Goal: Information Seeking & Learning: Learn about a topic

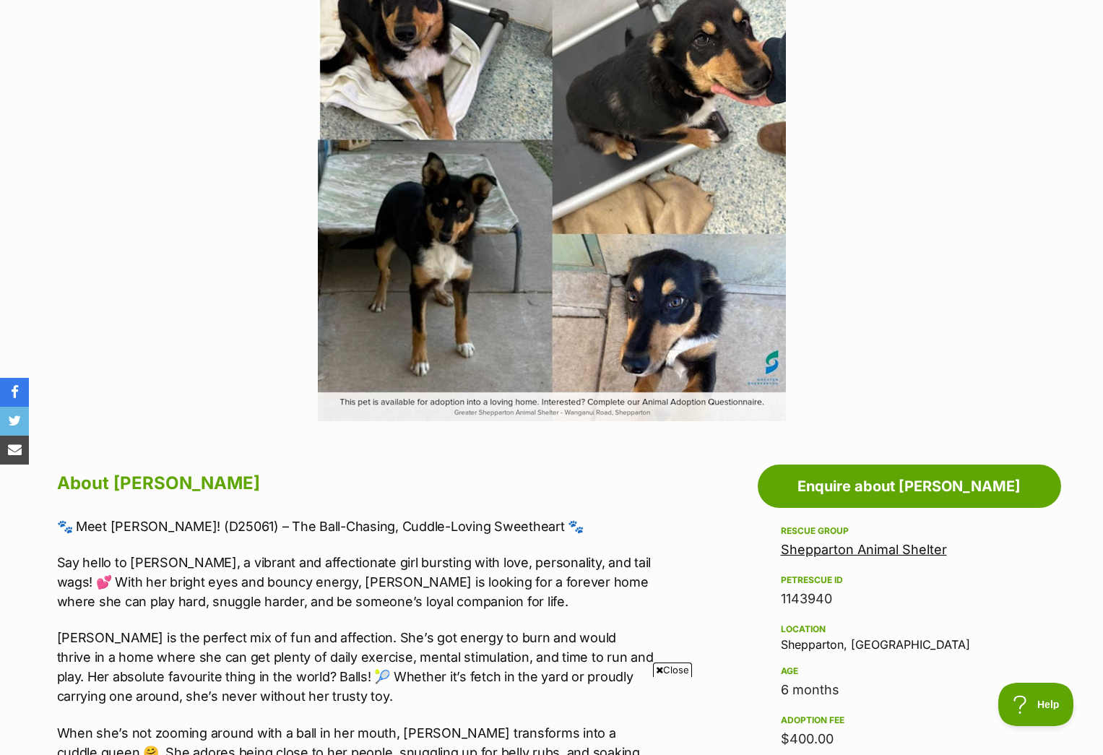
scroll to position [225, 0]
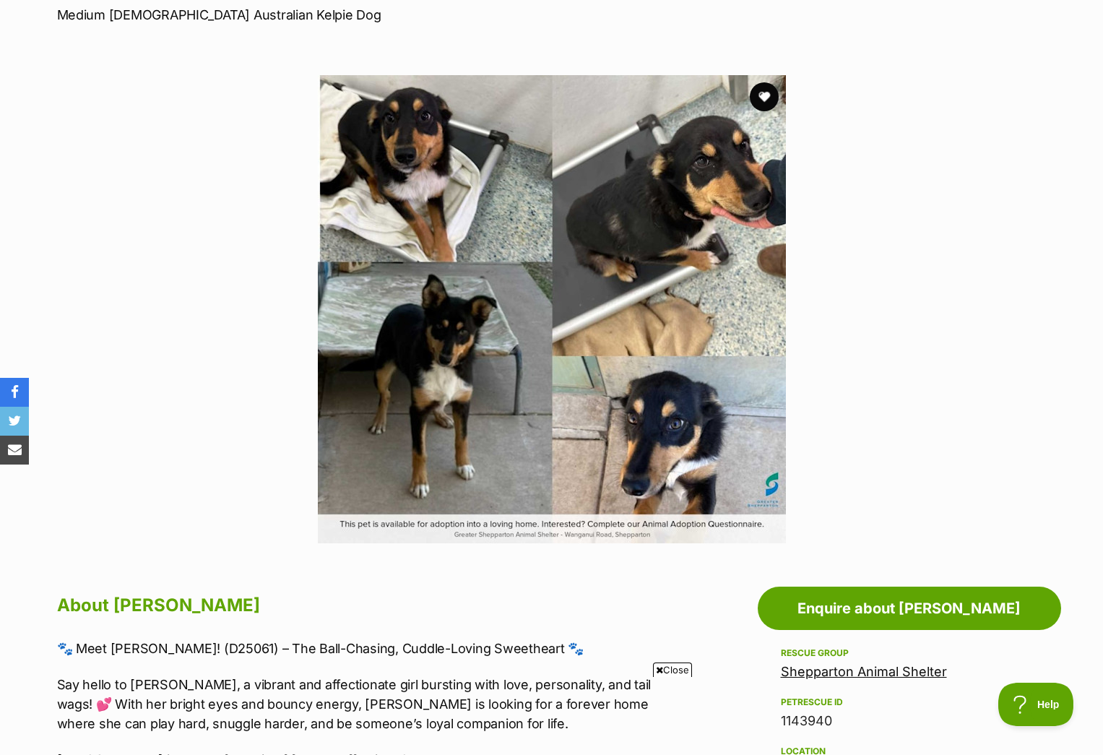
click at [459, 175] on img at bounding box center [552, 309] width 468 height 468
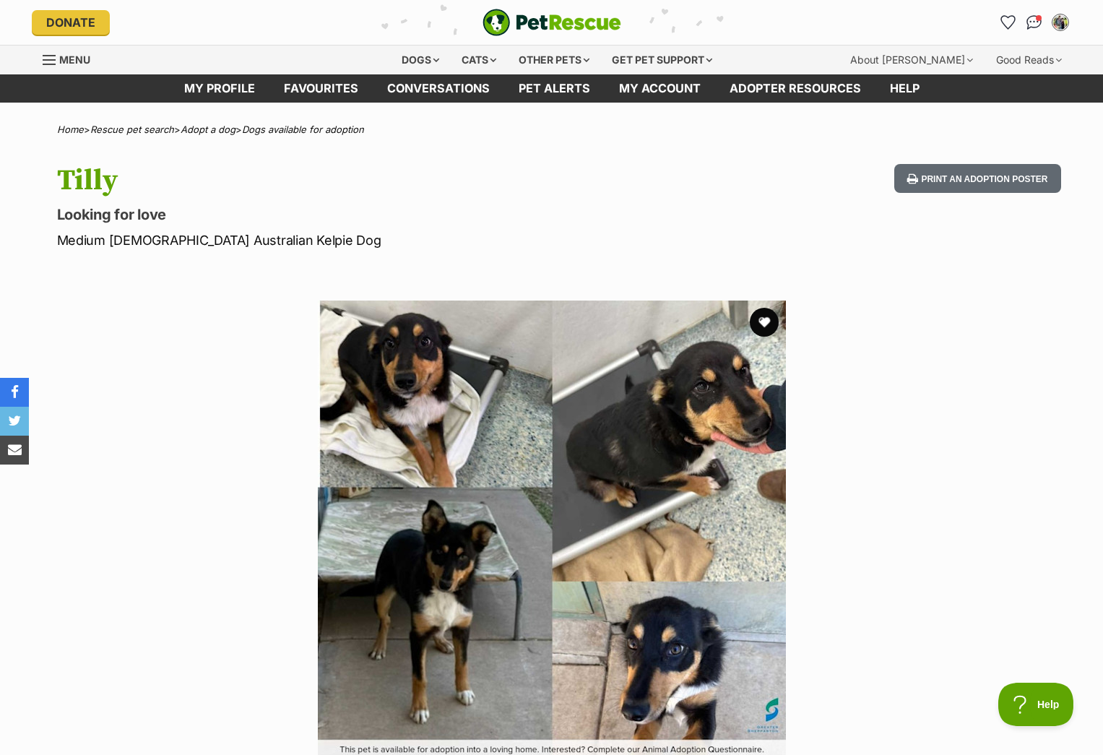
scroll to position [0, 0]
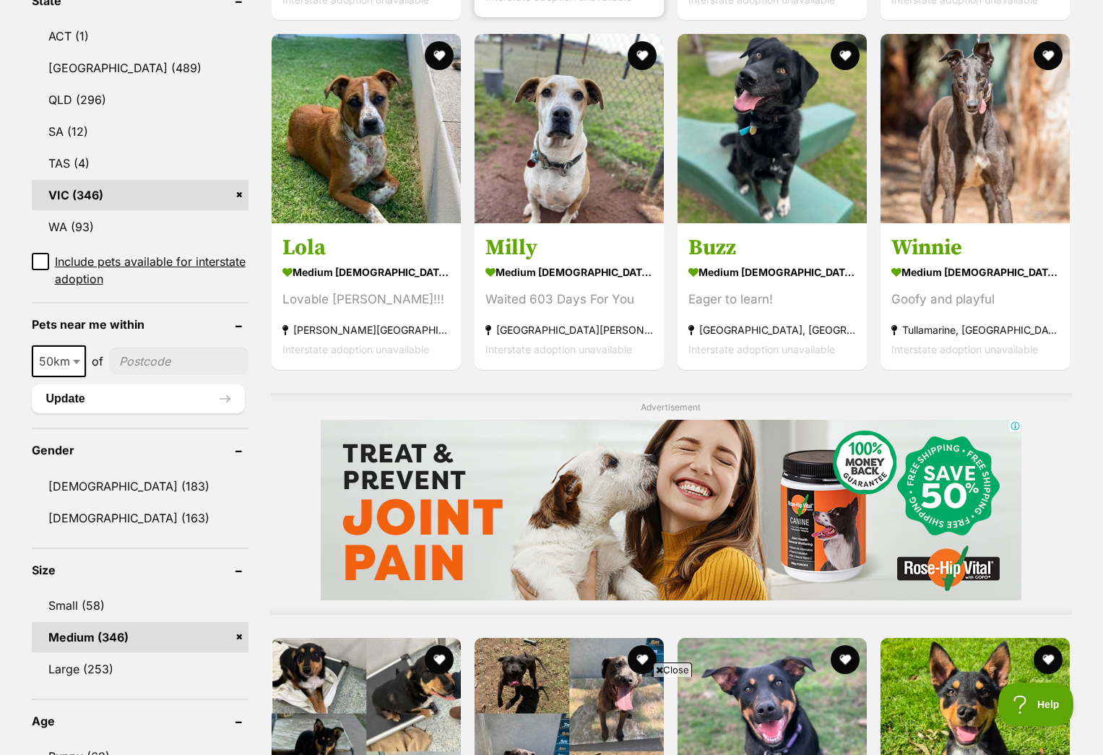
scroll to position [840, 0]
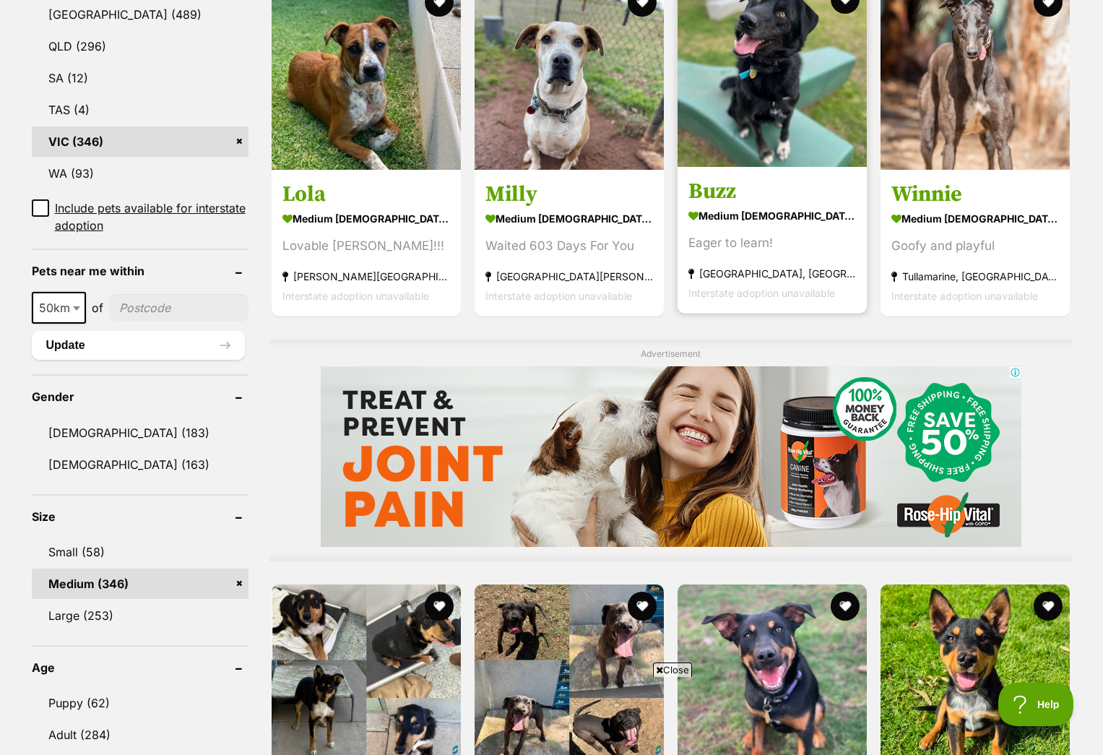
click at [754, 225] on strong "medium male Dog" at bounding box center [772, 215] width 168 height 21
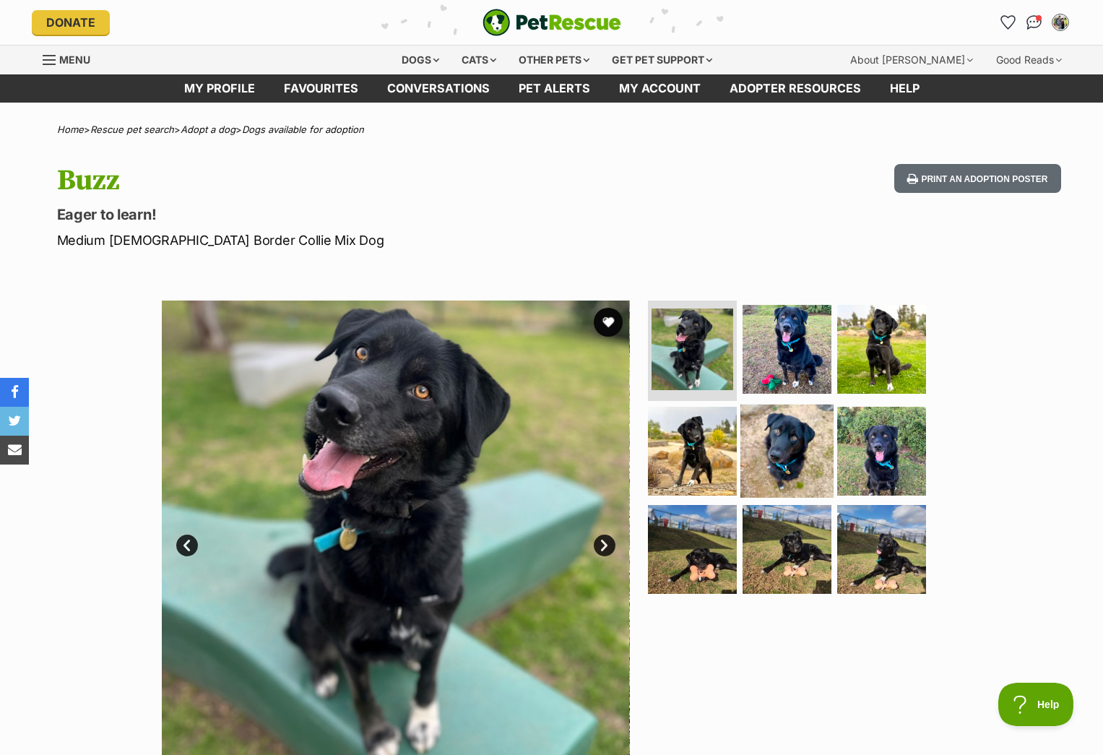
click at [791, 474] on img at bounding box center [786, 450] width 93 height 93
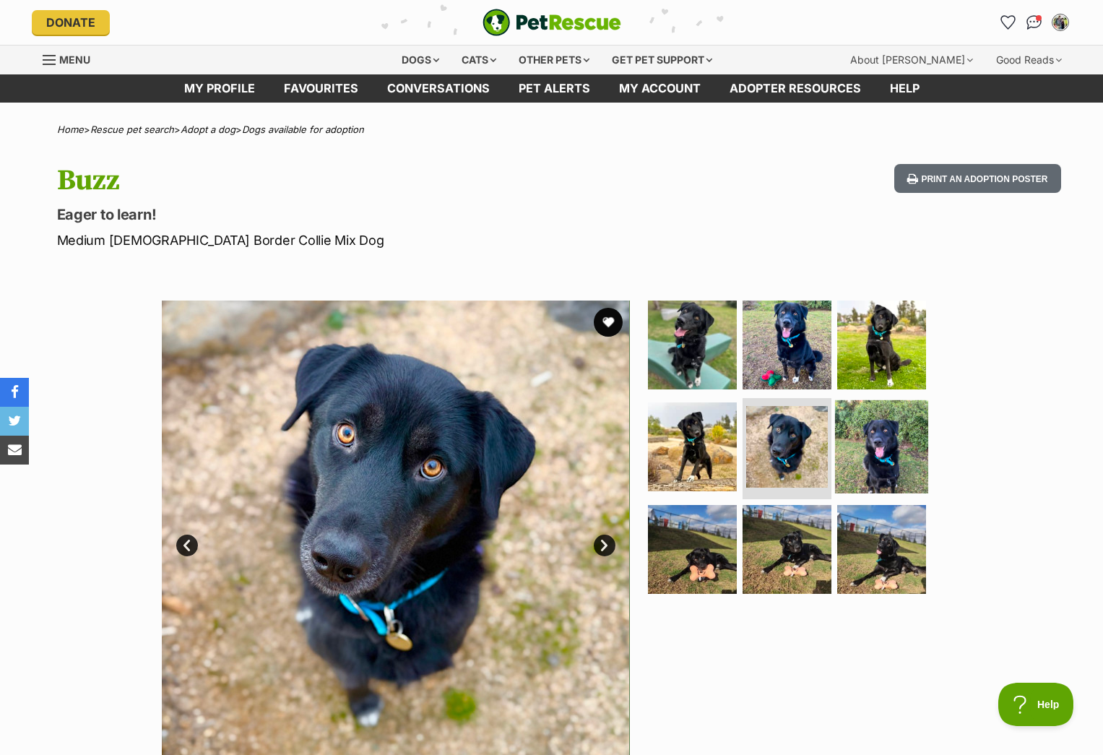
click at [872, 449] on img at bounding box center [881, 446] width 93 height 93
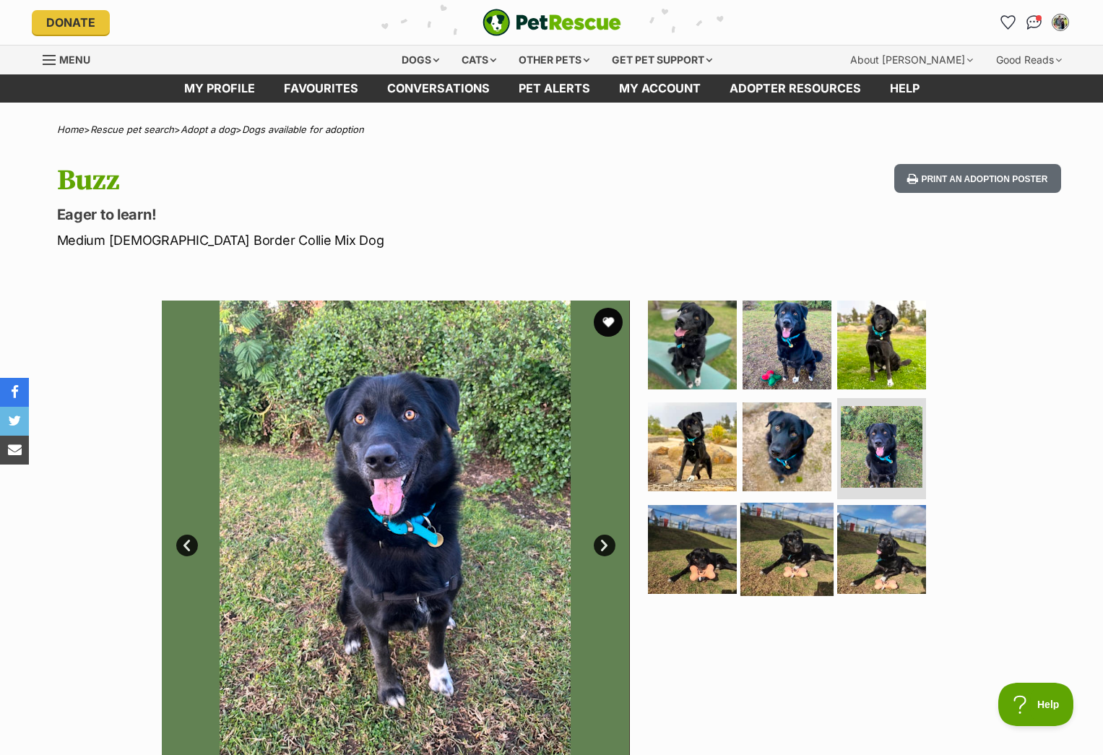
click at [773, 542] on img at bounding box center [786, 549] width 93 height 93
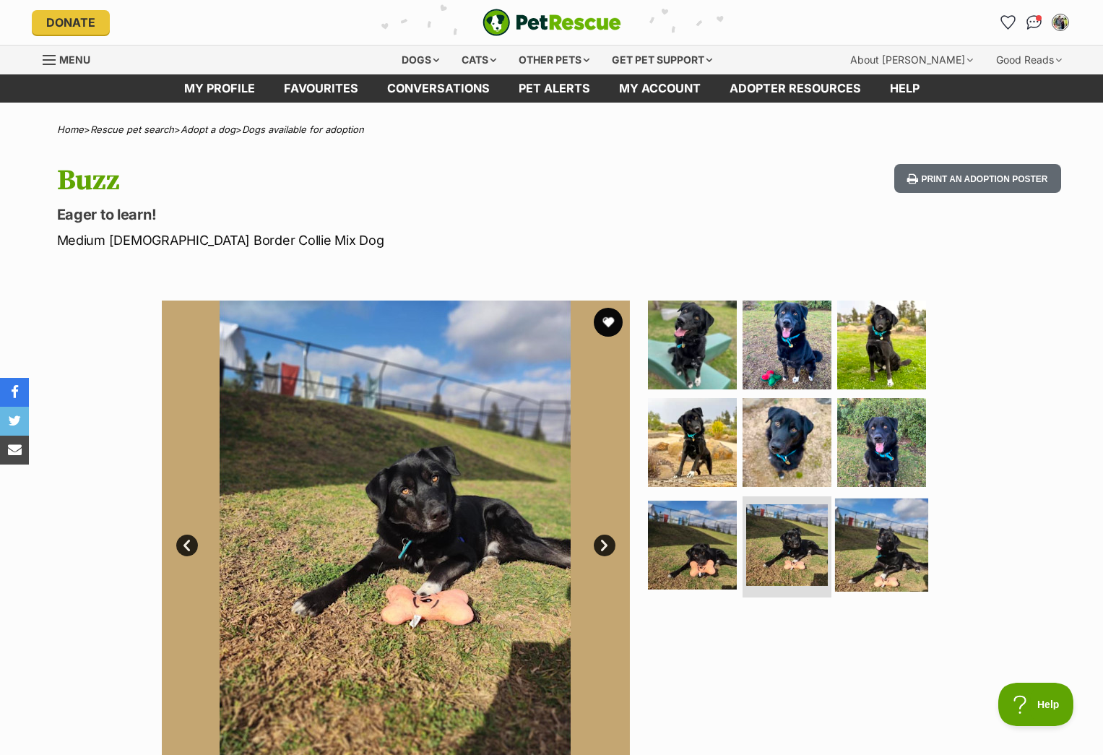
click at [868, 542] on img at bounding box center [881, 544] width 93 height 93
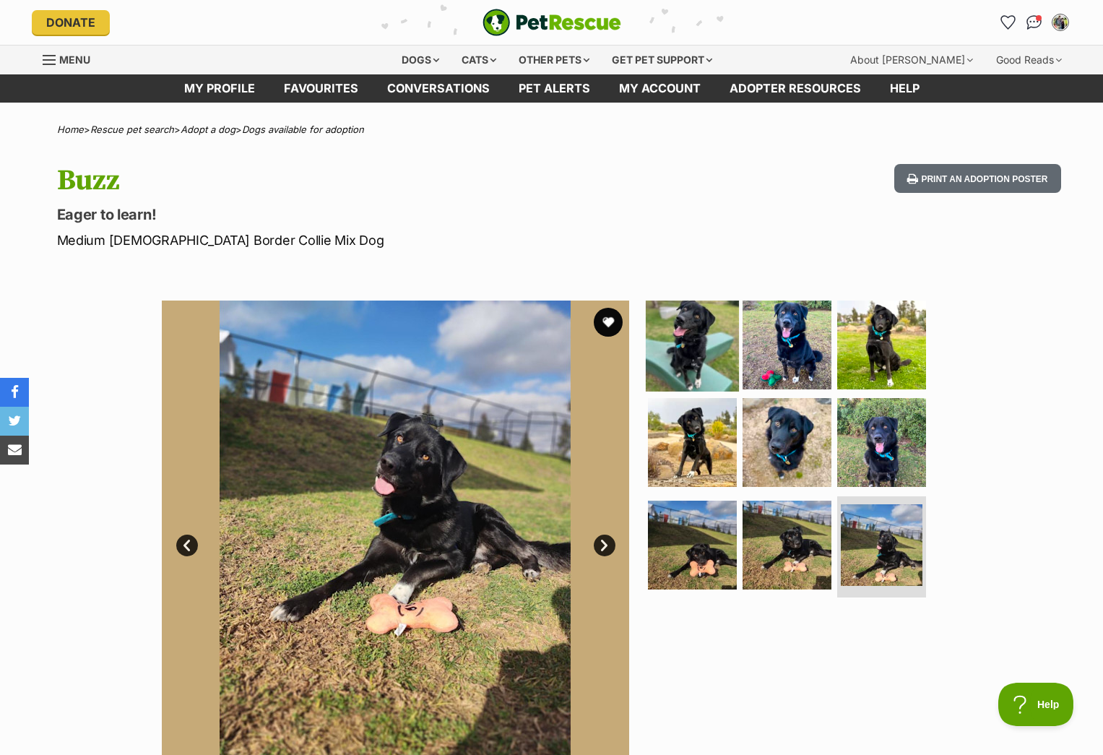
click at [687, 328] on img at bounding box center [692, 343] width 93 height 93
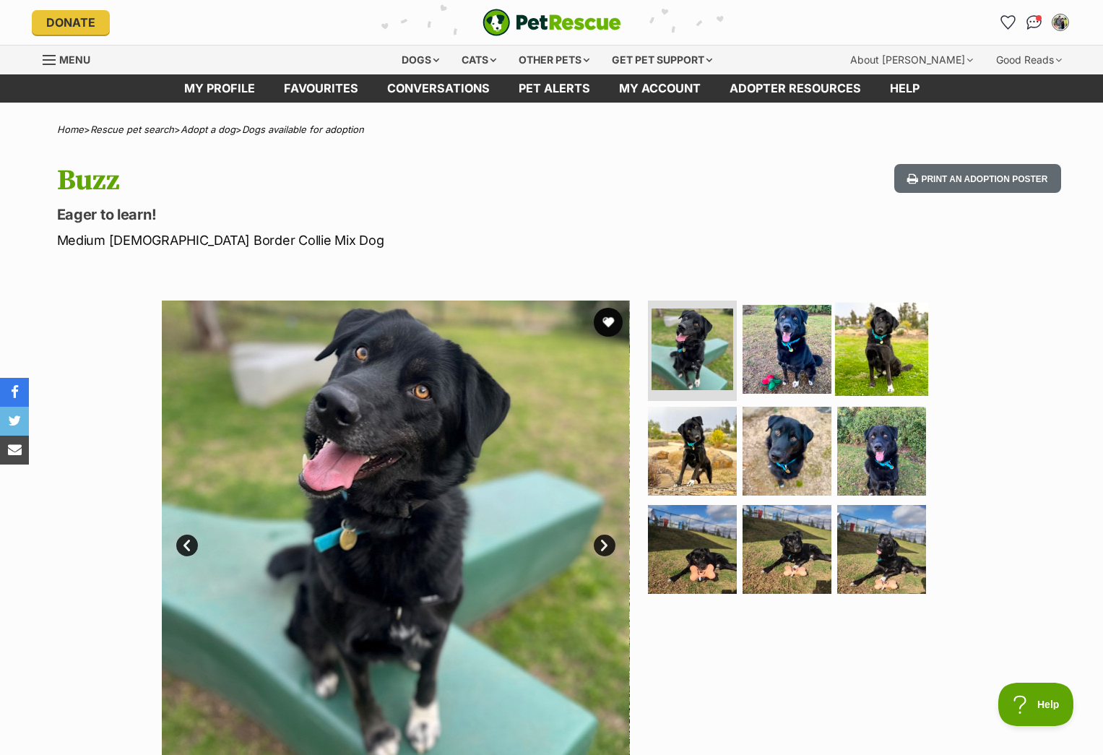
click at [868, 351] on img at bounding box center [881, 348] width 93 height 93
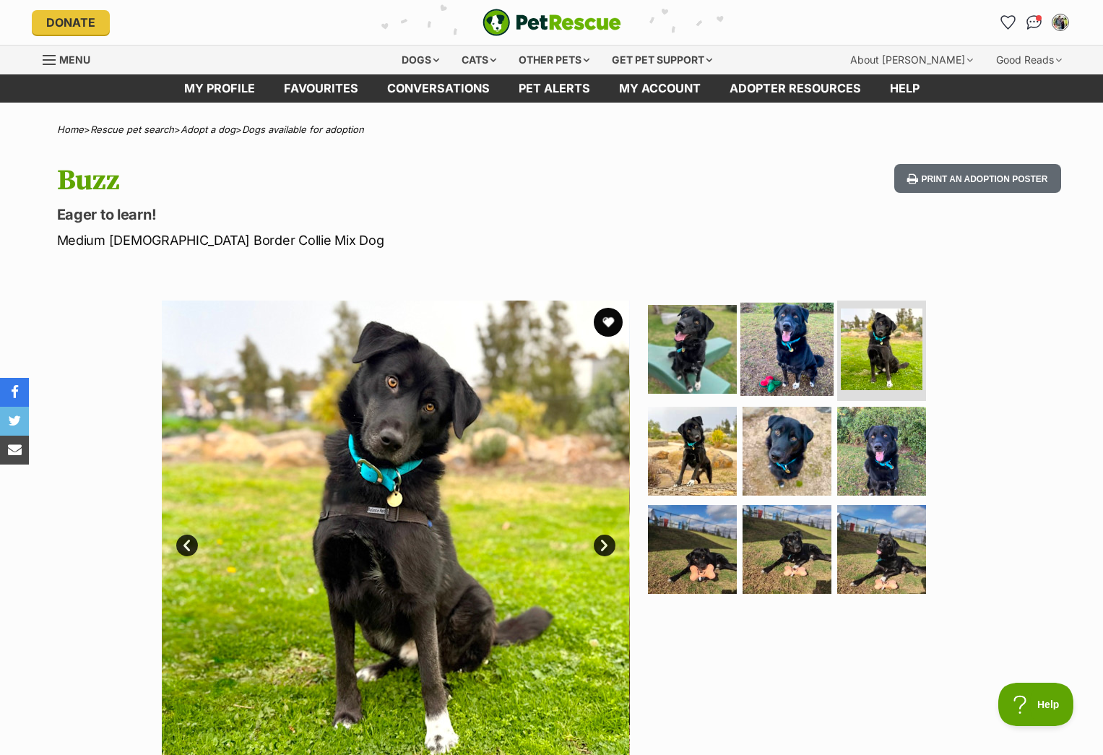
click at [800, 353] on img at bounding box center [786, 348] width 93 height 93
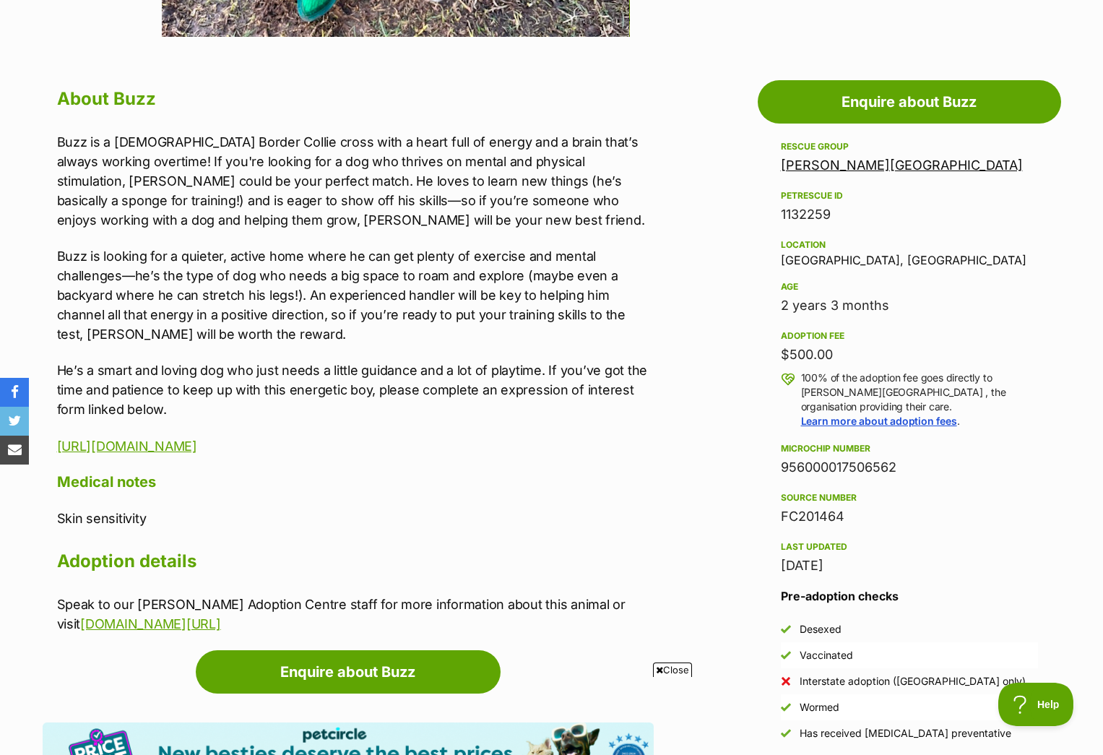
scroll to position [730, 0]
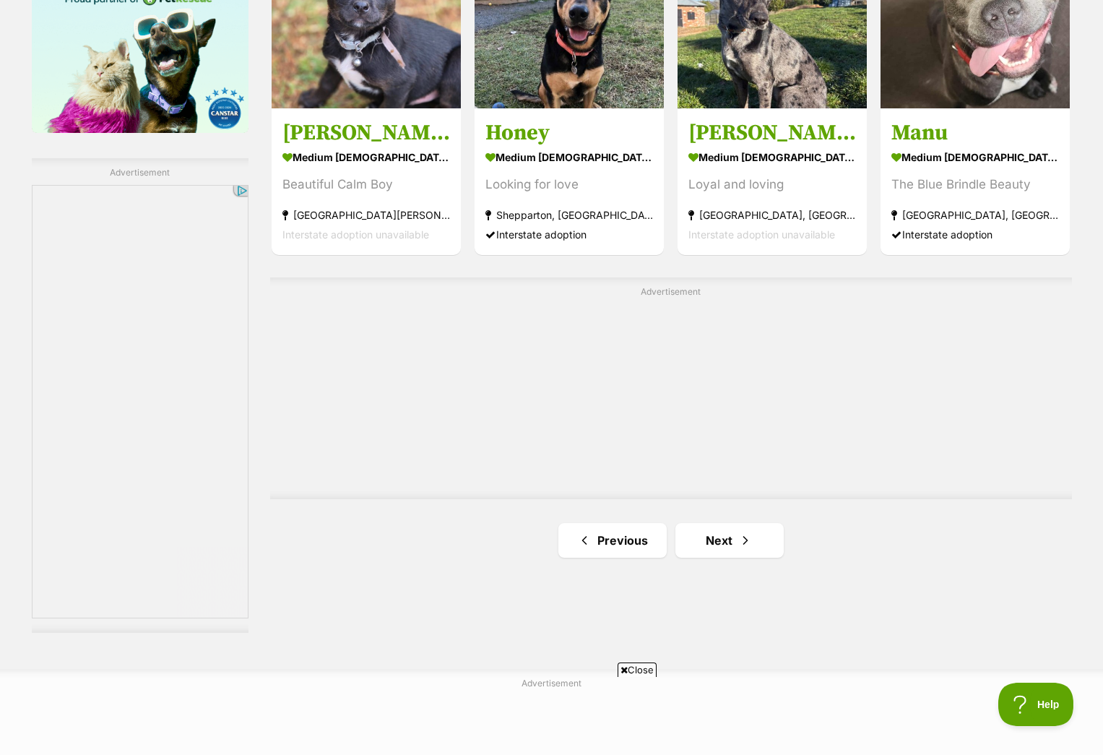
scroll to position [2496, 0]
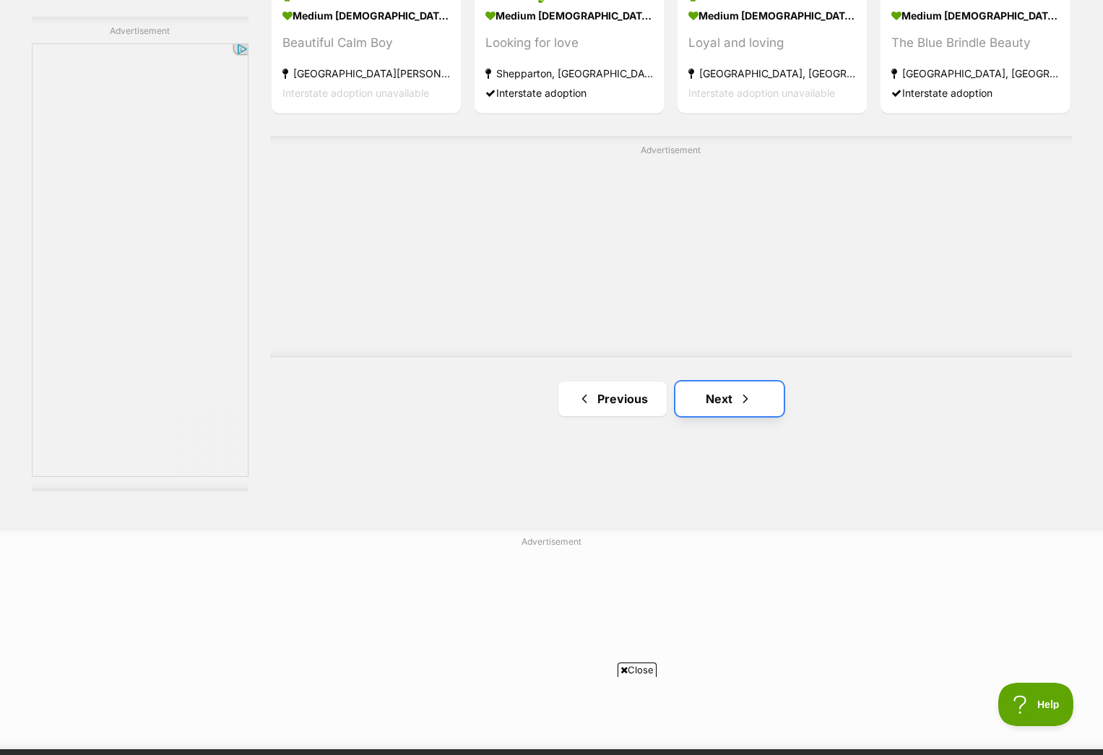
click at [735, 397] on link "Next" at bounding box center [729, 398] width 108 height 35
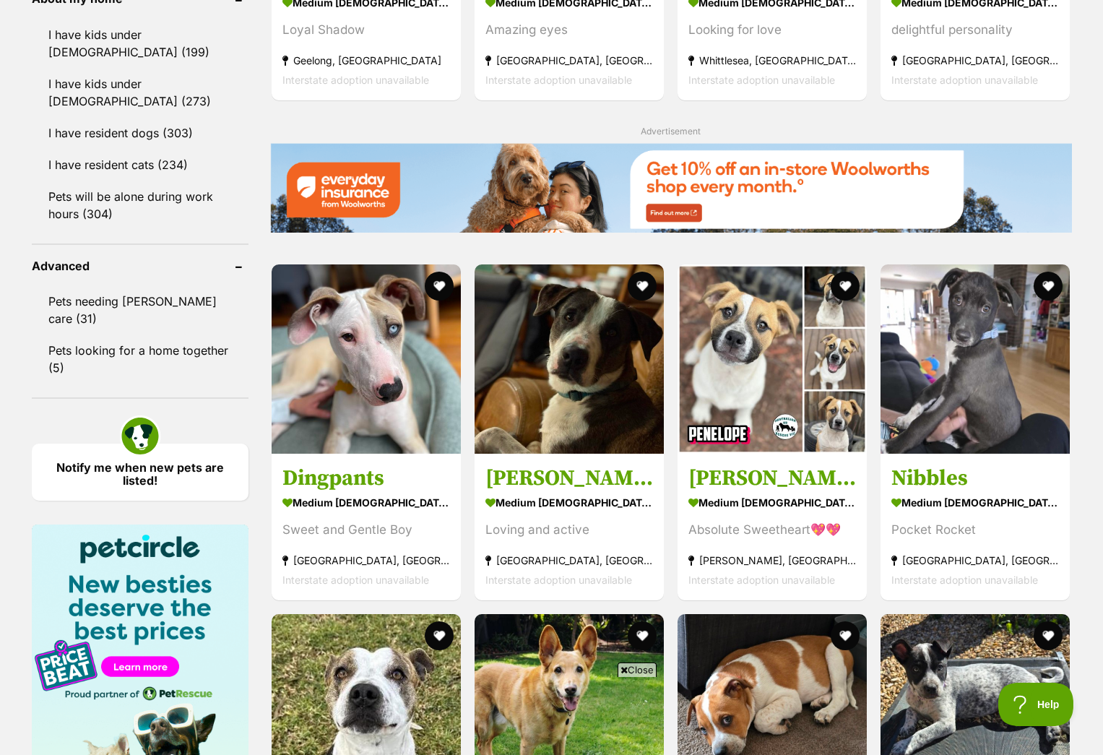
scroll to position [1698, 0]
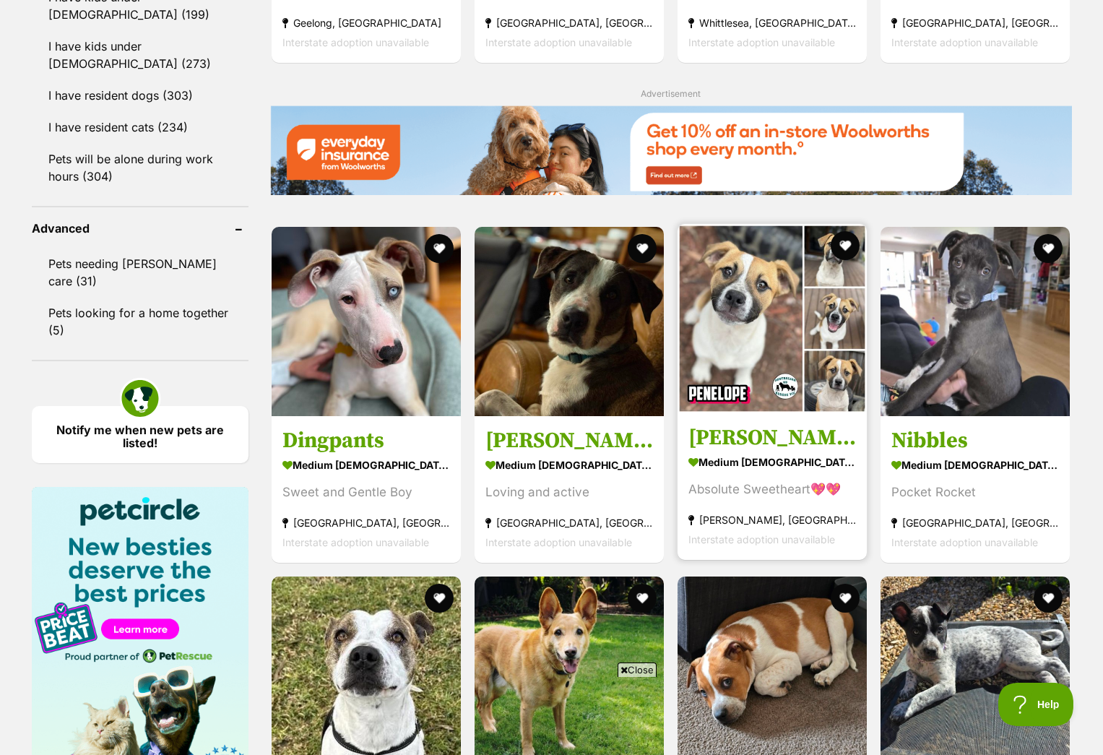
click at [763, 284] on img at bounding box center [771, 318] width 189 height 189
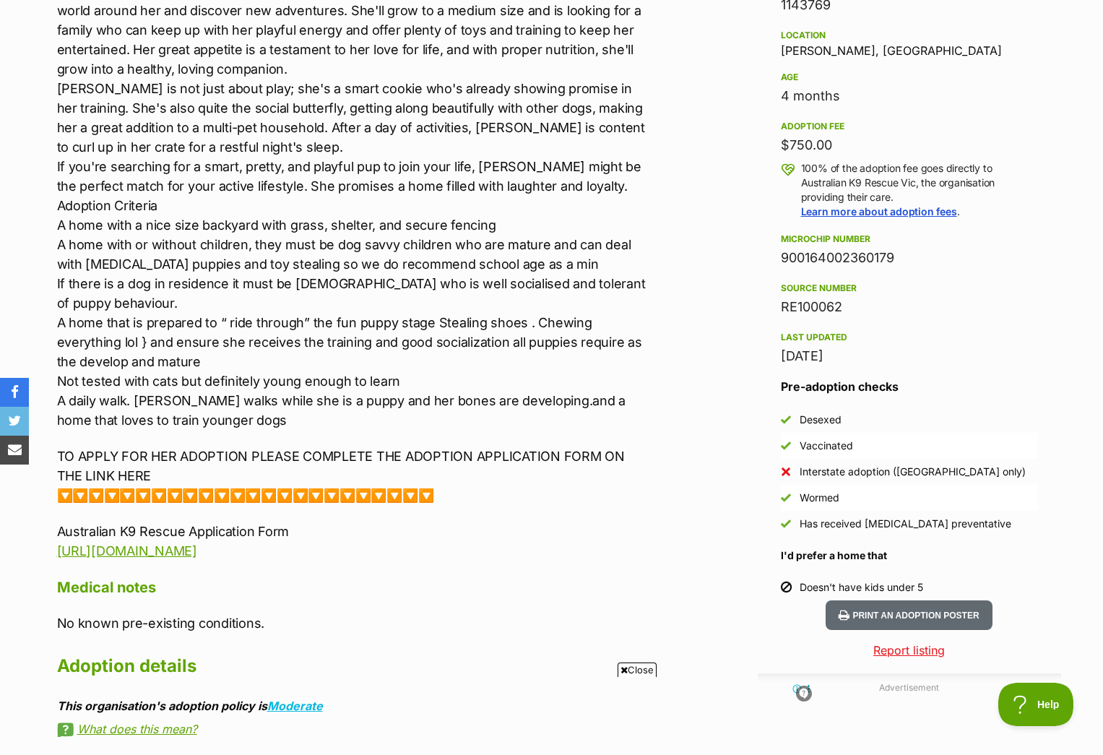
scroll to position [949, 0]
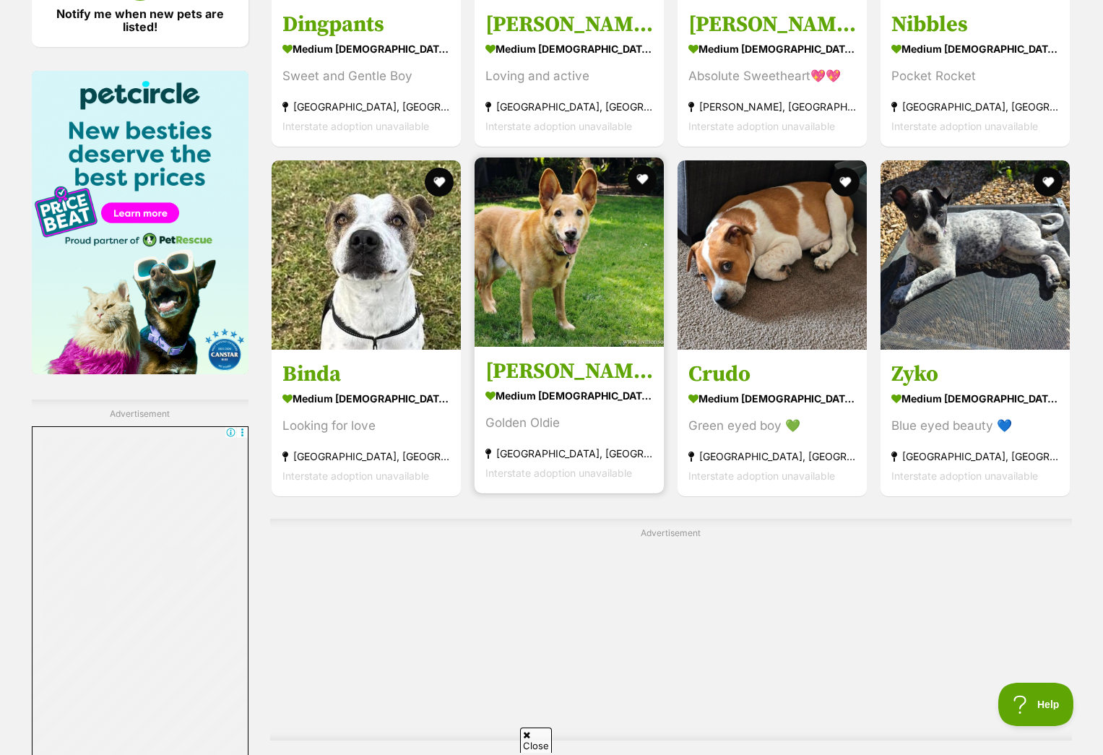
scroll to position [2116, 0]
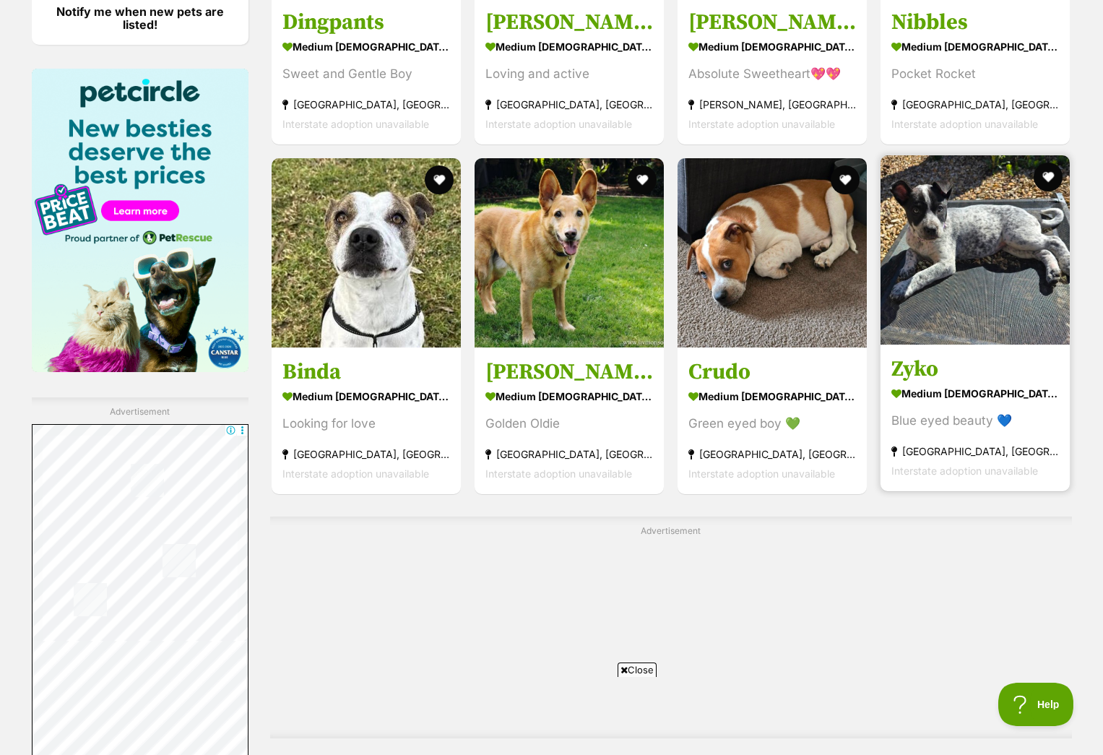
click at [996, 238] on img at bounding box center [974, 249] width 189 height 189
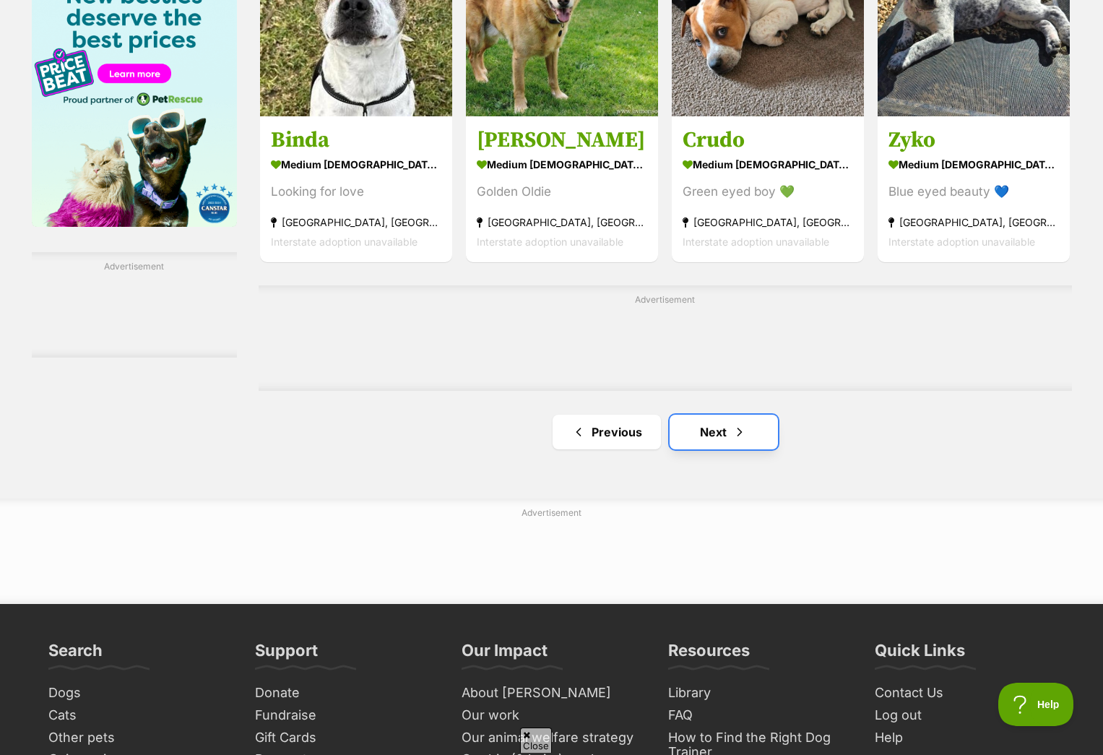
click at [759, 427] on link "Next" at bounding box center [723, 431] width 108 height 35
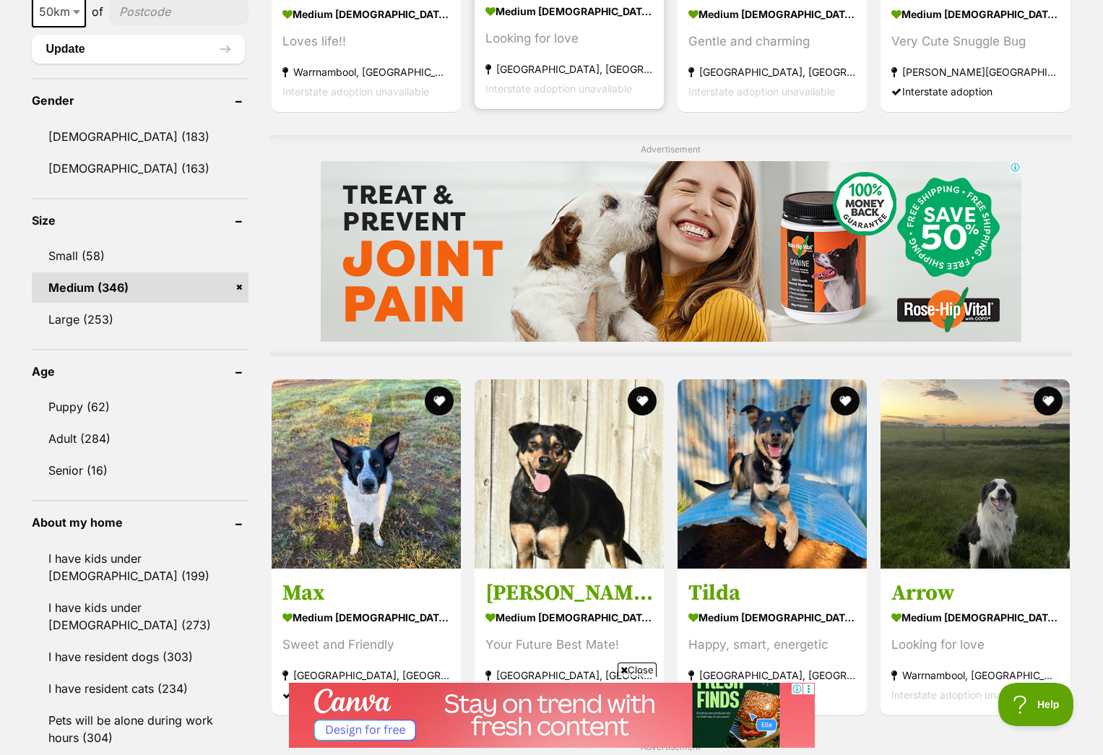
scroll to position [1222, 0]
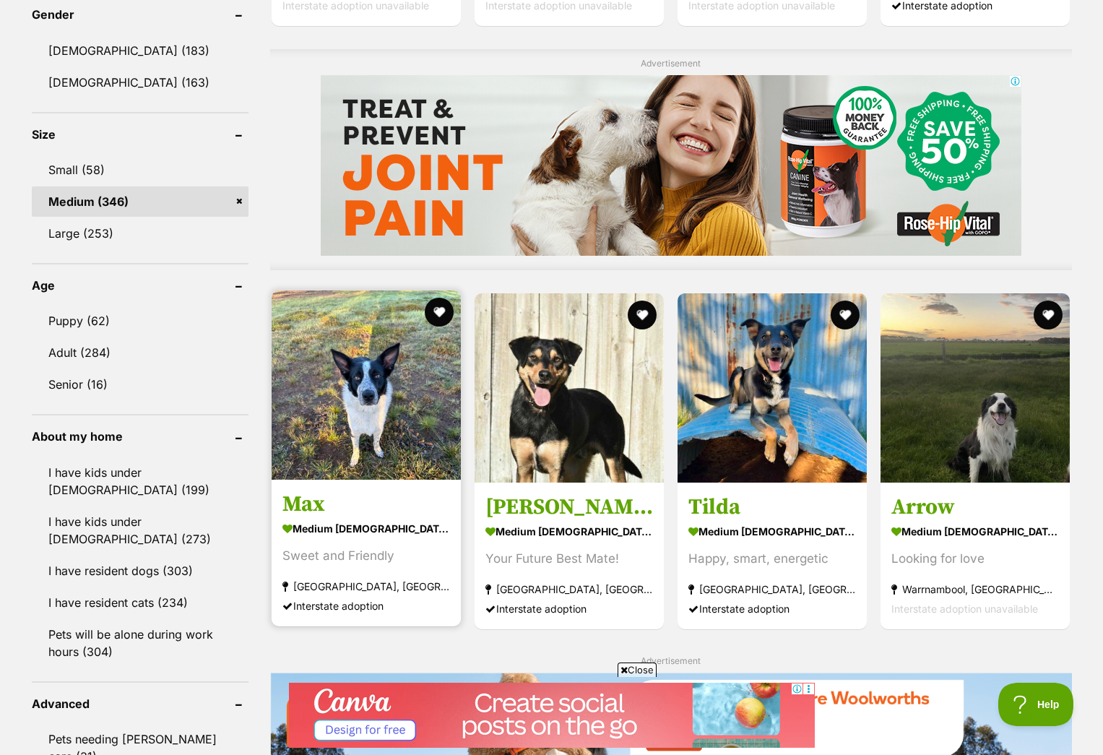
click at [331, 429] on img at bounding box center [366, 384] width 189 height 189
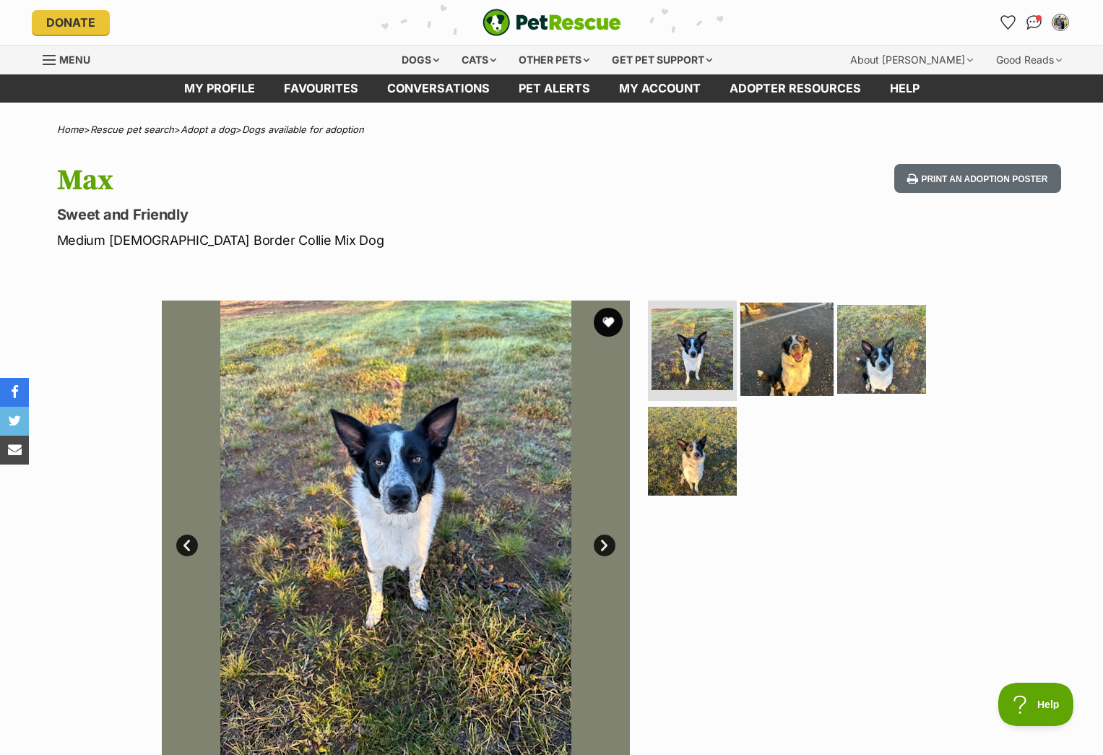
click at [753, 370] on img at bounding box center [786, 348] width 93 height 93
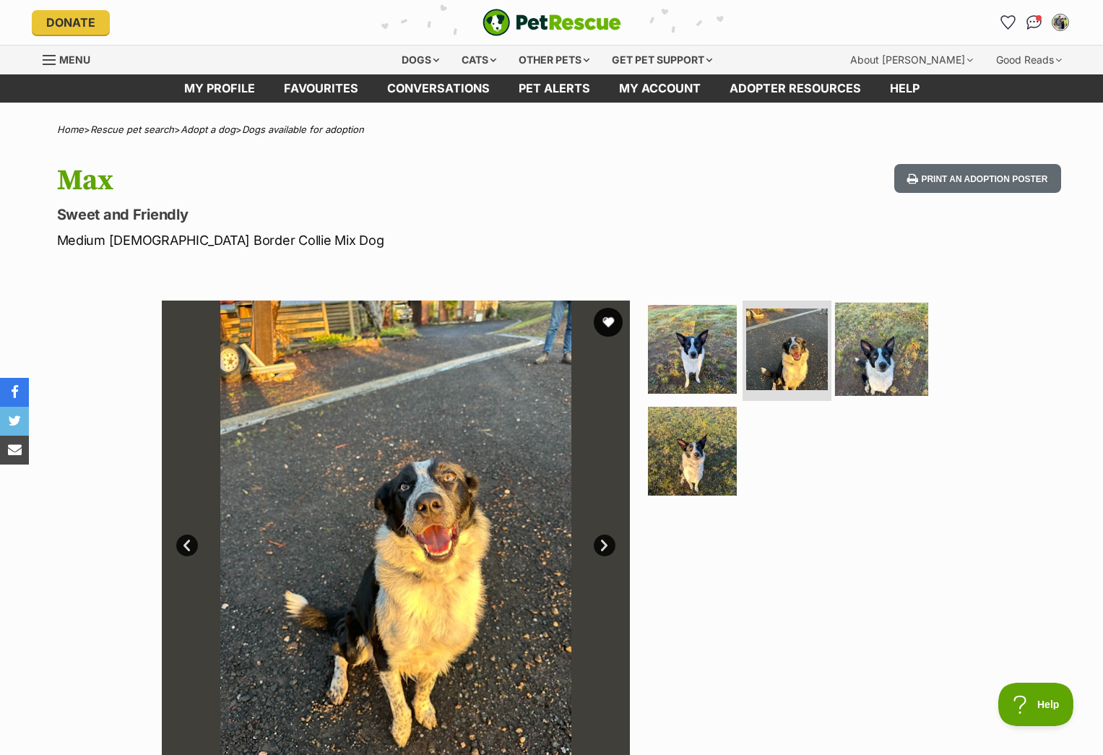
click at [892, 368] on img at bounding box center [881, 348] width 93 height 93
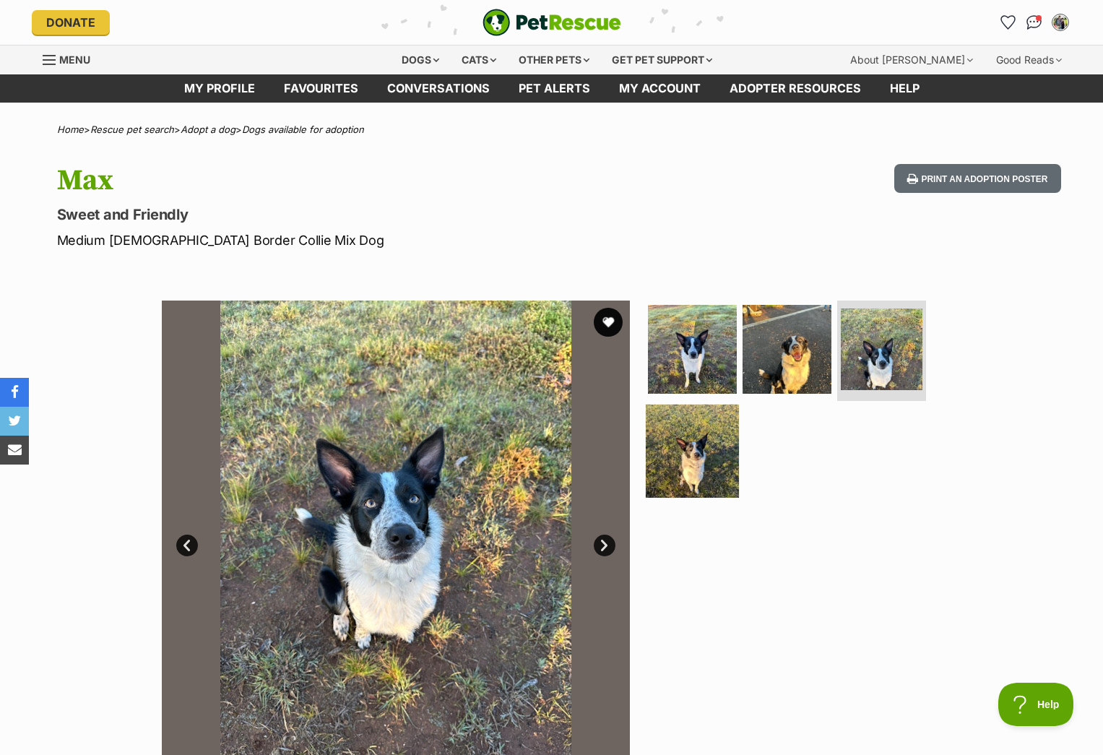
click at [696, 465] on img at bounding box center [692, 450] width 93 height 93
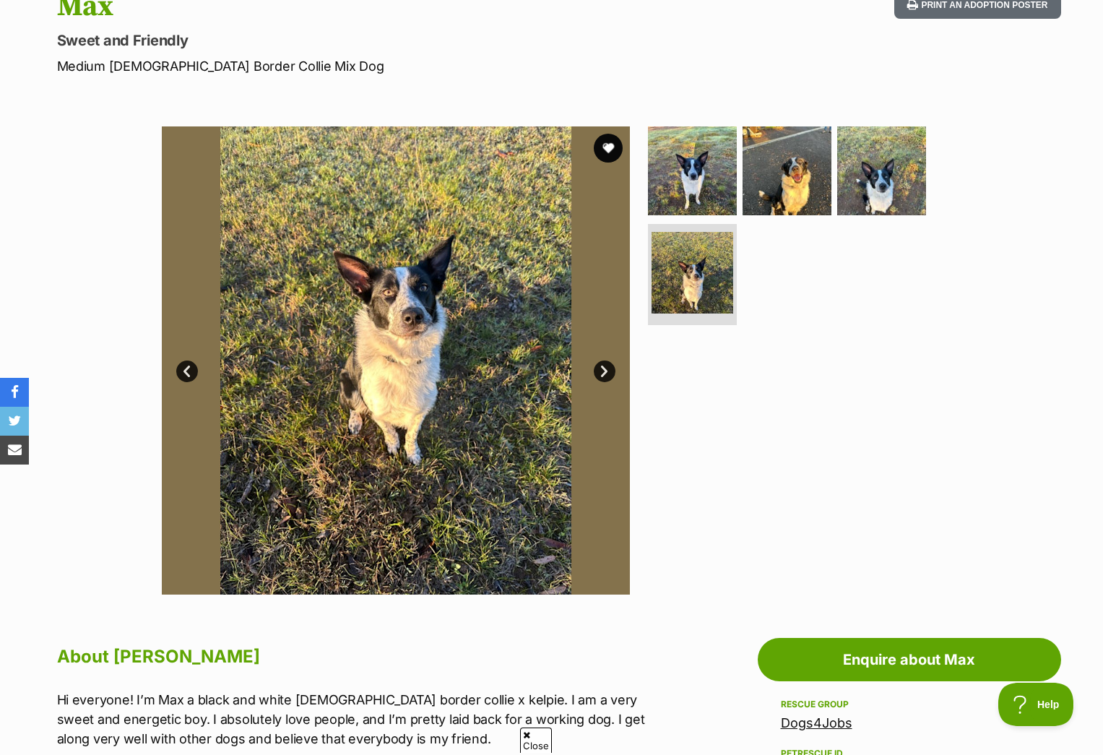
click at [447, 407] on img at bounding box center [396, 360] width 468 height 468
click at [608, 370] on link "Next" at bounding box center [605, 371] width 22 height 22
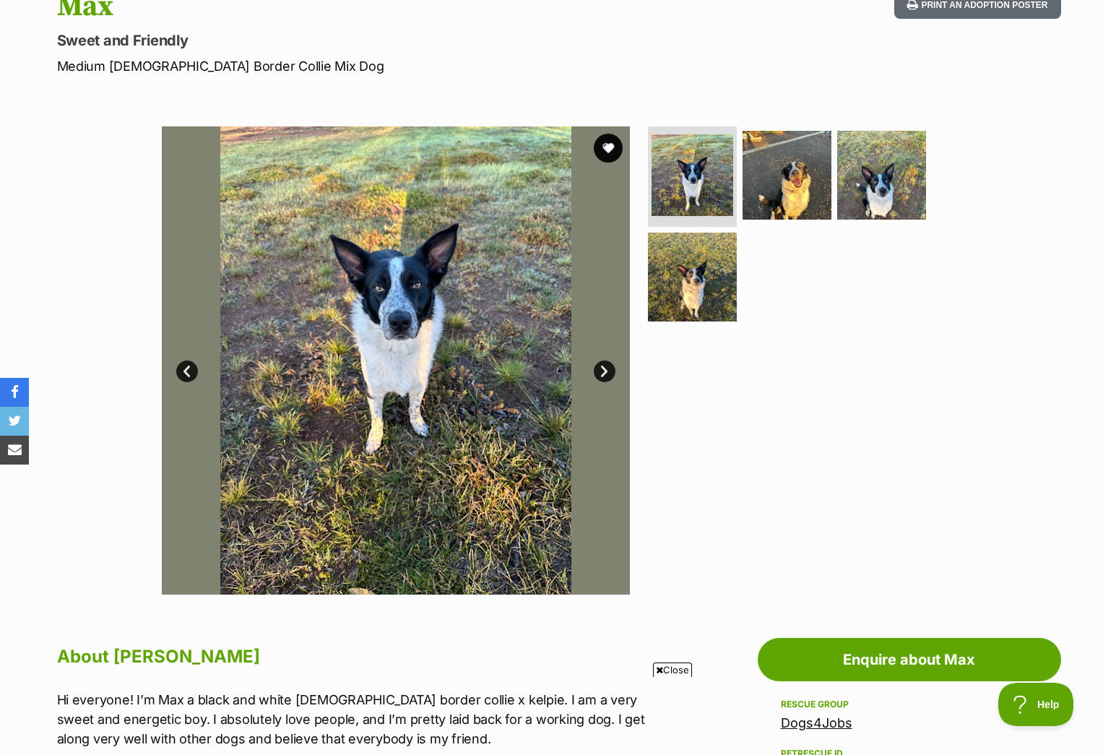
click at [608, 370] on link "Next" at bounding box center [605, 371] width 22 height 22
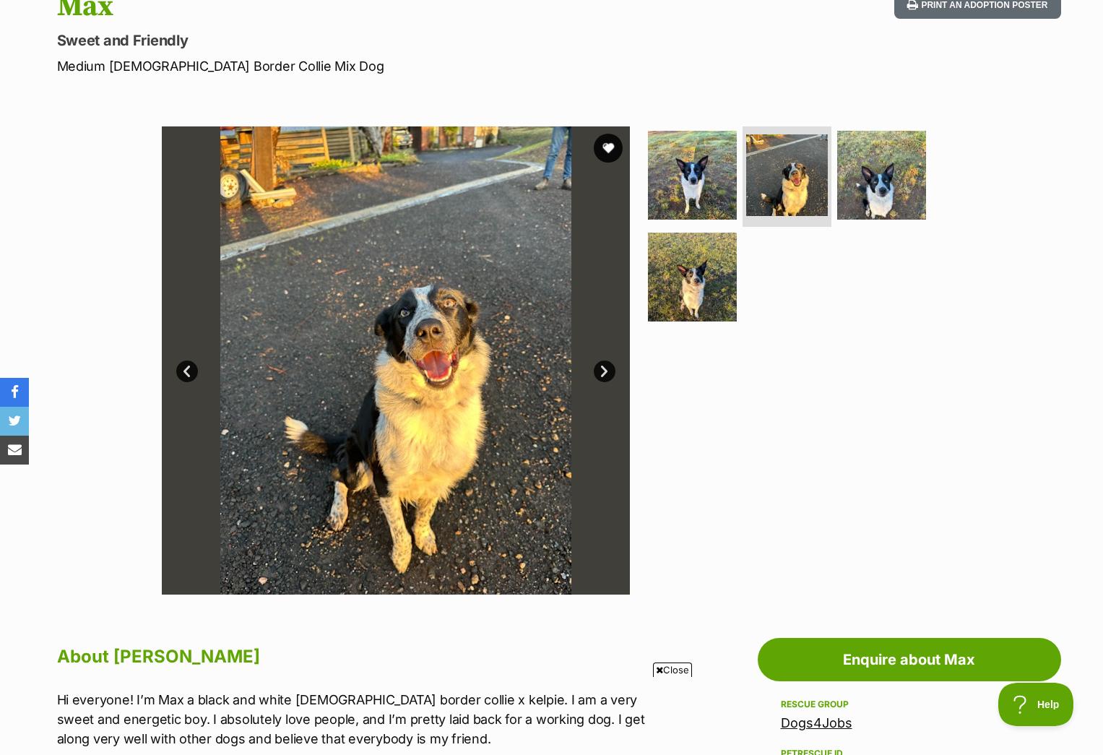
click at [608, 370] on link "Next" at bounding box center [605, 371] width 22 height 22
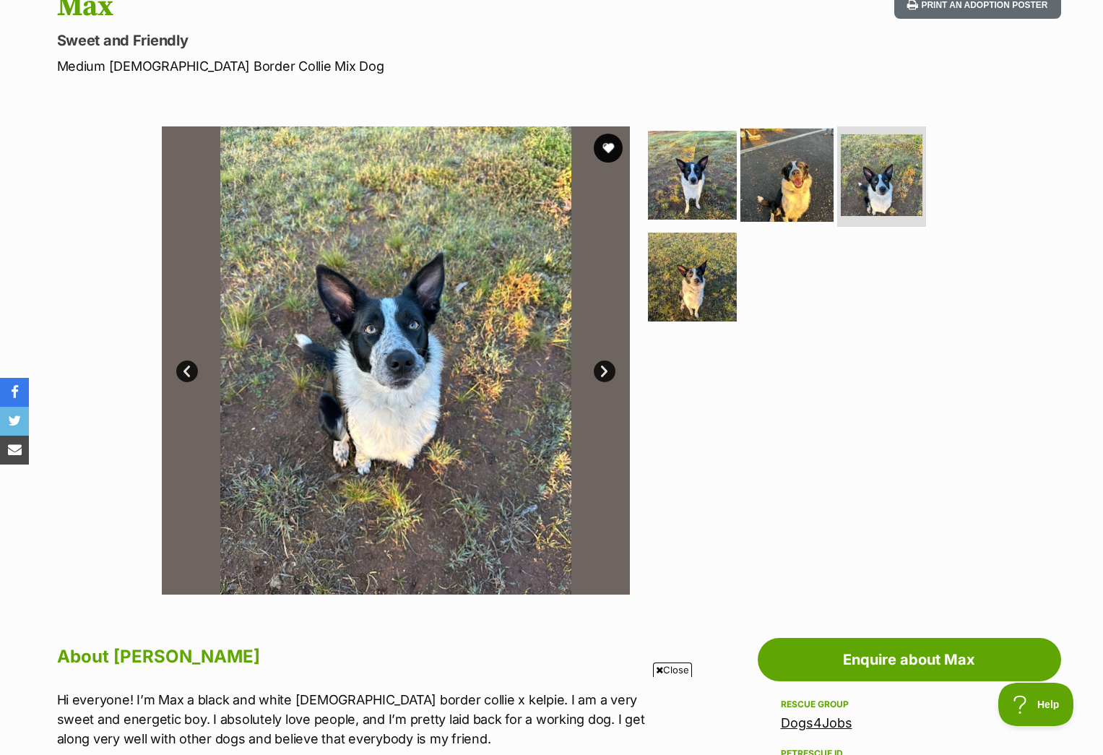
click at [768, 193] on img at bounding box center [786, 174] width 93 height 93
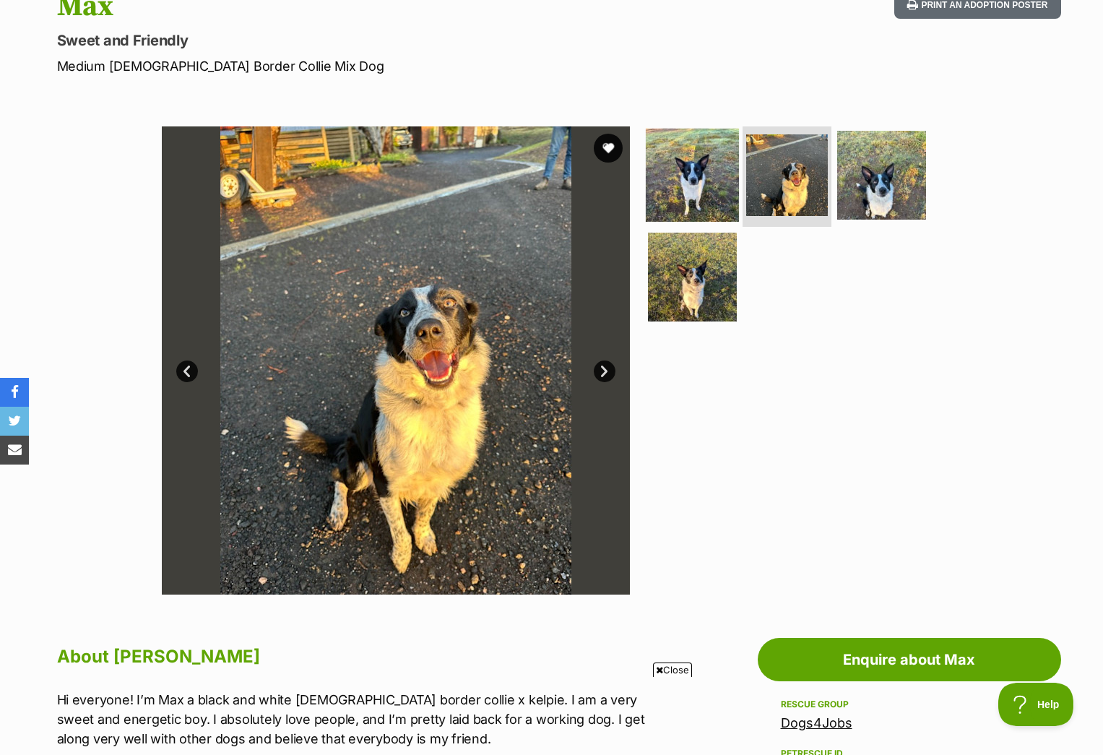
click at [700, 159] on img at bounding box center [692, 174] width 93 height 93
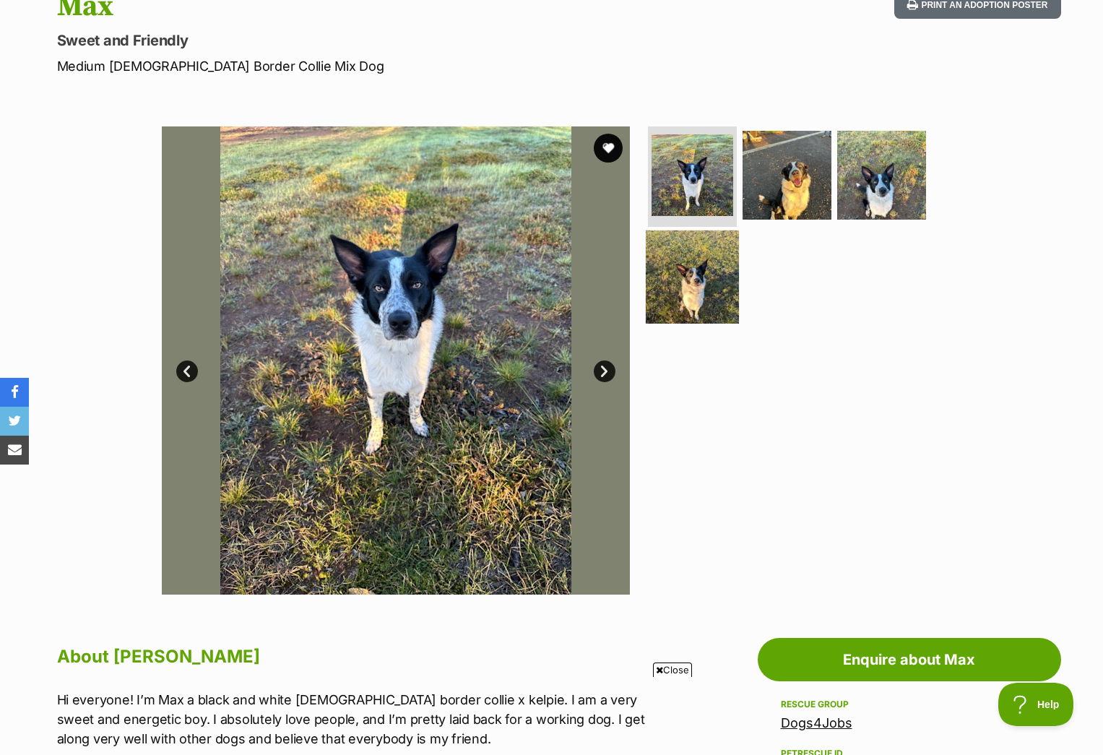
click at [698, 297] on img at bounding box center [692, 276] width 93 height 93
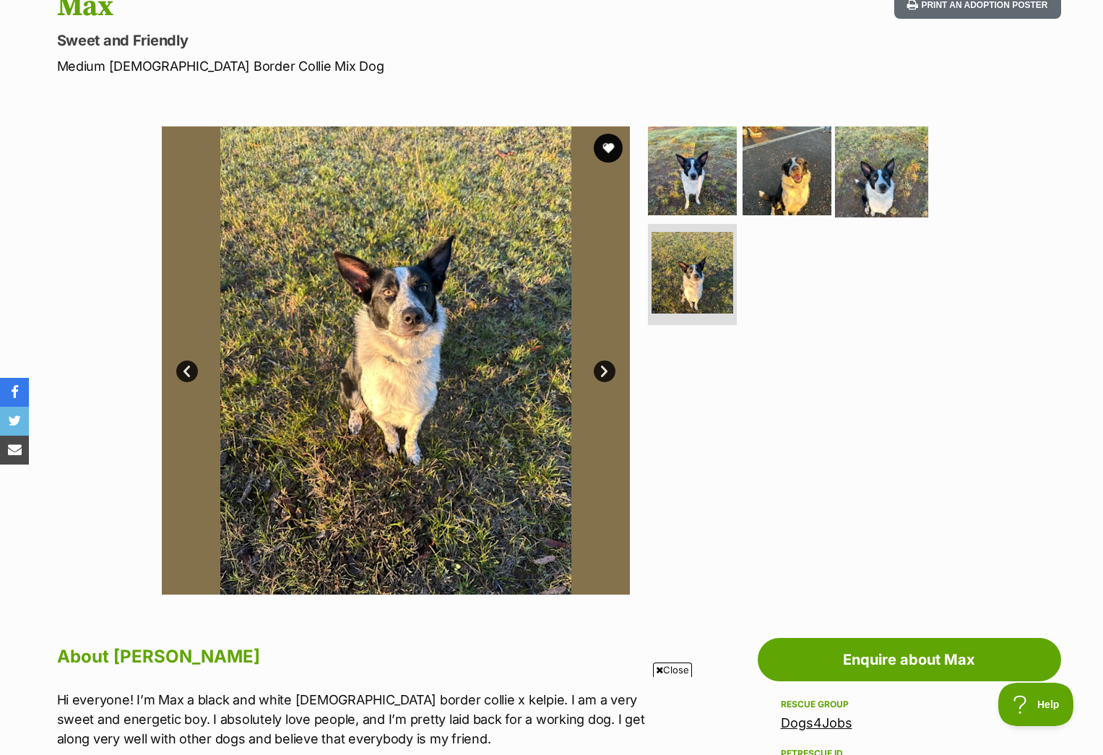
click at [885, 171] on img at bounding box center [881, 169] width 93 height 93
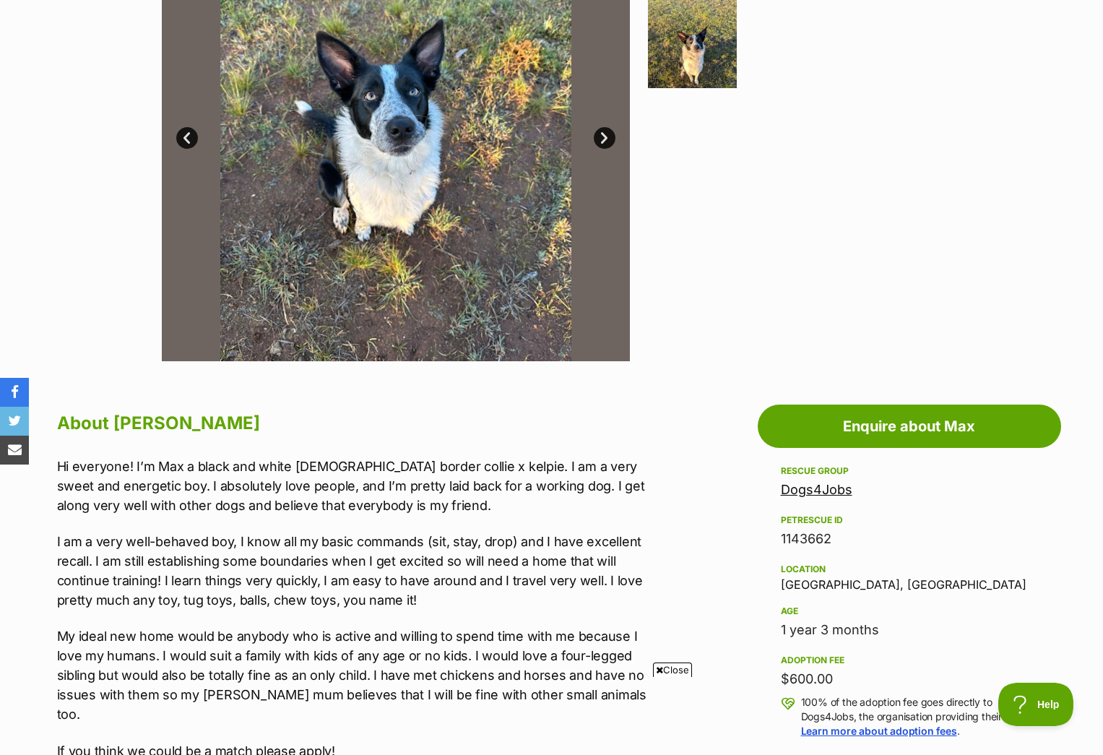
scroll to position [482, 0]
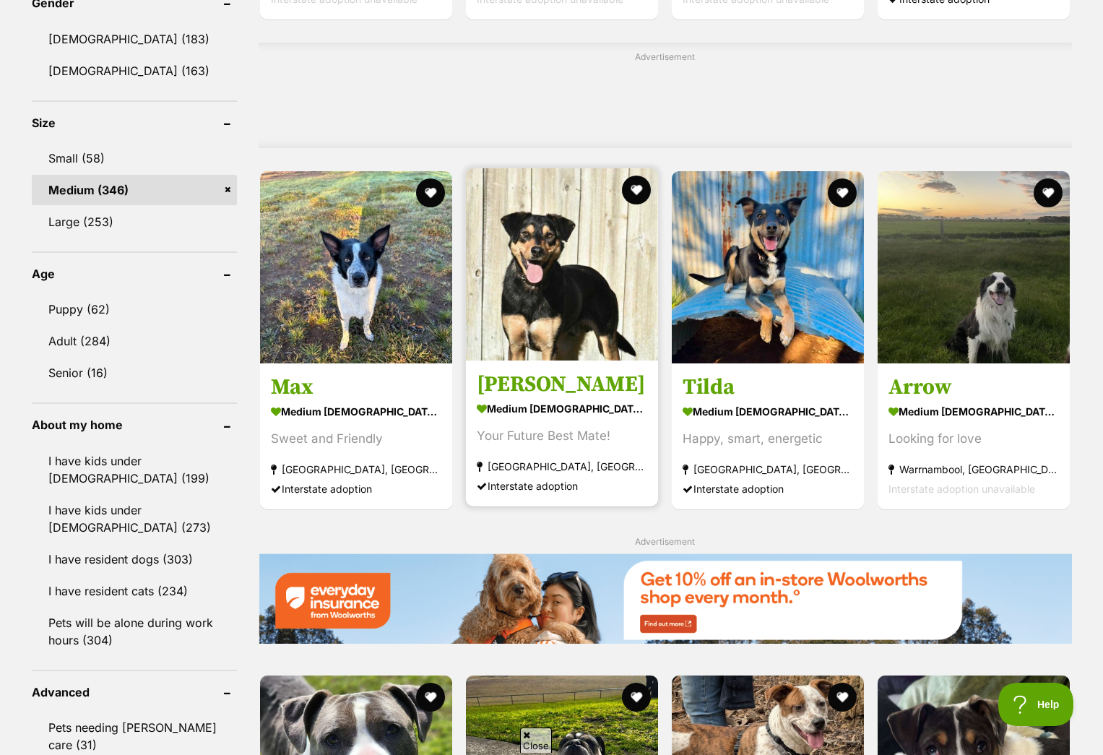
scroll to position [1235, 0]
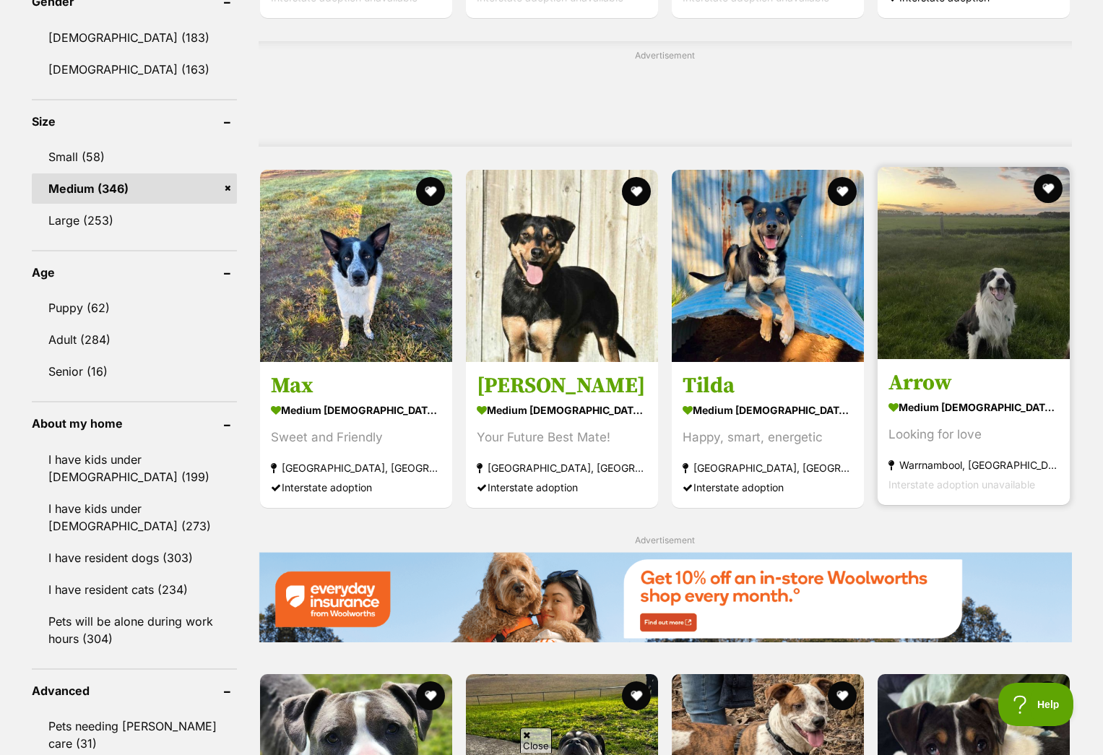
click at [922, 392] on h3 "Arrow" at bounding box center [973, 383] width 170 height 27
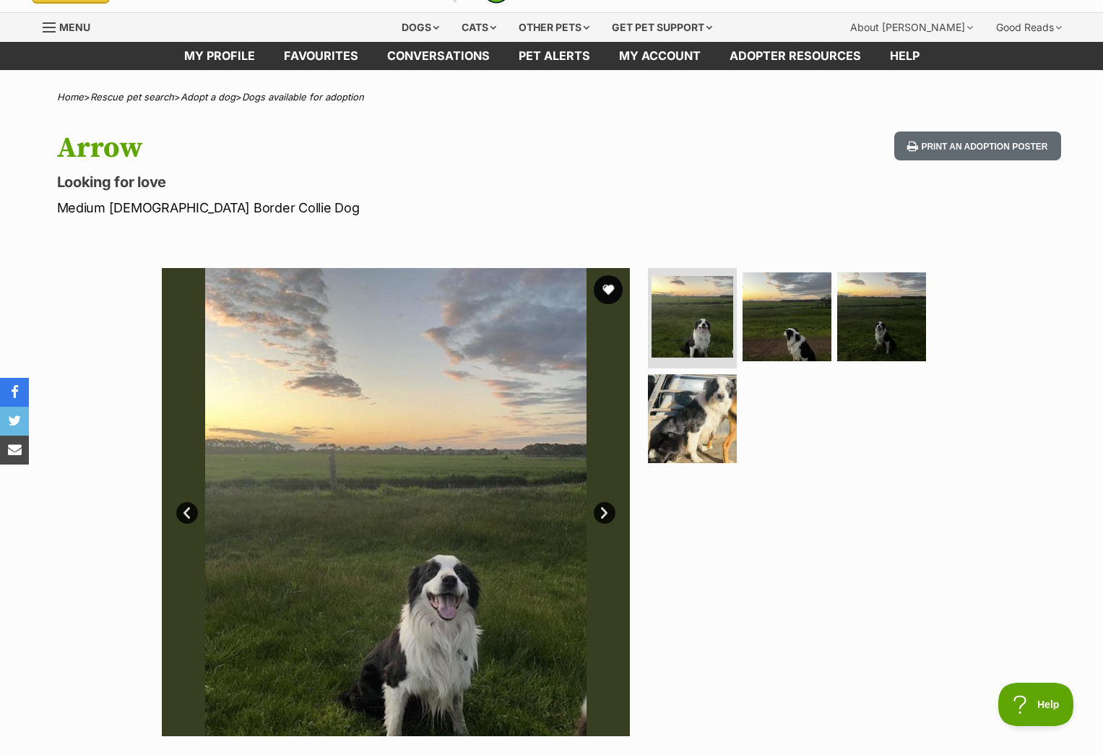
scroll to position [22, 0]
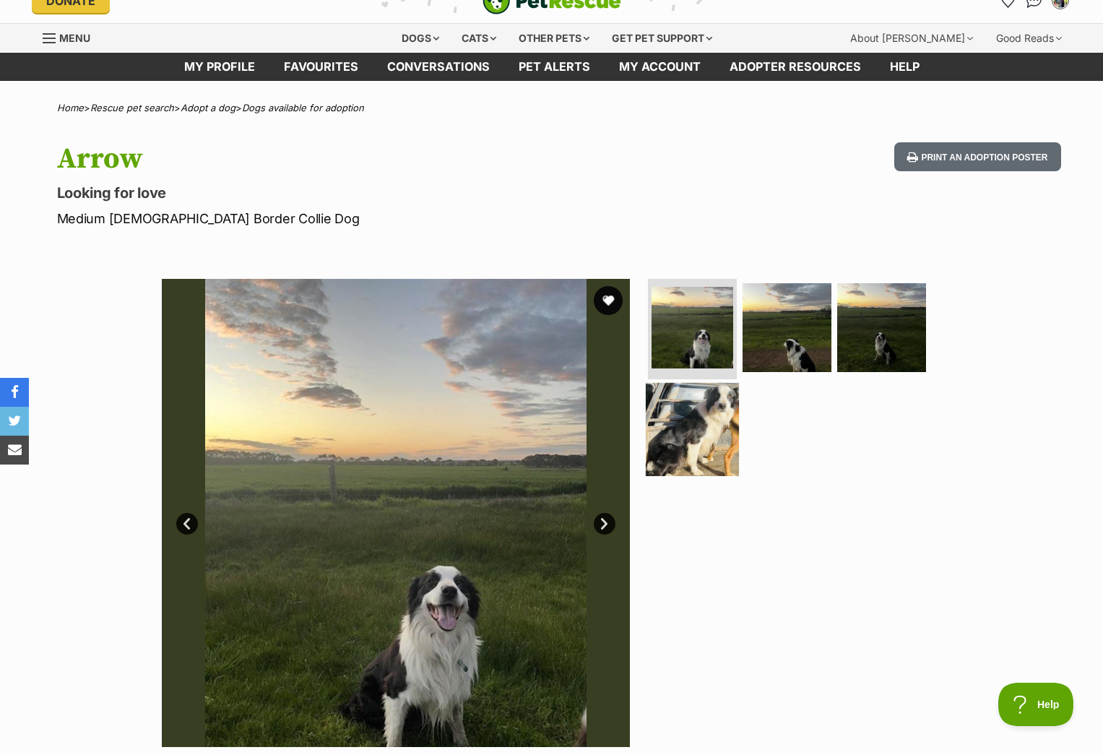
click at [695, 438] on img at bounding box center [692, 429] width 93 height 93
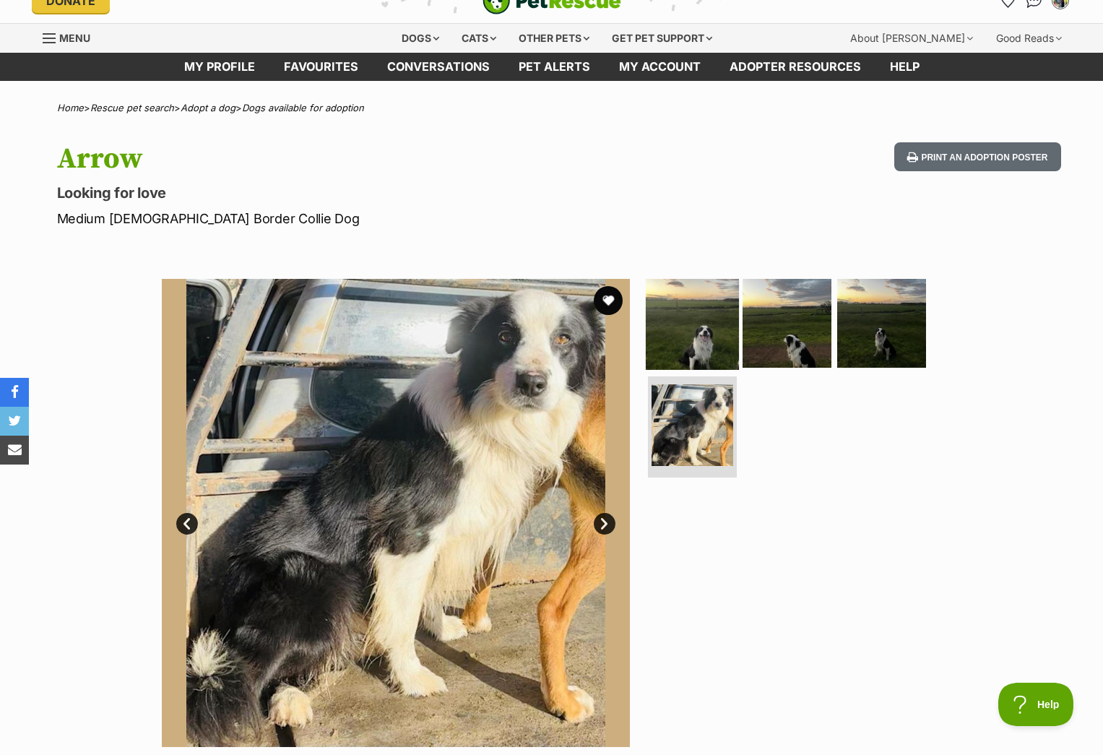
click at [698, 340] on img at bounding box center [692, 322] width 93 height 93
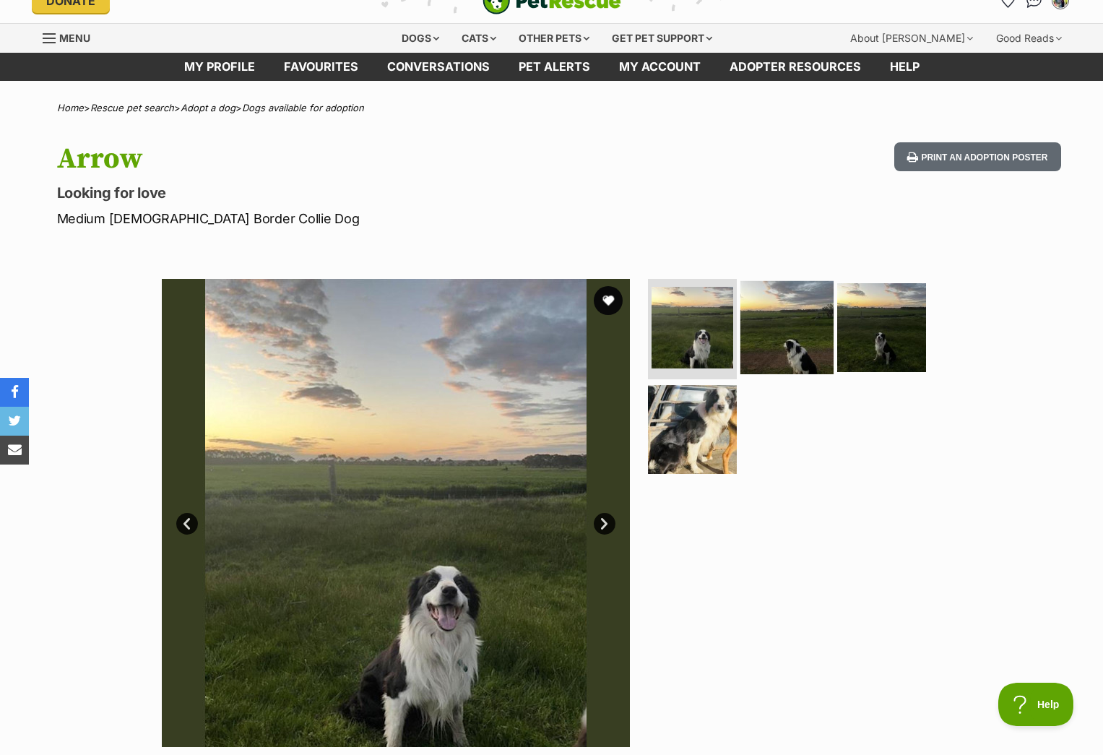
click at [767, 344] on img at bounding box center [786, 326] width 93 height 93
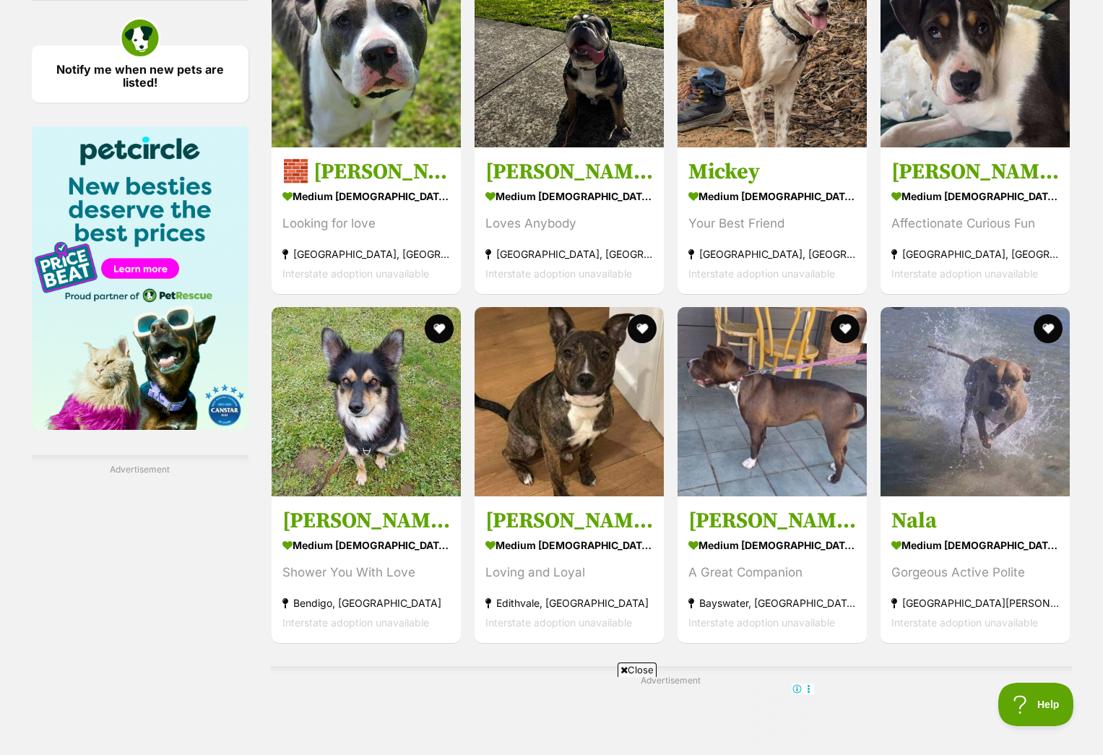
scroll to position [2082, 0]
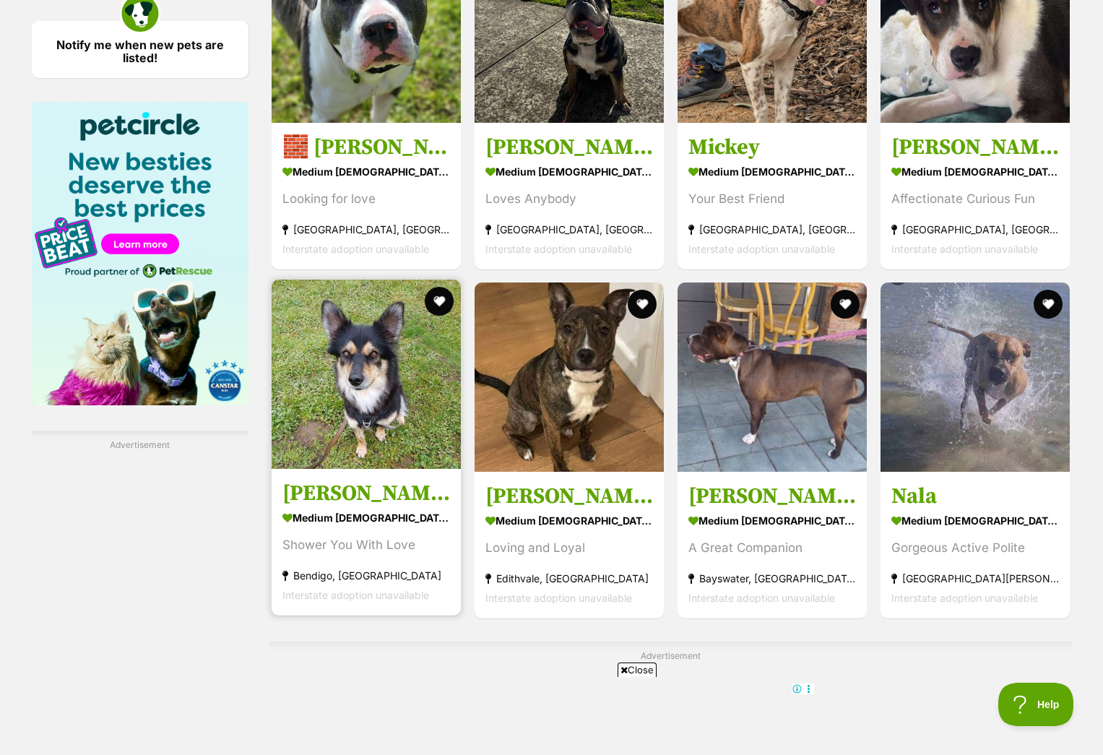
click at [383, 401] on img at bounding box center [366, 373] width 189 height 189
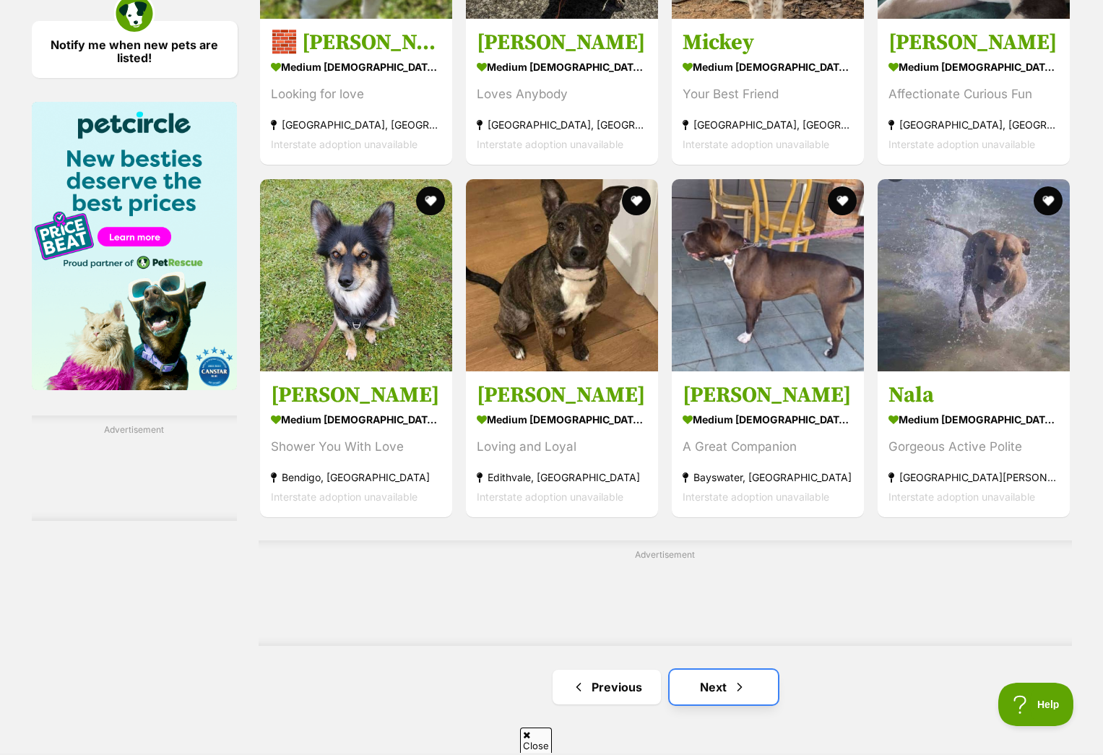
click at [707, 669] on link "Next" at bounding box center [723, 686] width 108 height 35
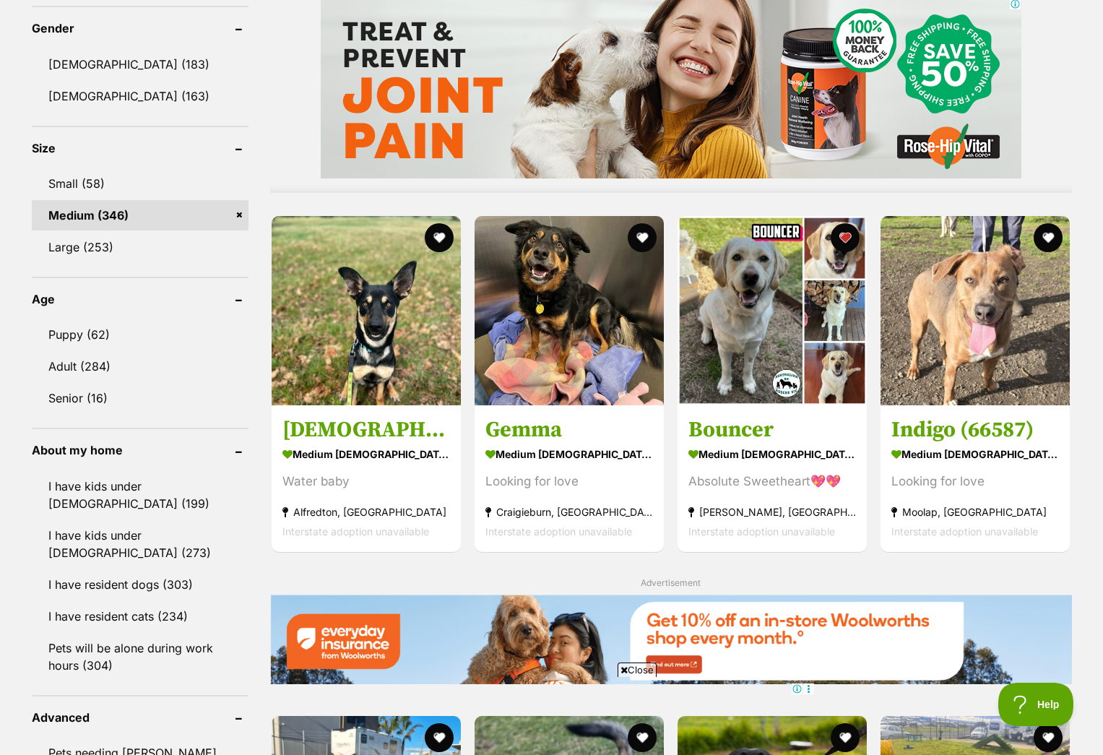
scroll to position [1209, 0]
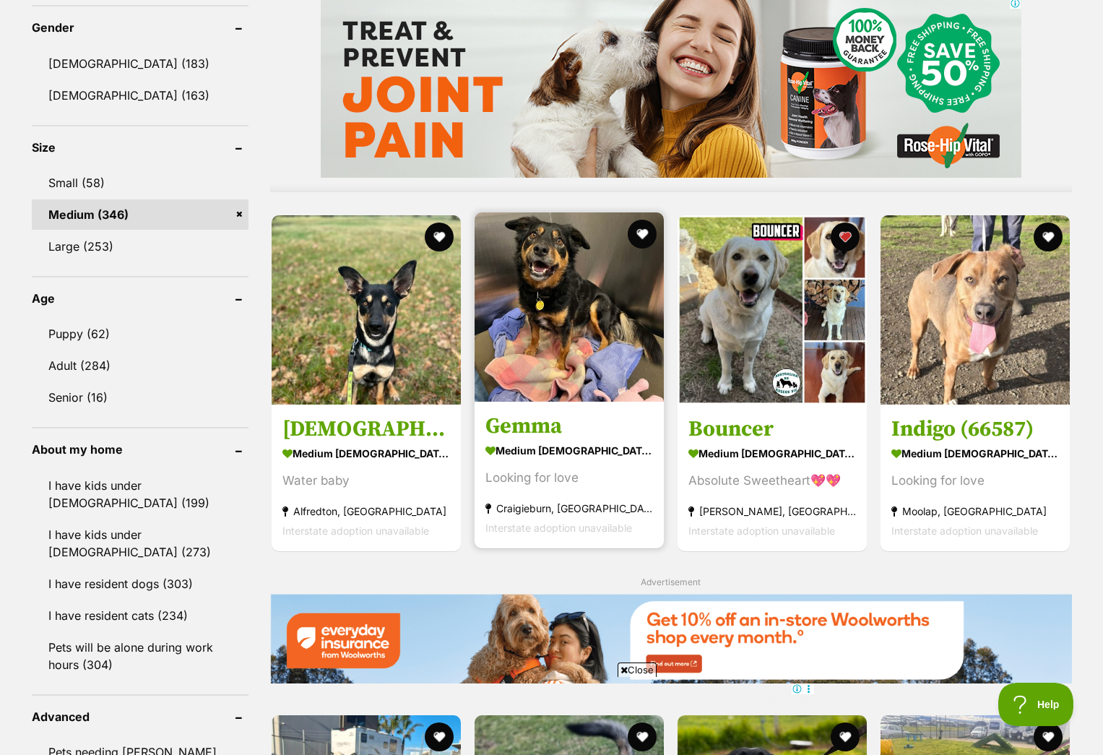
click at [570, 422] on h3 "Gemma" at bounding box center [569, 425] width 168 height 27
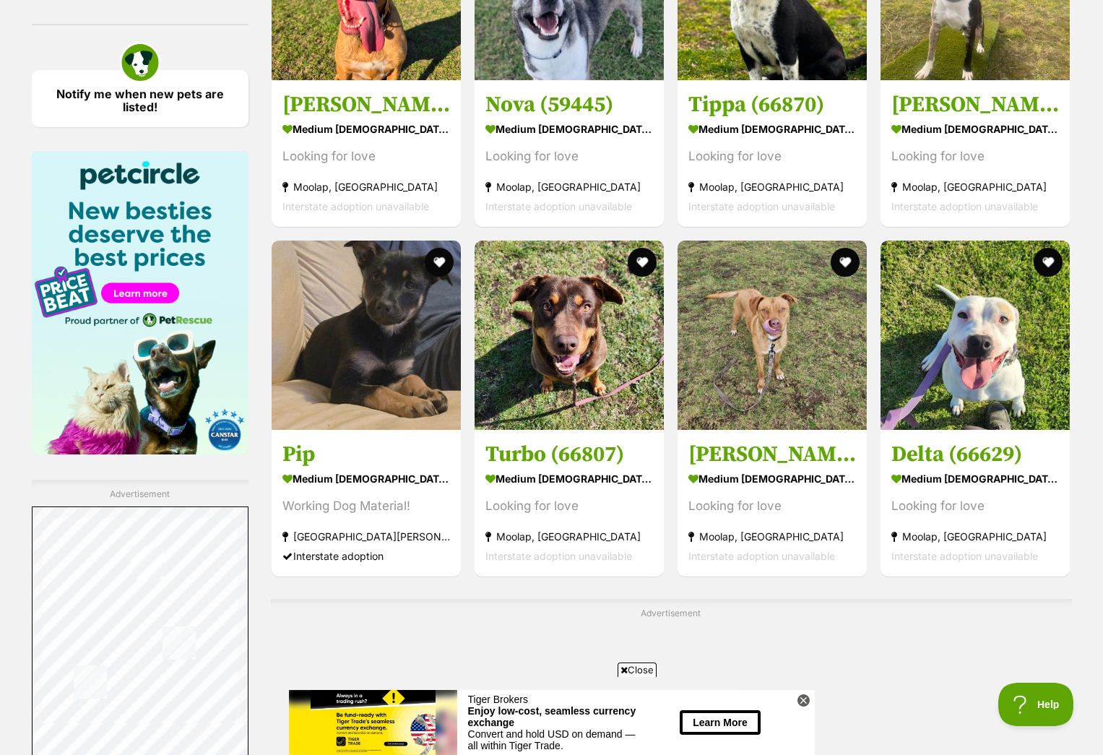
scroll to position [2046, 0]
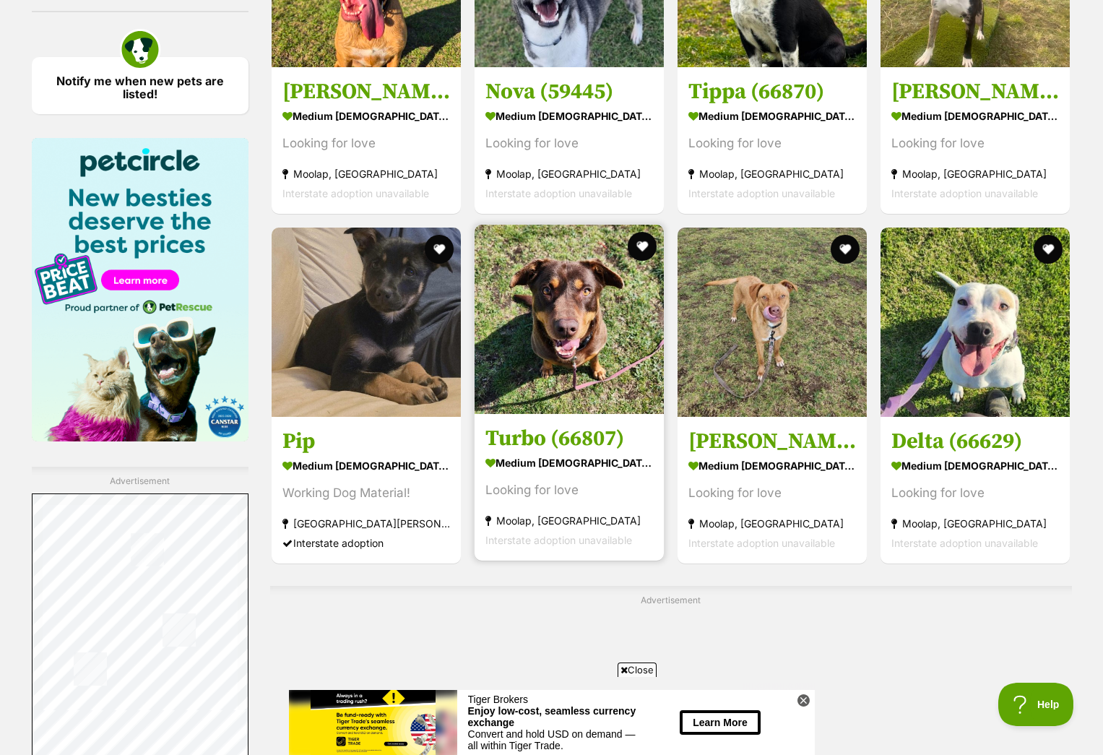
click at [560, 376] on img at bounding box center [568, 319] width 189 height 189
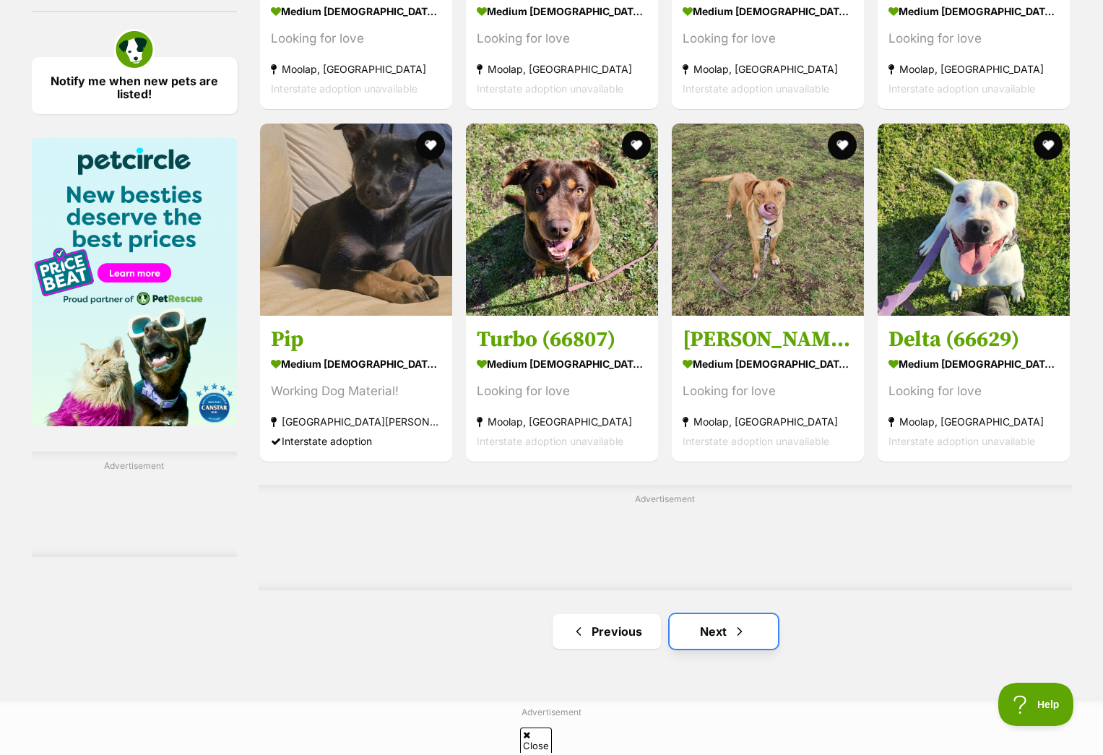
click at [715, 623] on link "Next" at bounding box center [723, 631] width 108 height 35
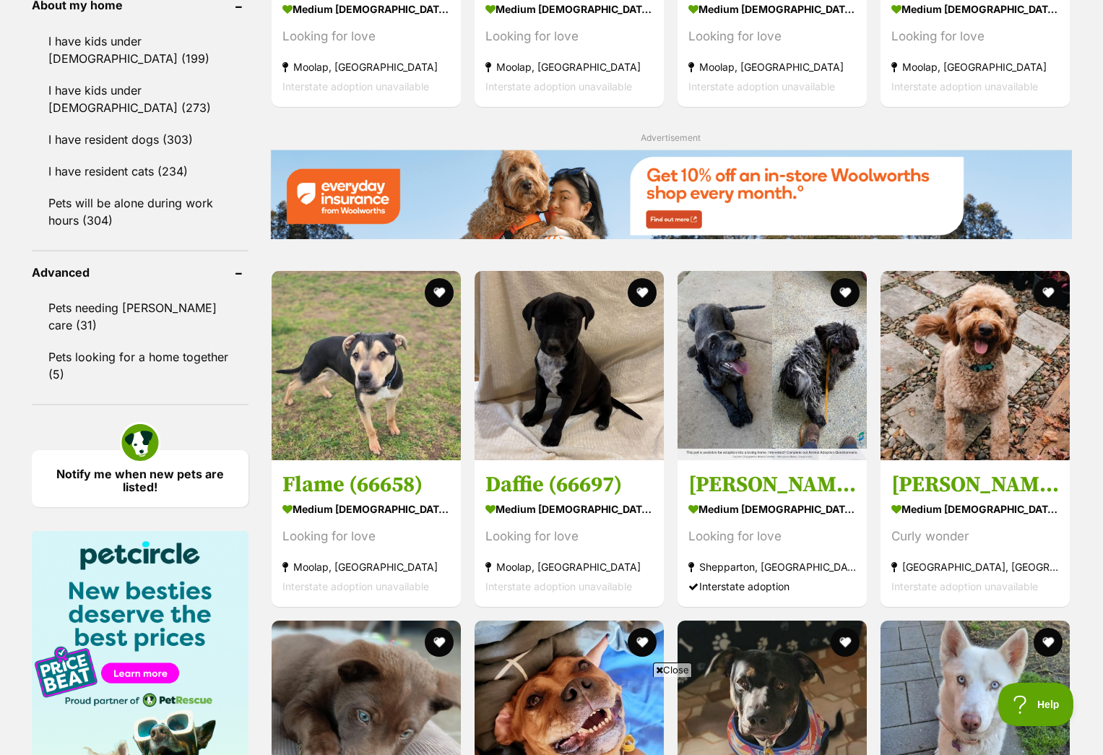
scroll to position [1680, 0]
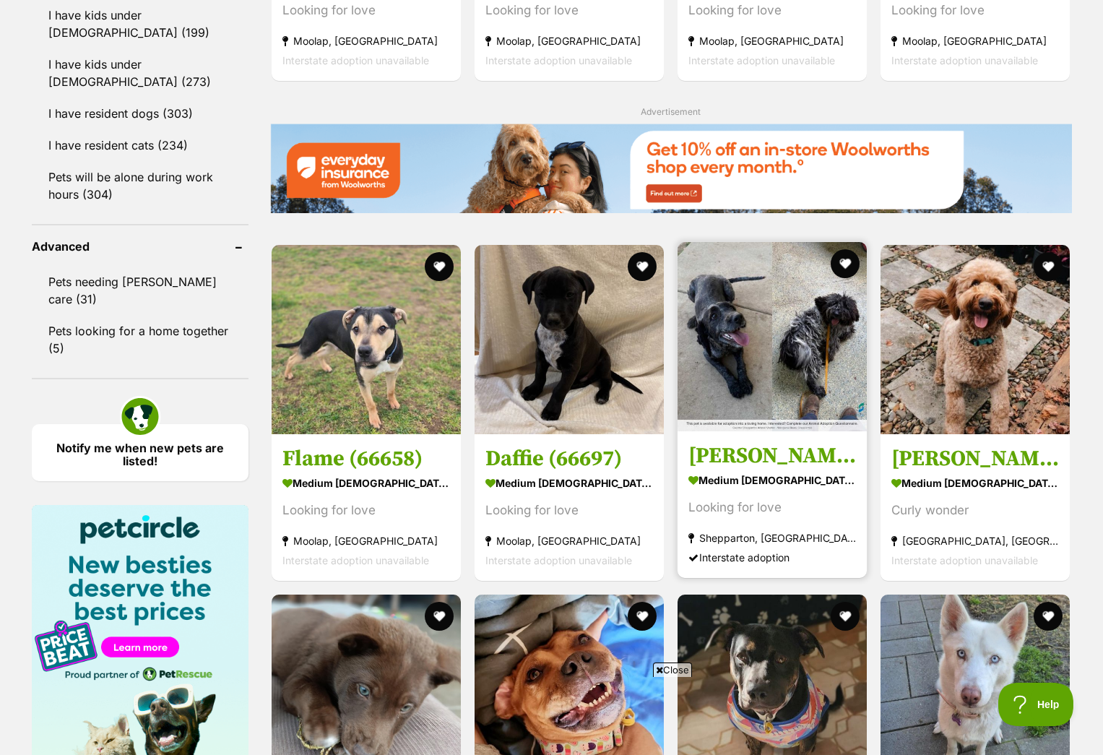
click at [766, 454] on h3 "Molly" at bounding box center [772, 455] width 168 height 27
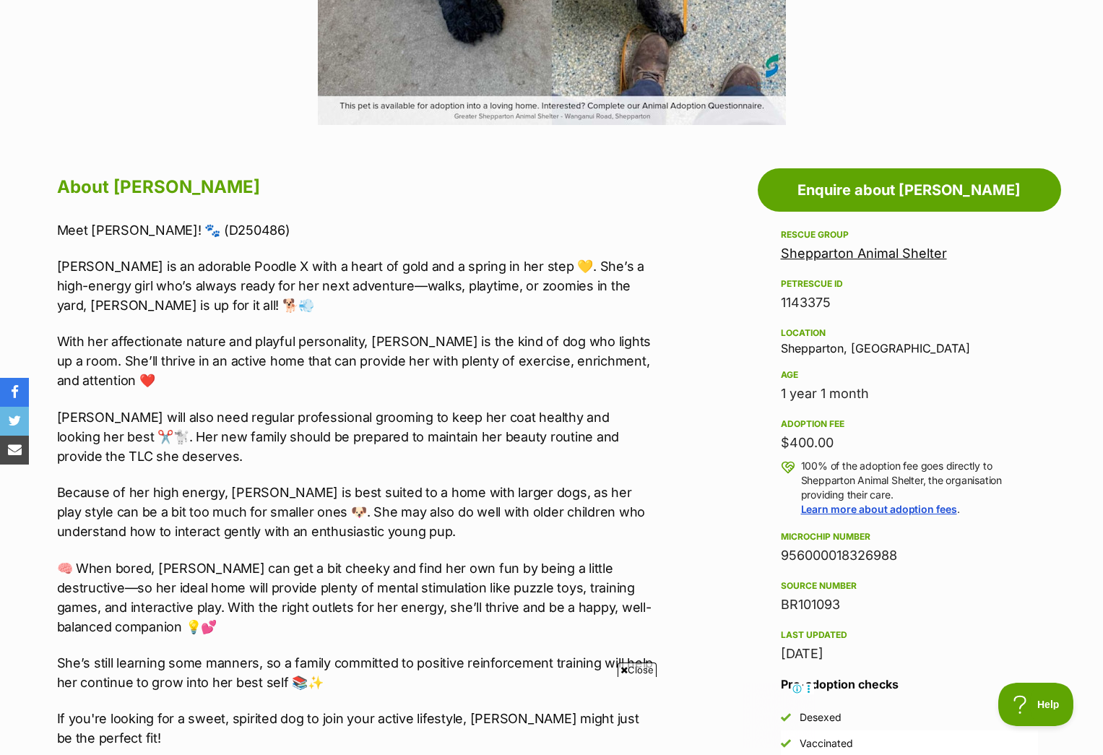
scroll to position [644, 0]
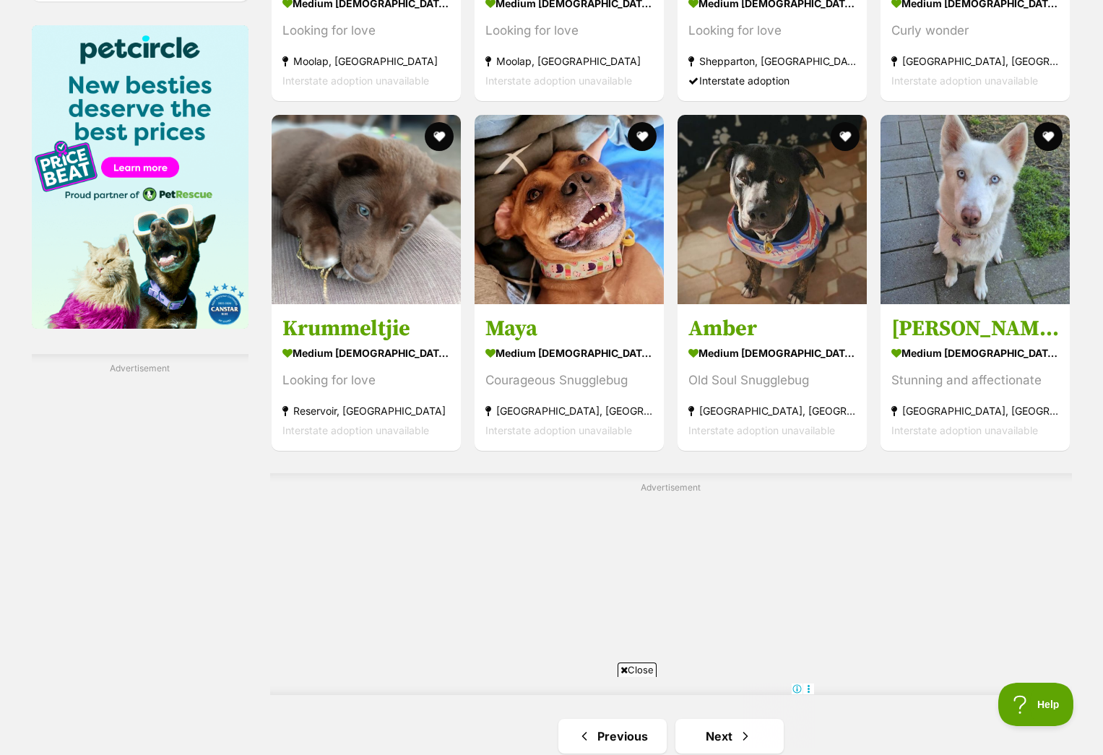
scroll to position [2367, 0]
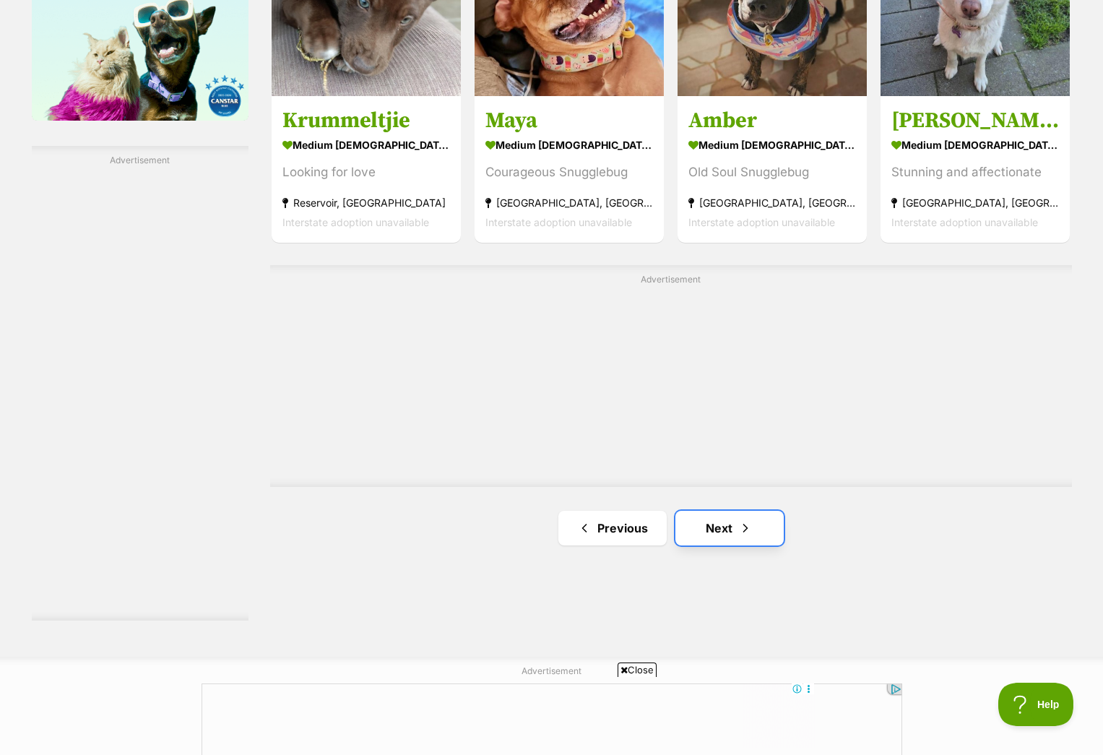
click at [723, 521] on link "Next" at bounding box center [729, 528] width 108 height 35
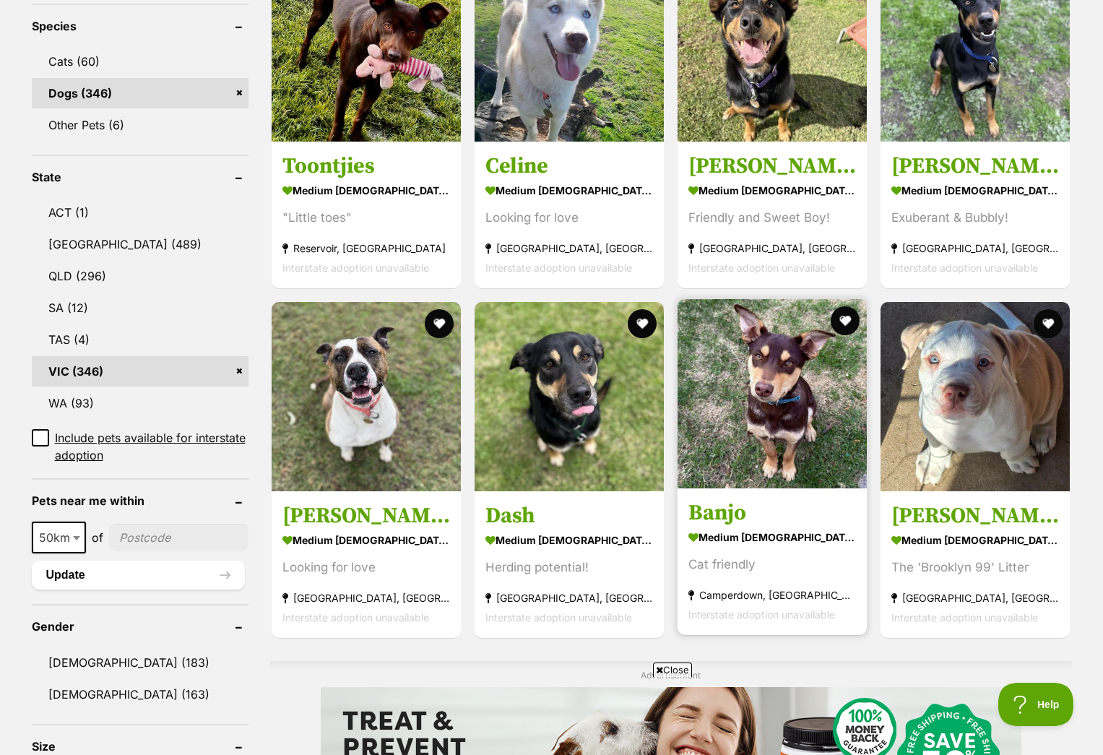
click at [742, 479] on img at bounding box center [771, 393] width 189 height 189
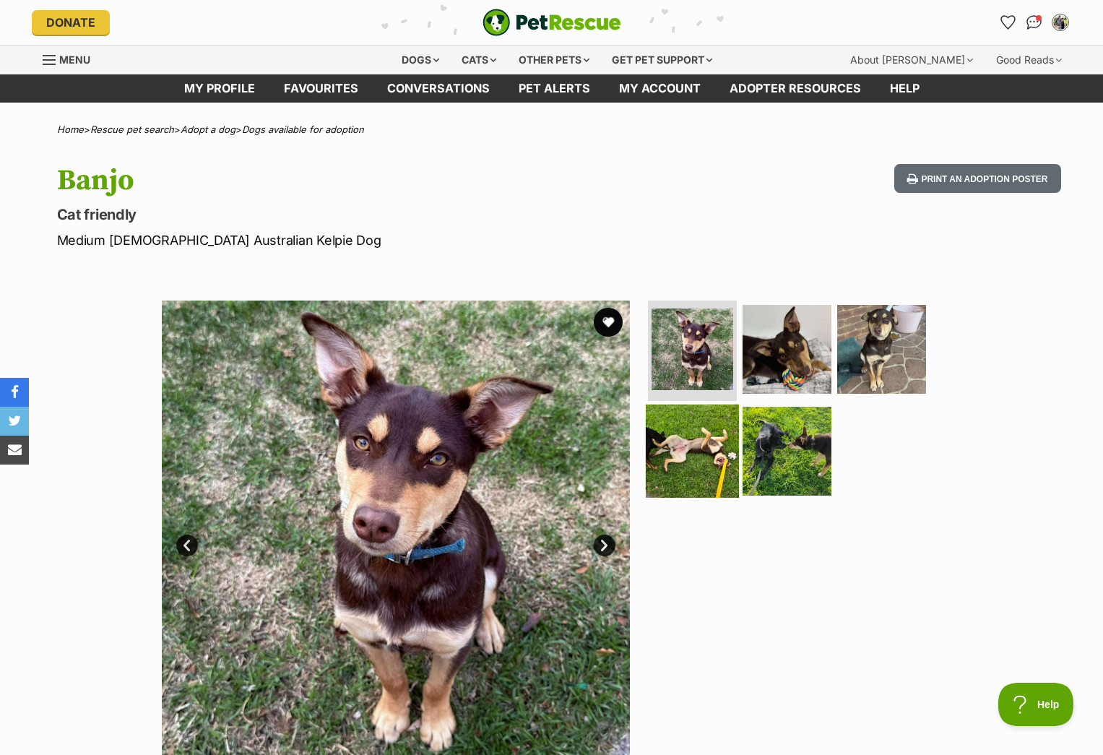
click at [712, 433] on img at bounding box center [692, 450] width 93 height 93
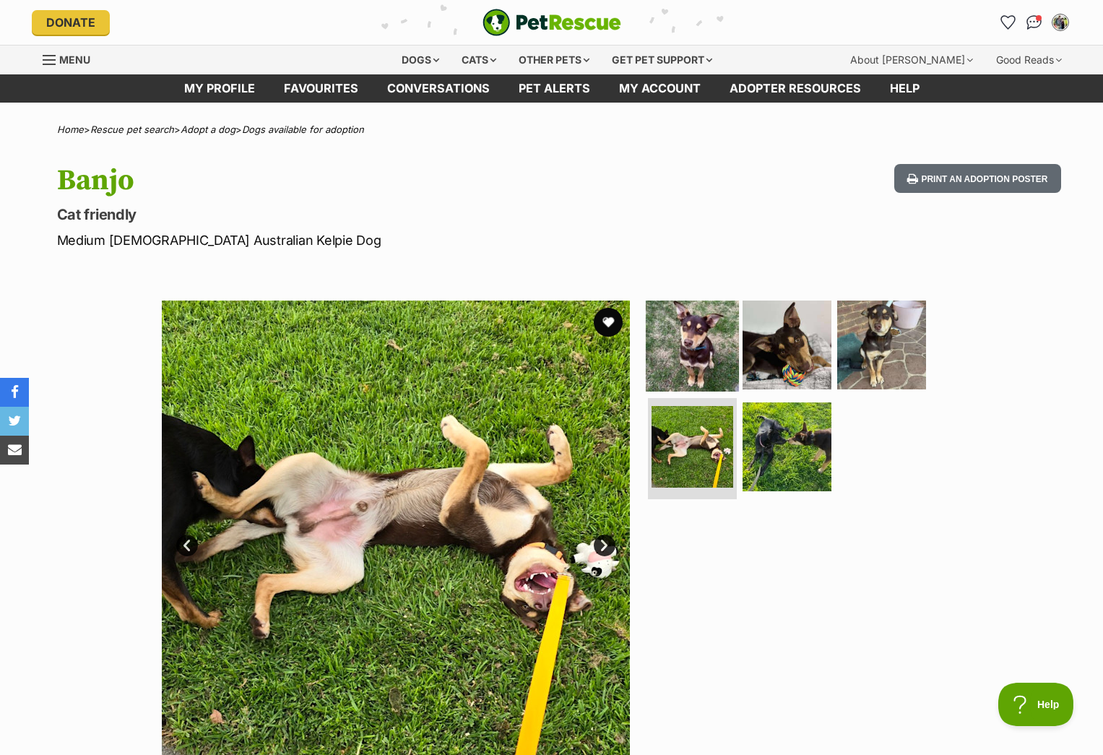
click at [713, 355] on img at bounding box center [692, 343] width 93 height 93
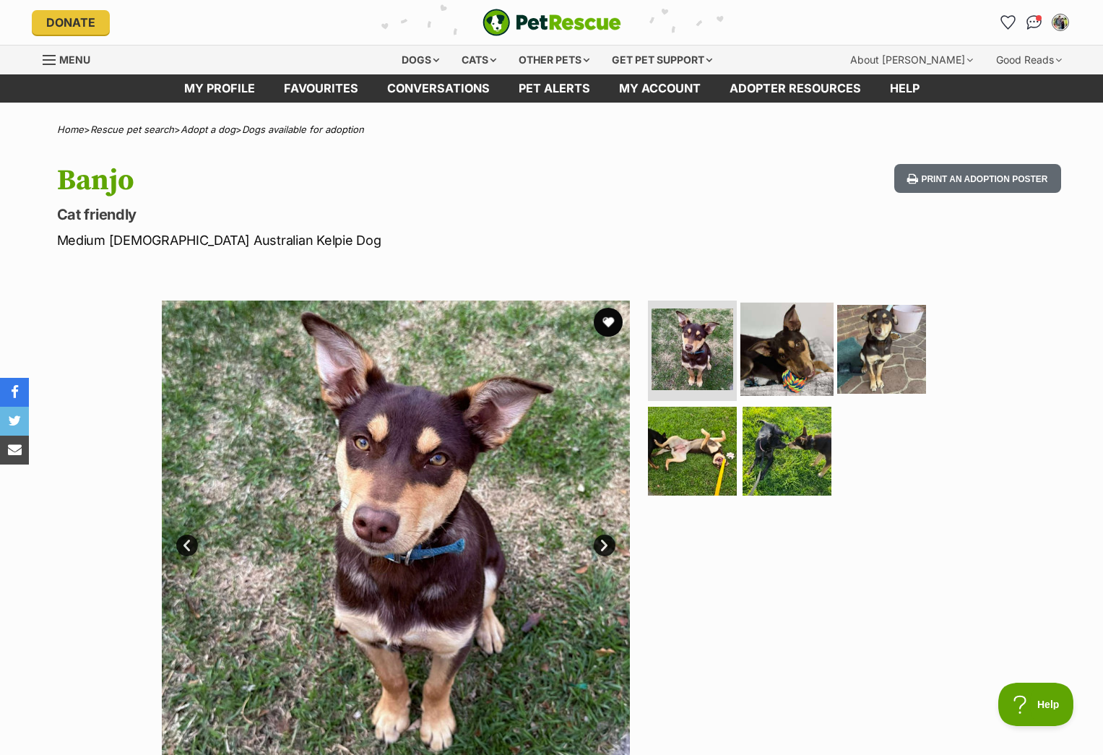
click at [777, 370] on img at bounding box center [786, 348] width 93 height 93
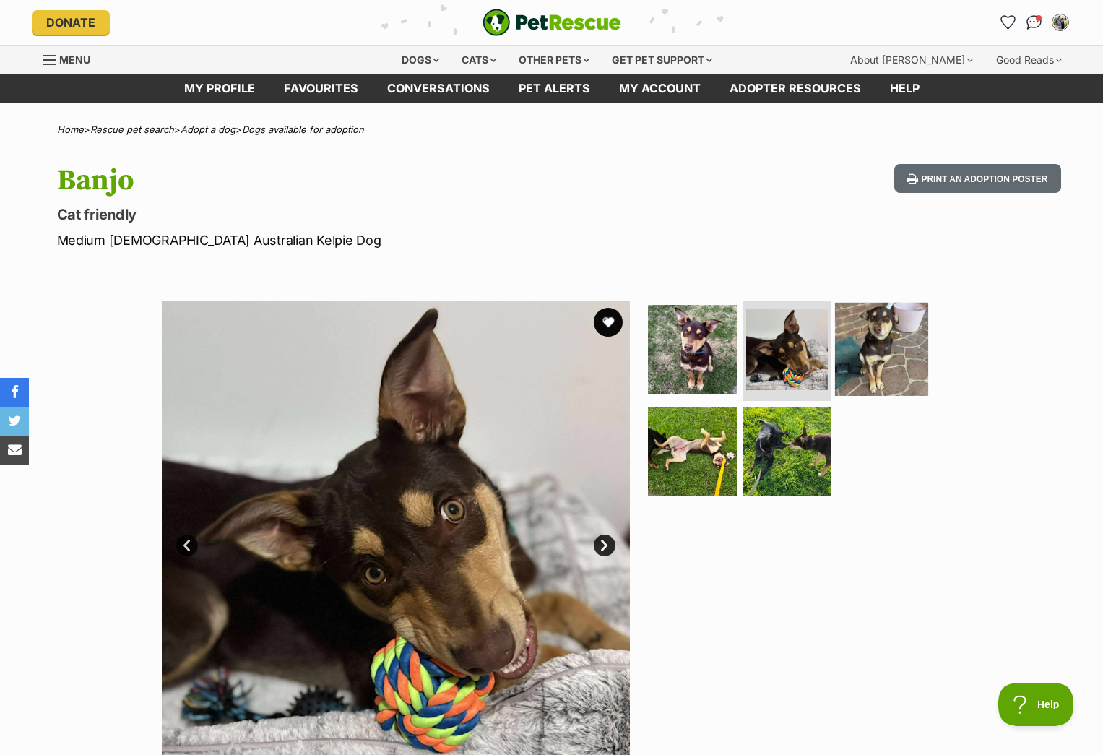
click at [852, 373] on img at bounding box center [881, 348] width 93 height 93
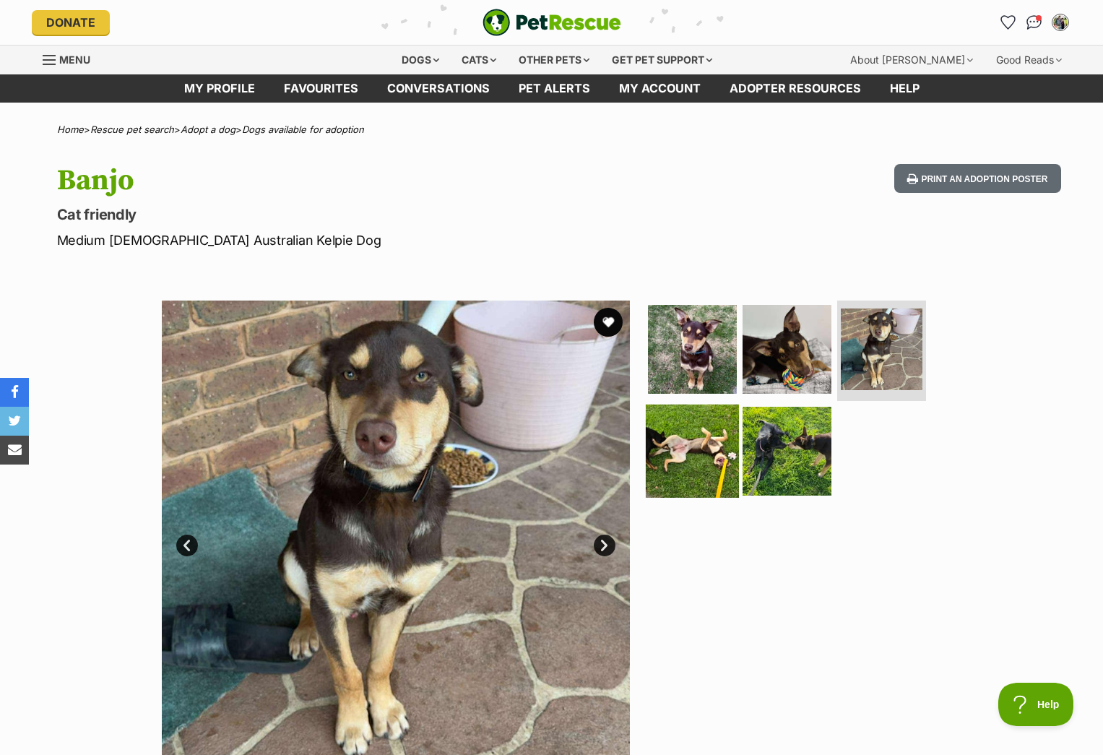
click at [679, 463] on img at bounding box center [692, 450] width 93 height 93
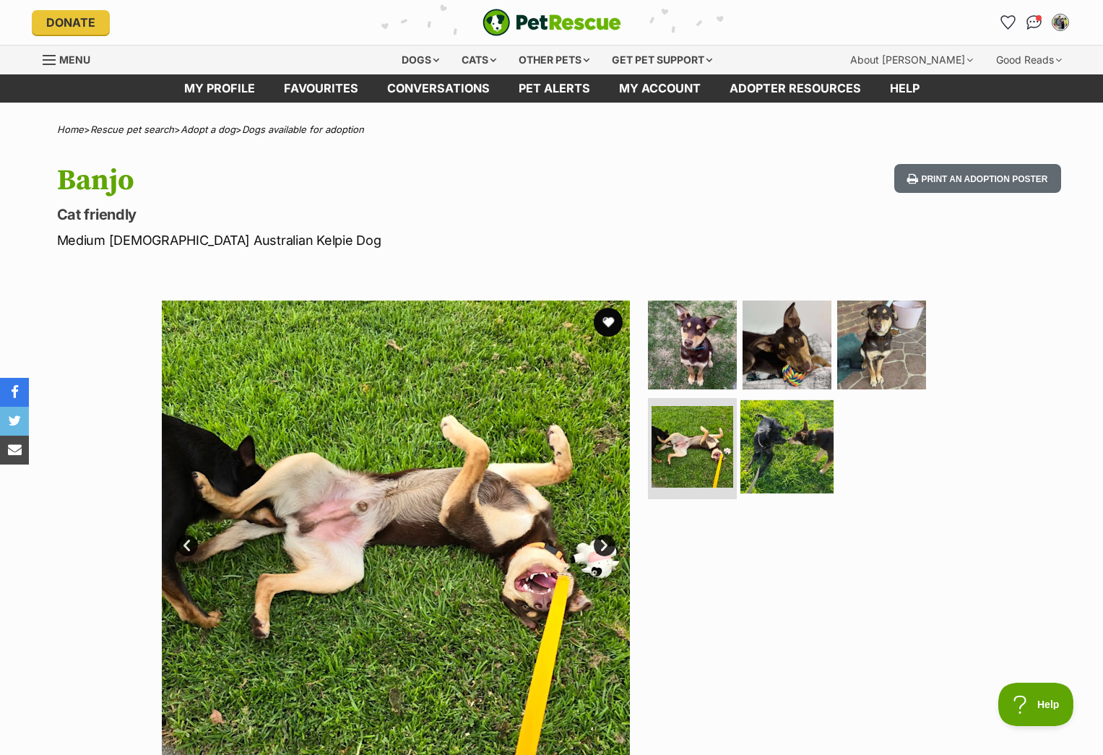
click at [790, 464] on img at bounding box center [786, 446] width 93 height 93
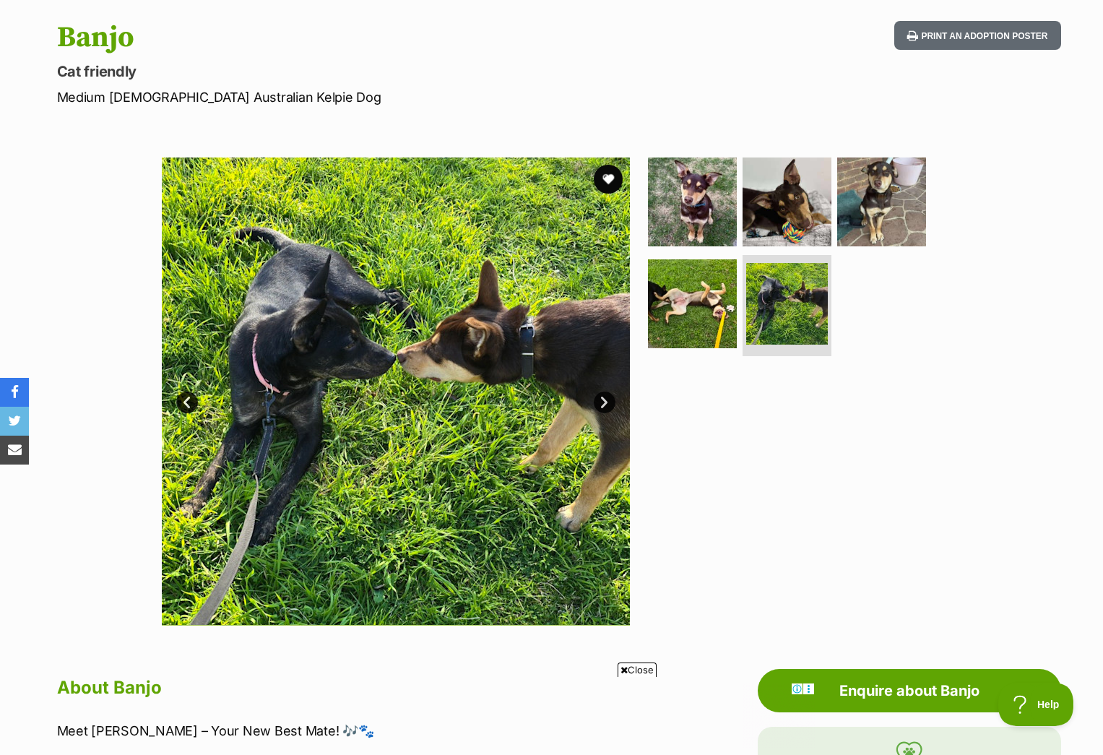
scroll to position [152, 0]
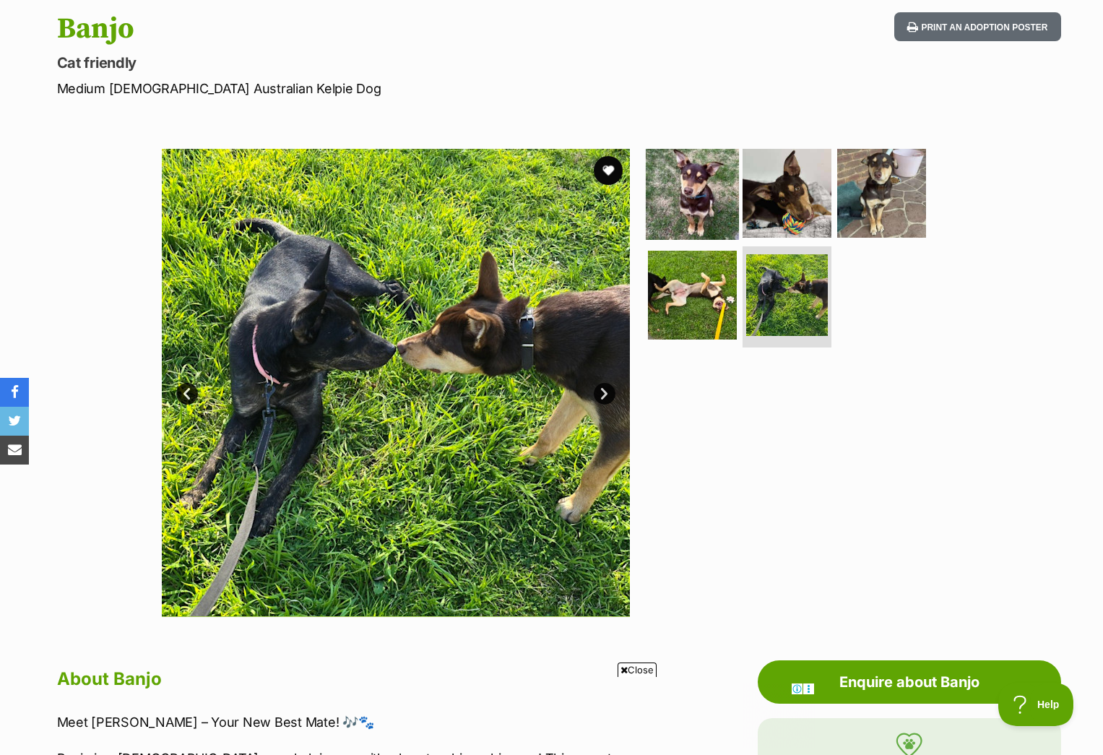
click at [682, 195] on img at bounding box center [692, 192] width 93 height 93
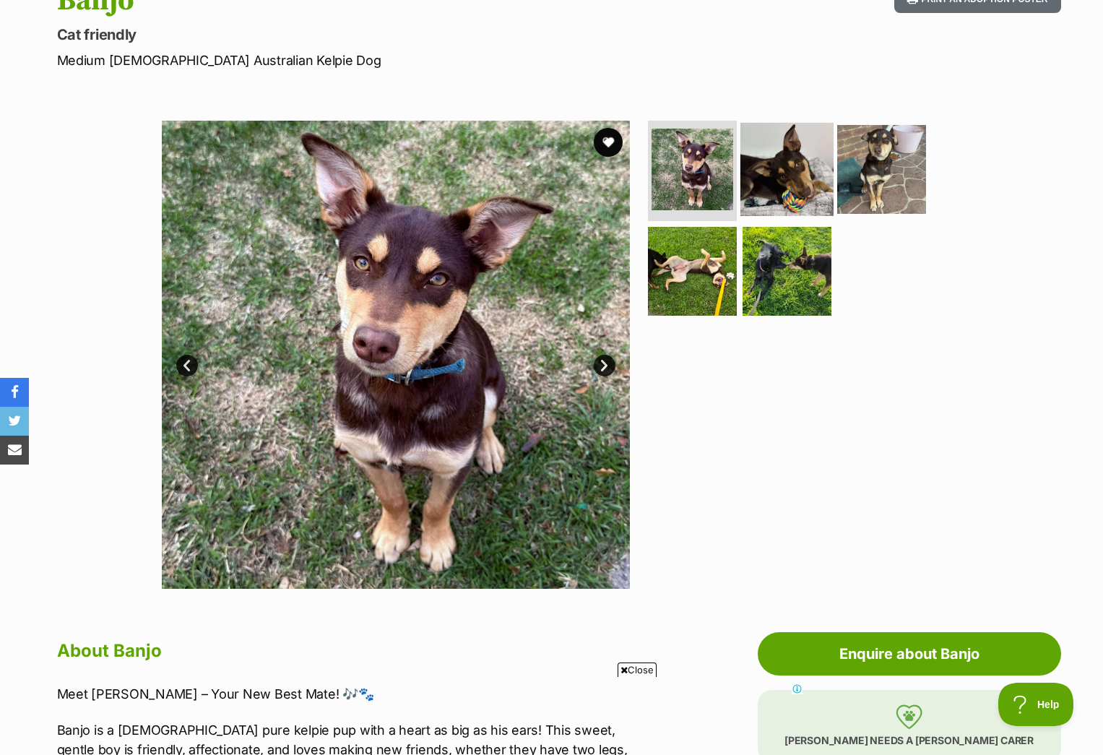
scroll to position [0, 0]
click at [763, 178] on img at bounding box center [786, 168] width 93 height 93
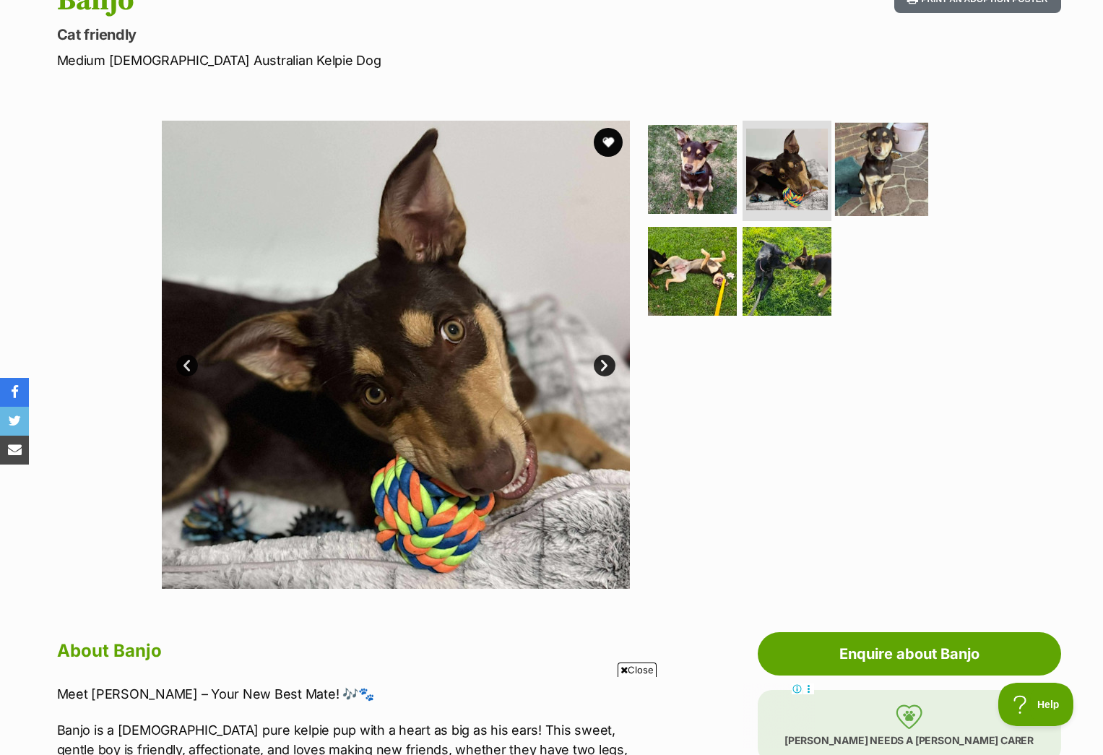
click at [866, 175] on img at bounding box center [881, 168] width 93 height 93
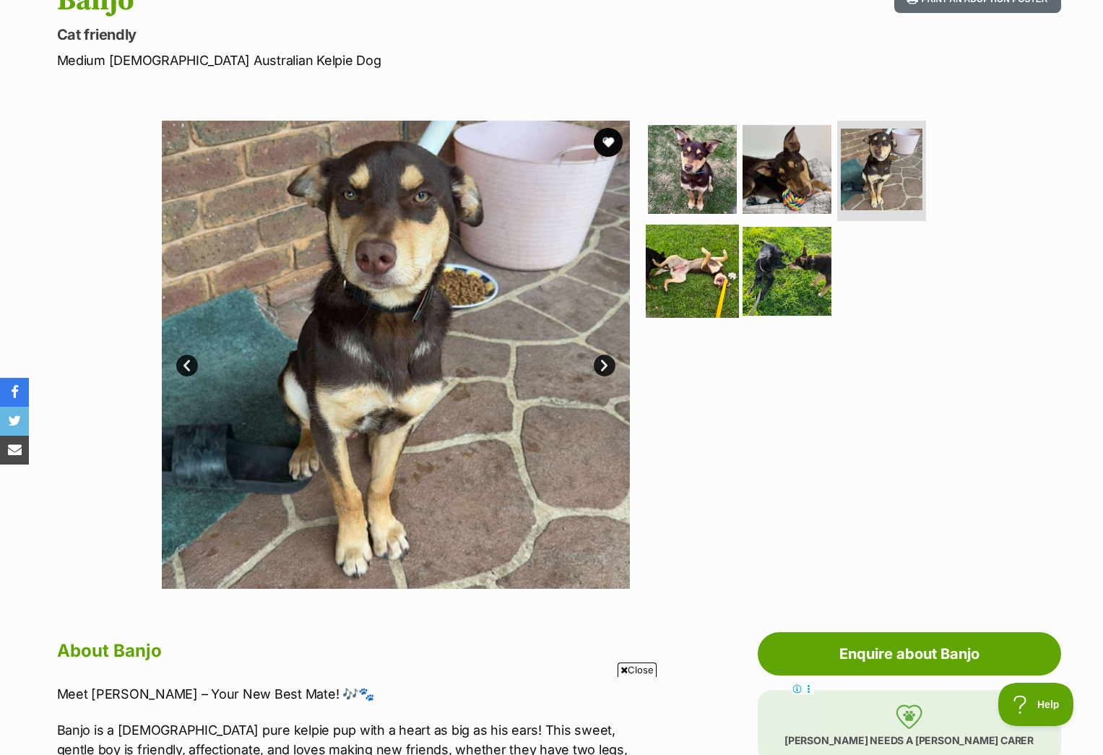
click at [678, 290] on img at bounding box center [692, 271] width 93 height 93
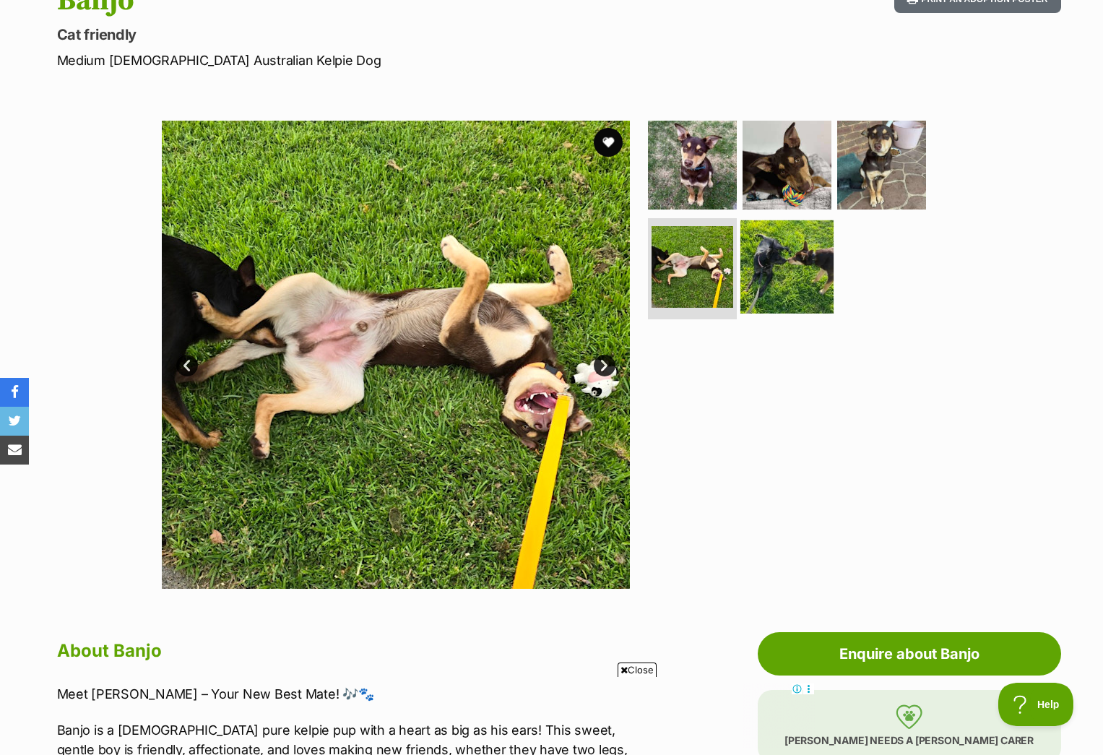
click at [768, 279] on img at bounding box center [786, 266] width 93 height 93
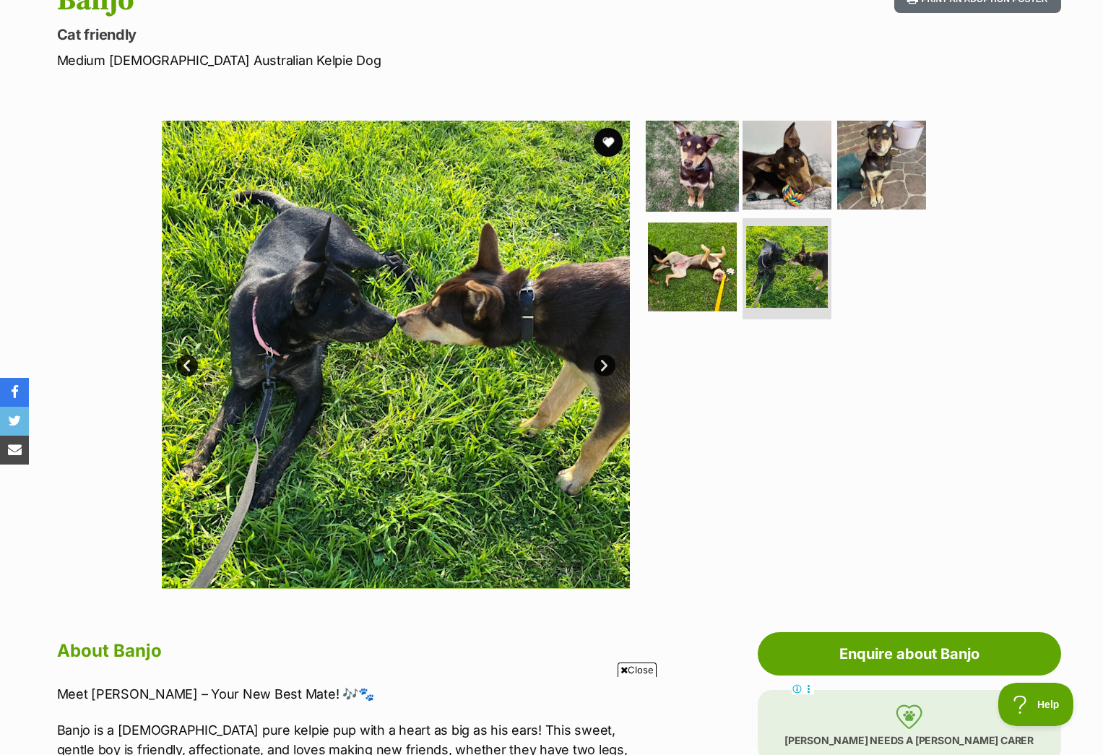
click at [695, 166] on img at bounding box center [692, 164] width 93 height 93
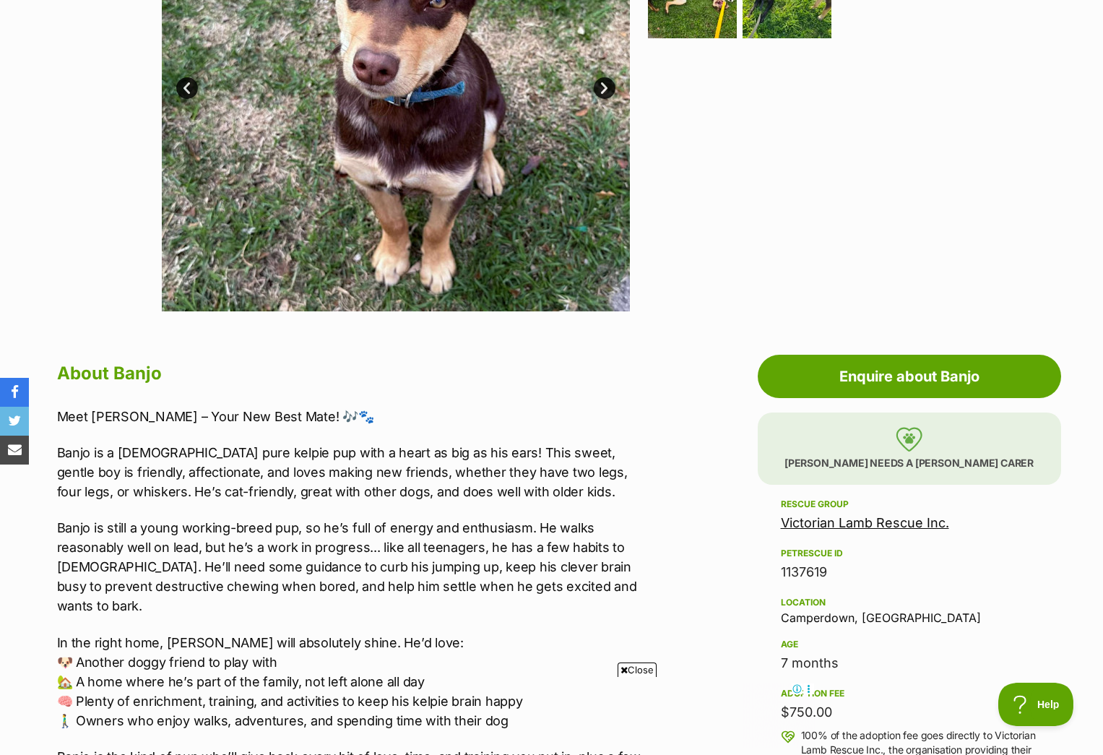
scroll to position [261, 0]
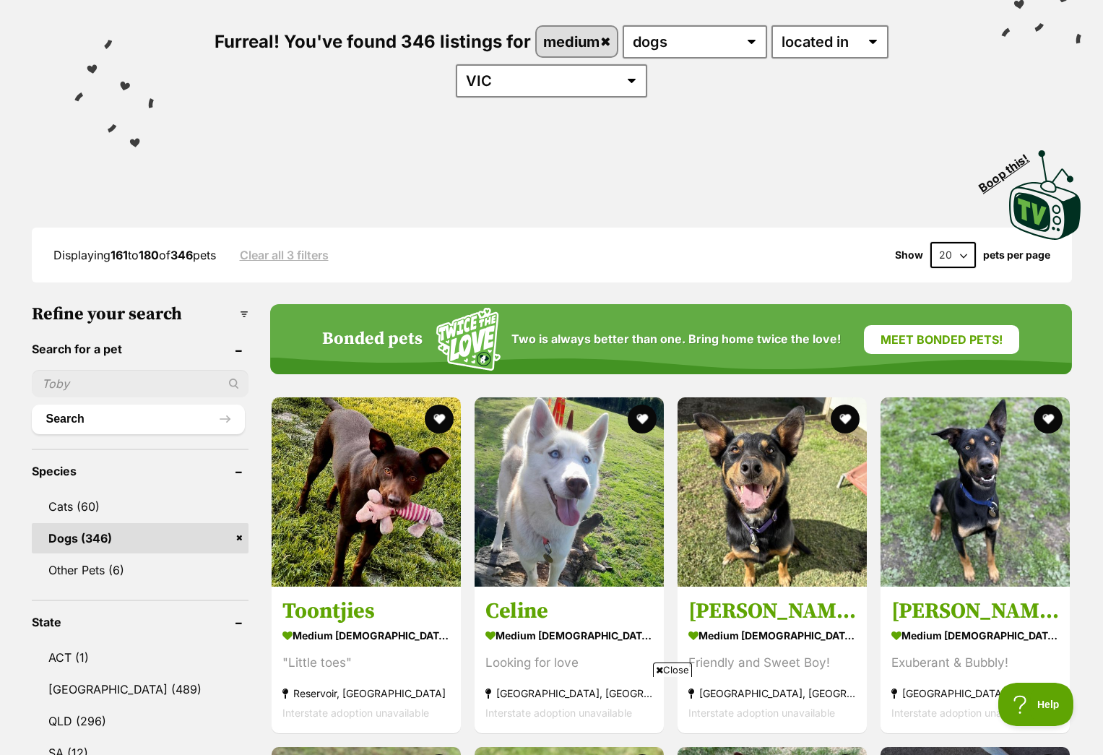
scroll to position [375, 0]
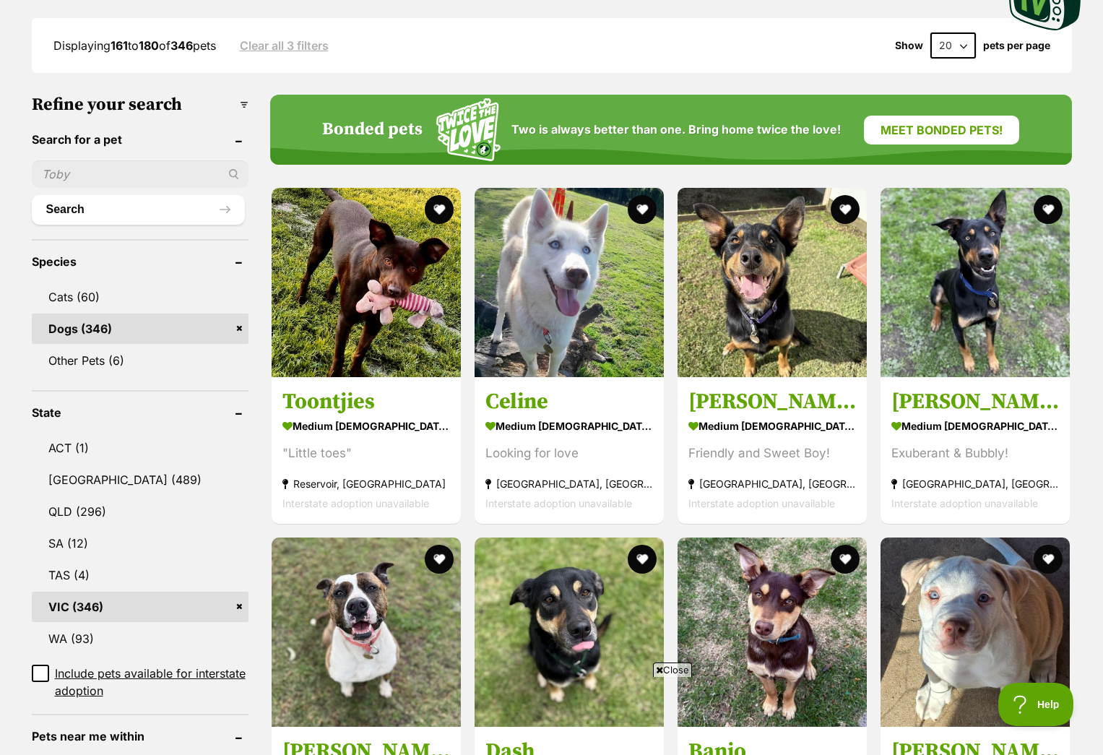
click at [143, 334] on link "Dogs (346)" at bounding box center [140, 328] width 217 height 30
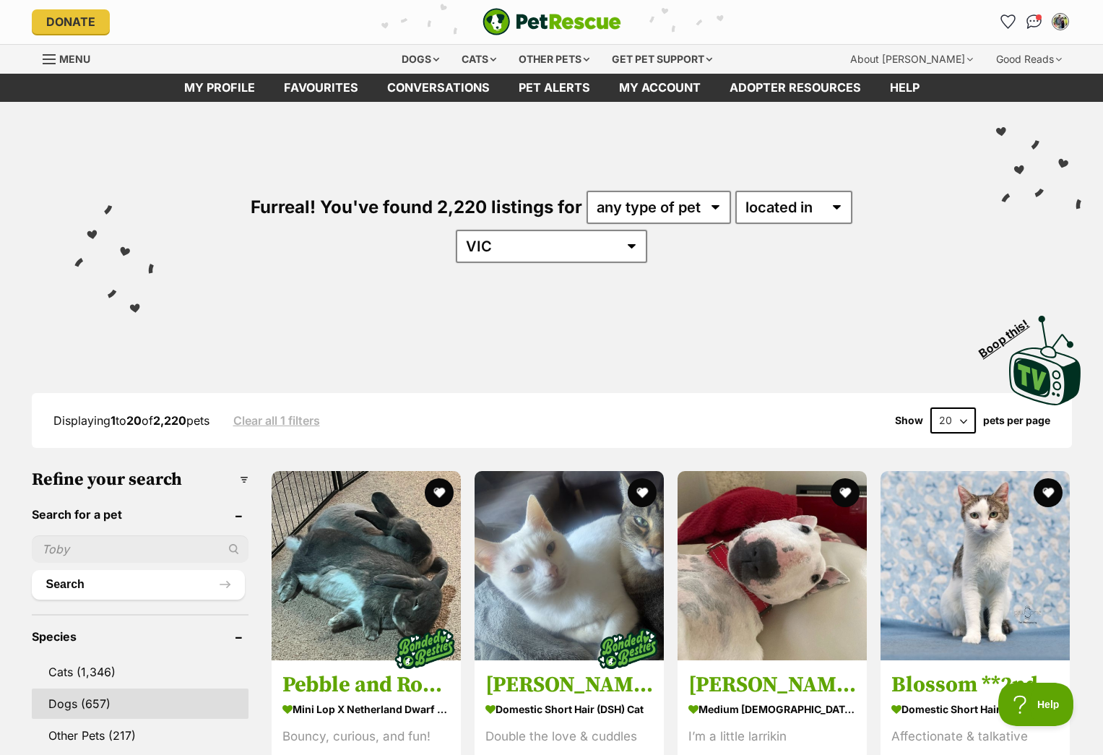
scroll to position [3, 0]
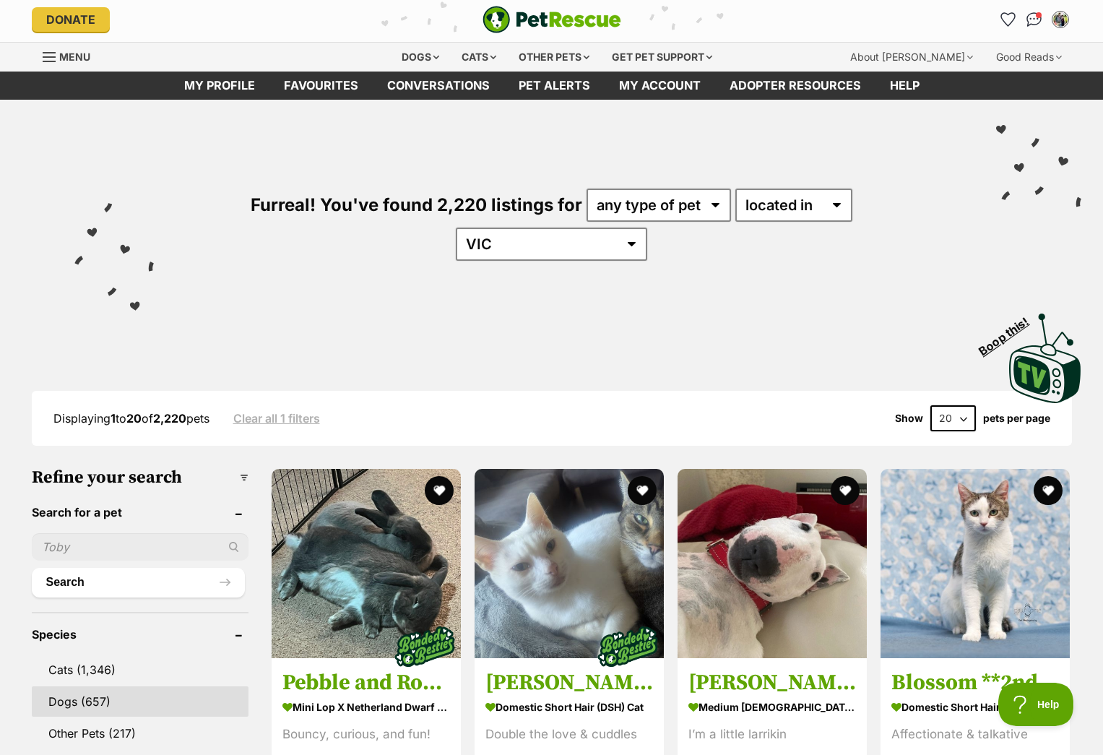
click at [99, 686] on link "Dogs (657)" at bounding box center [140, 701] width 217 height 30
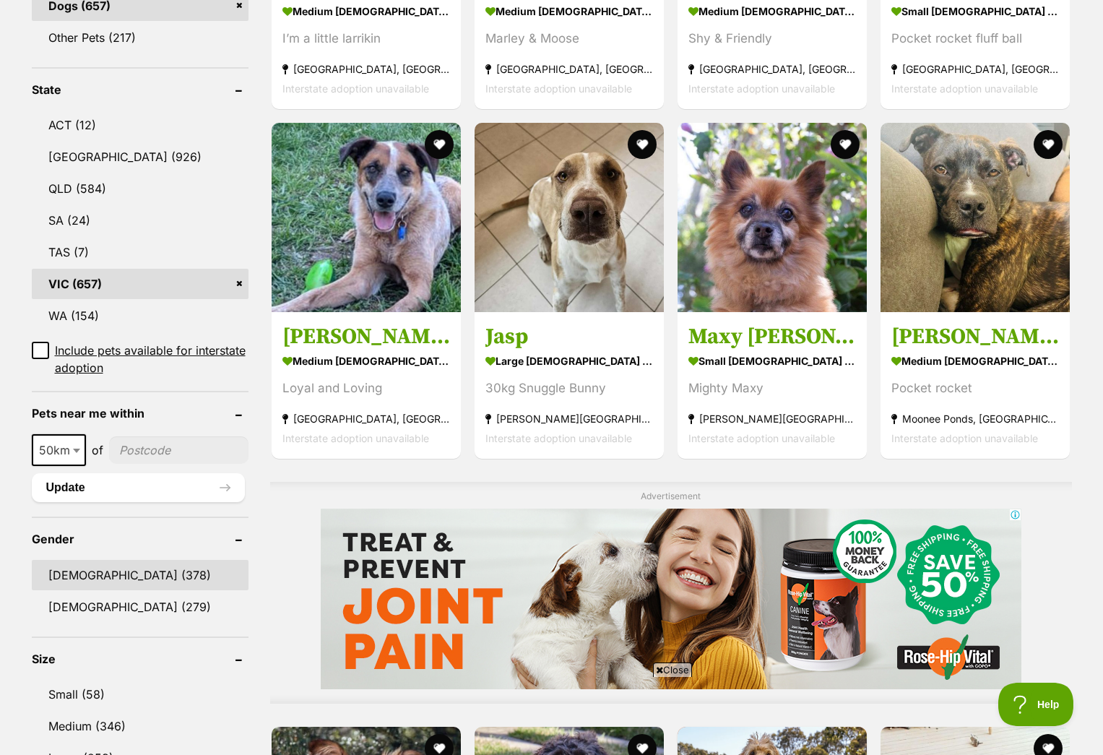
scroll to position [794, 0]
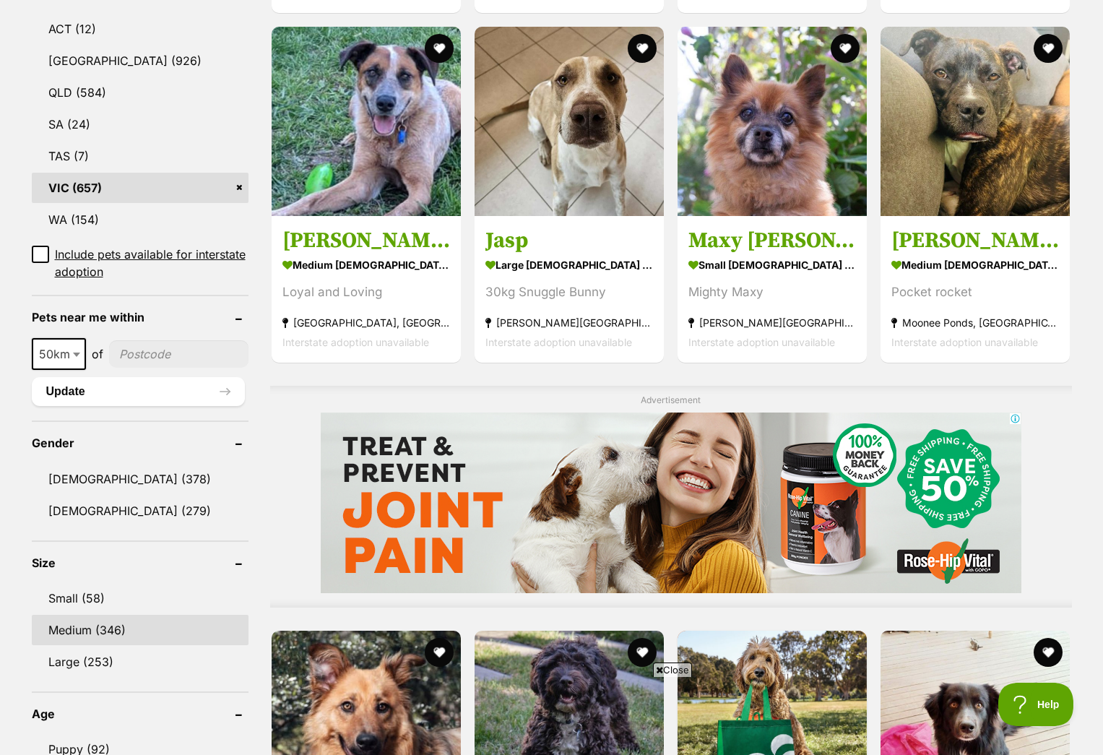
click at [110, 614] on link "Medium (346)" at bounding box center [140, 629] width 217 height 30
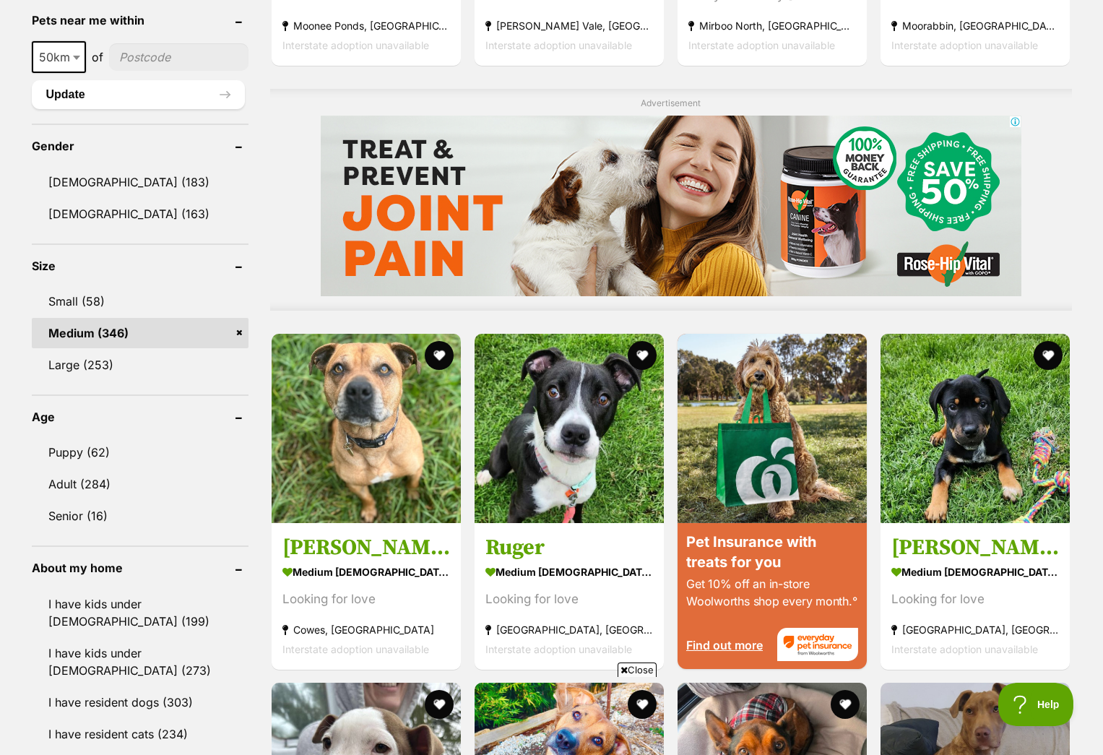
scroll to position [1121, 0]
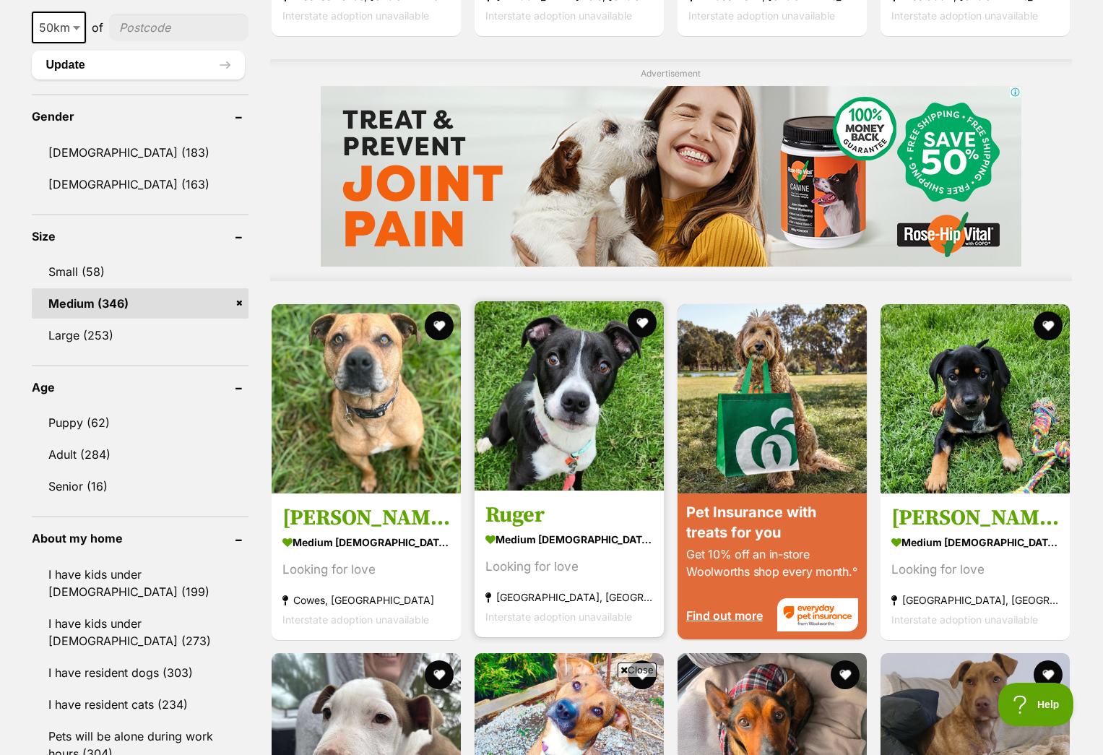
click at [568, 533] on strong "medium male Dog" at bounding box center [569, 538] width 168 height 21
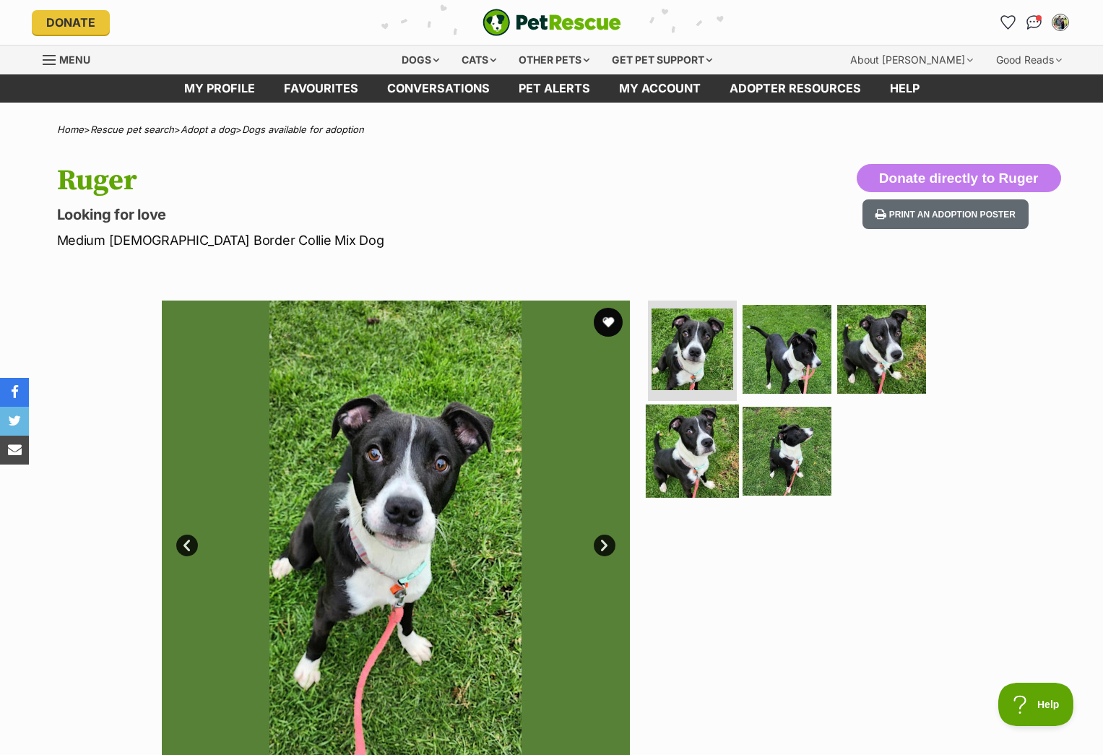
click at [685, 464] on img at bounding box center [692, 450] width 93 height 93
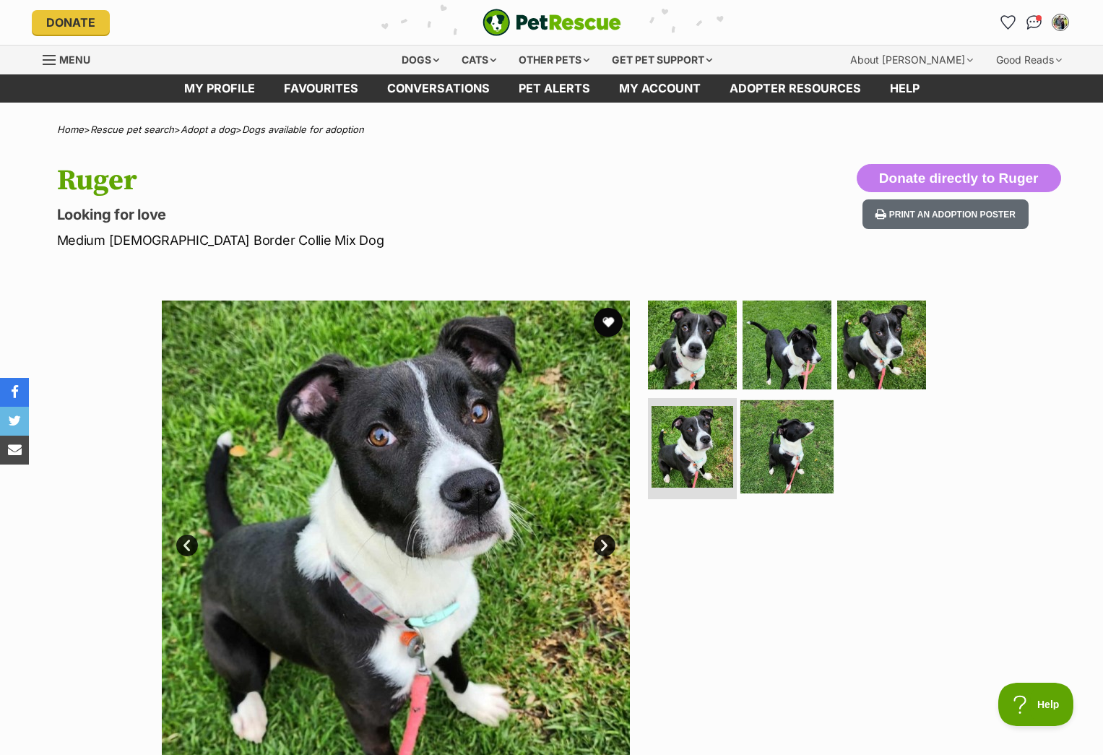
click at [815, 477] on img at bounding box center [786, 446] width 93 height 93
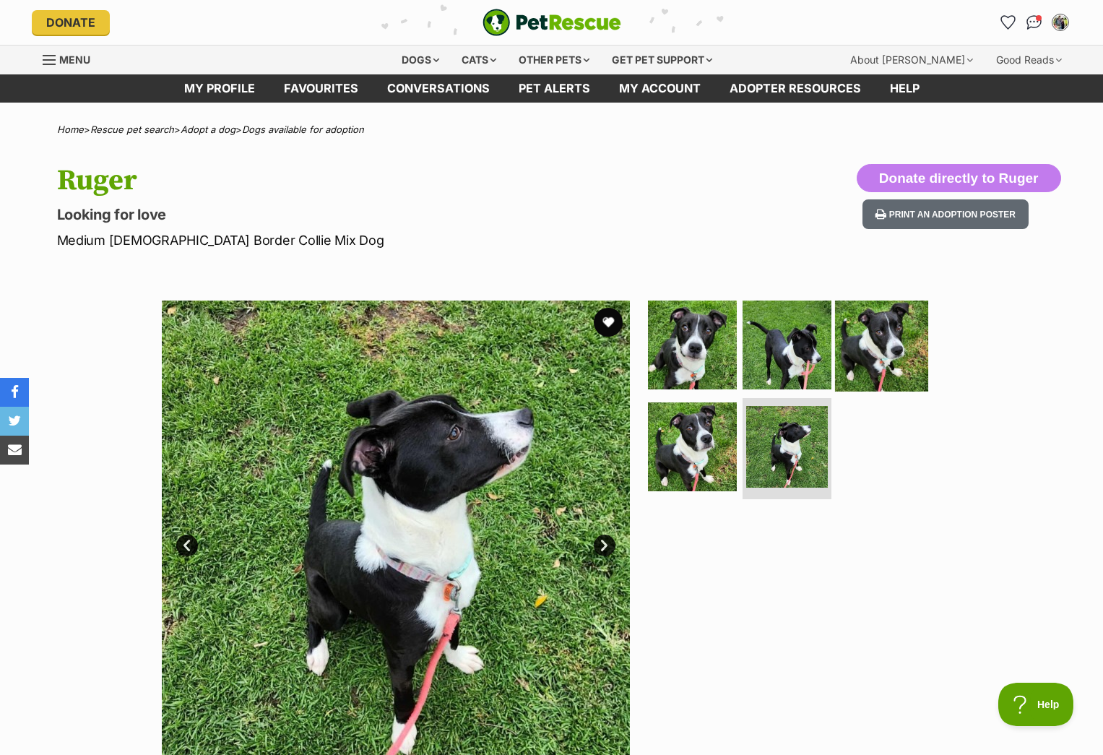
click at [888, 364] on img at bounding box center [881, 343] width 93 height 93
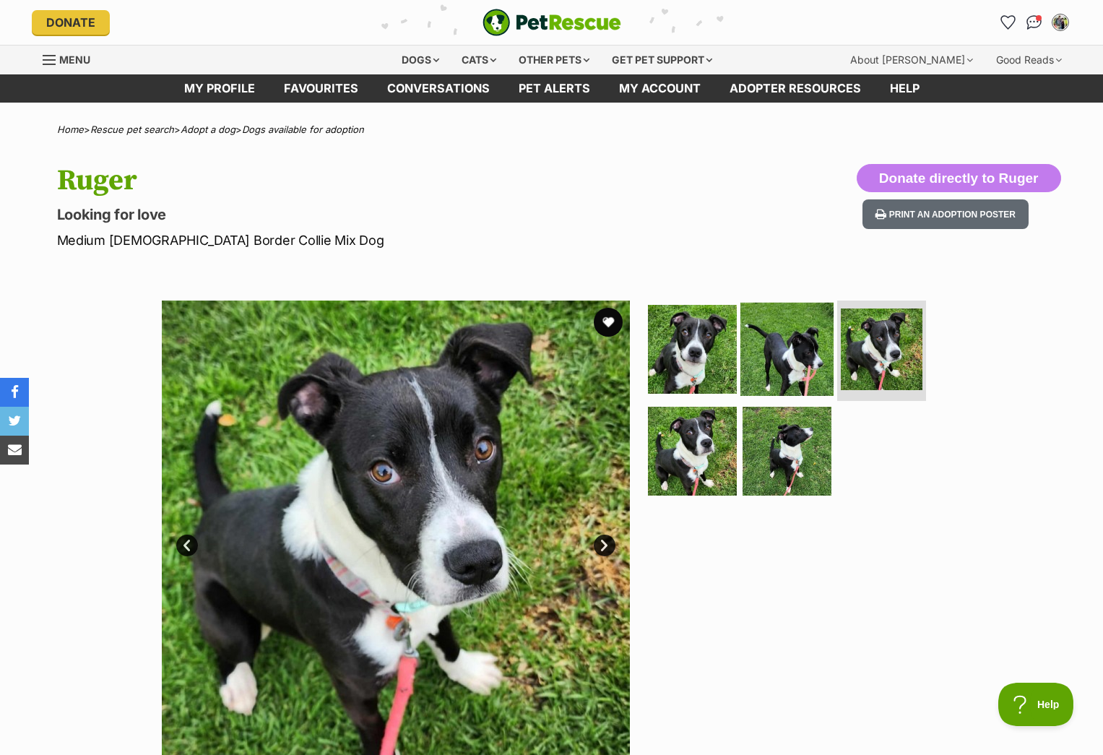
click at [793, 362] on img at bounding box center [786, 348] width 93 height 93
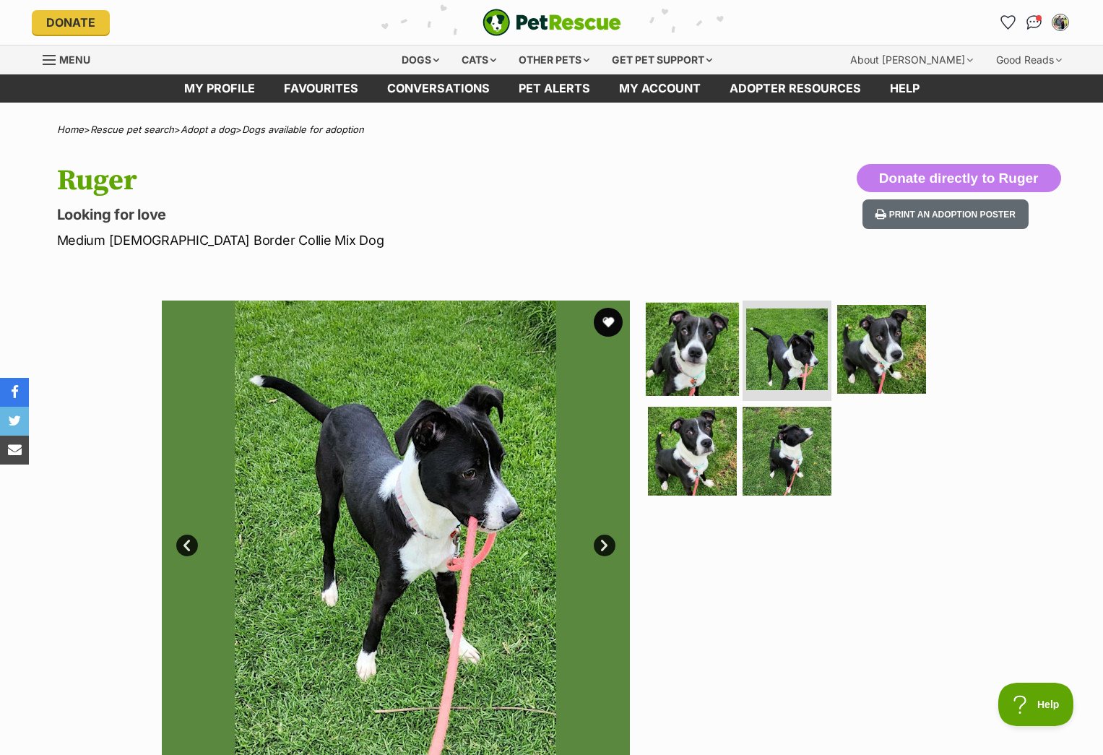
click at [698, 356] on img at bounding box center [692, 348] width 93 height 93
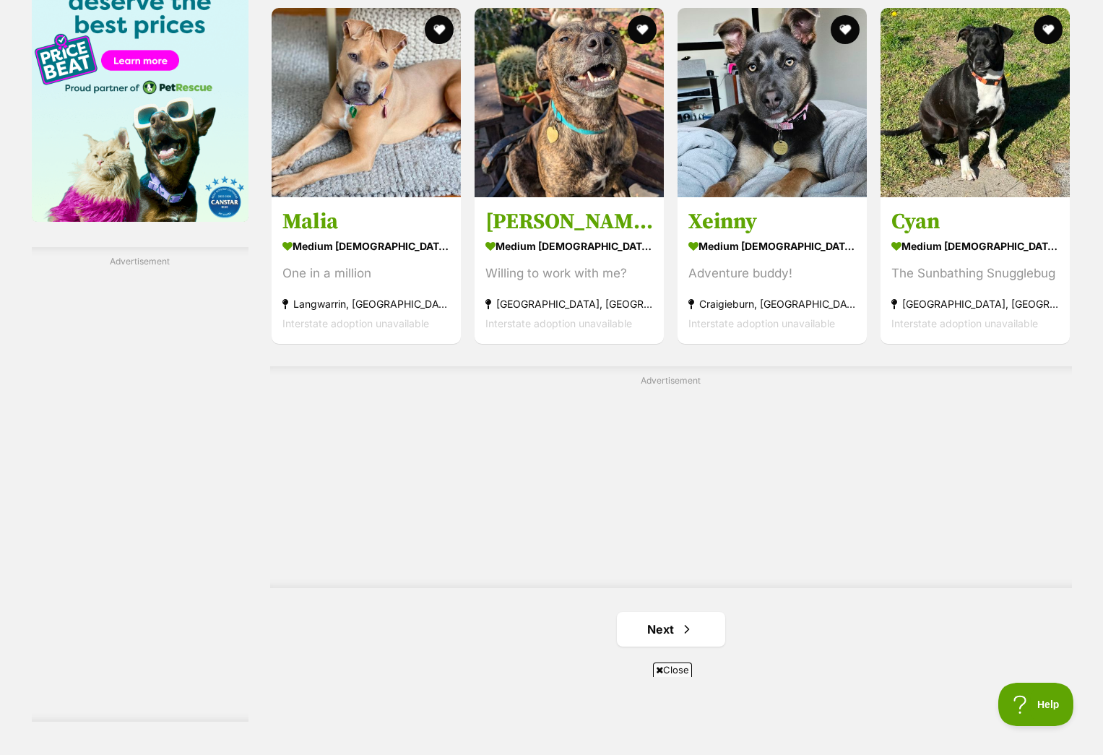
scroll to position [2610, 0]
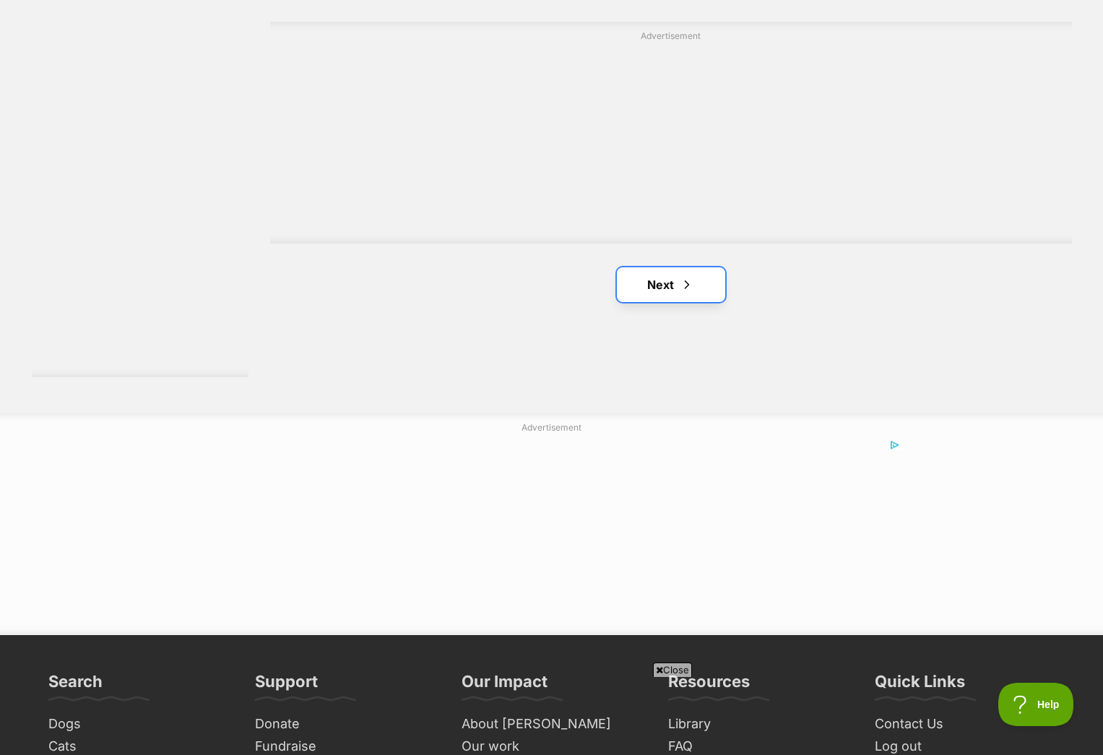
click at [687, 288] on span "Next page" at bounding box center [686, 284] width 14 height 17
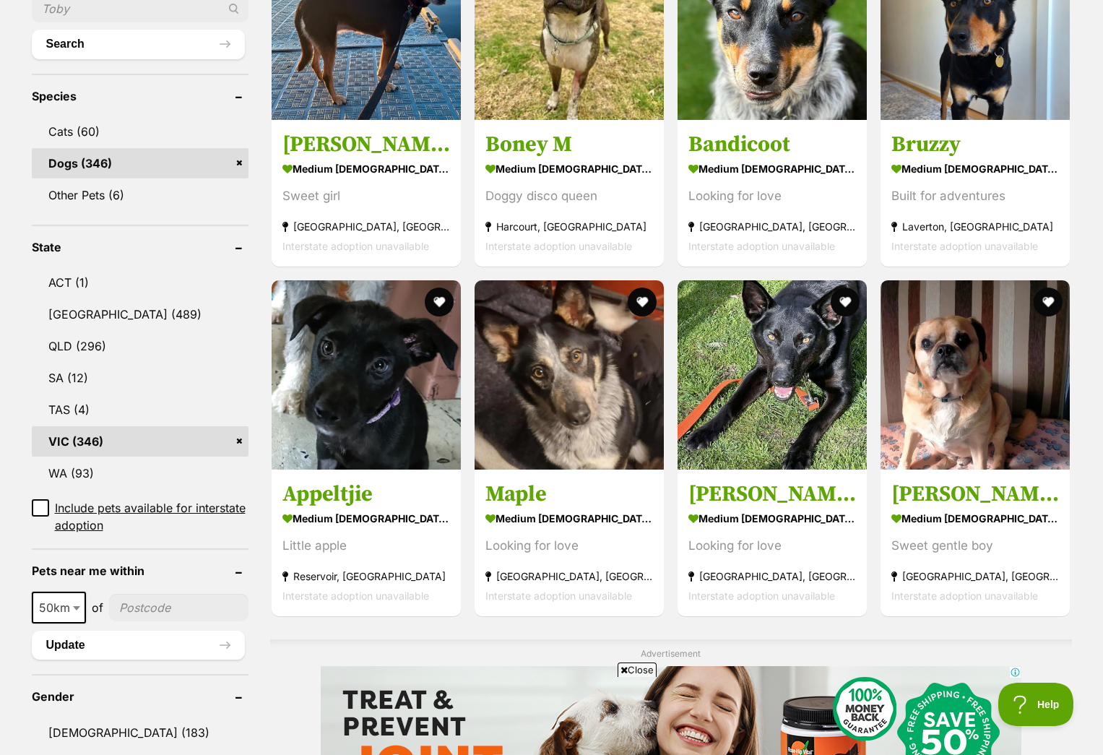
scroll to position [542, 0]
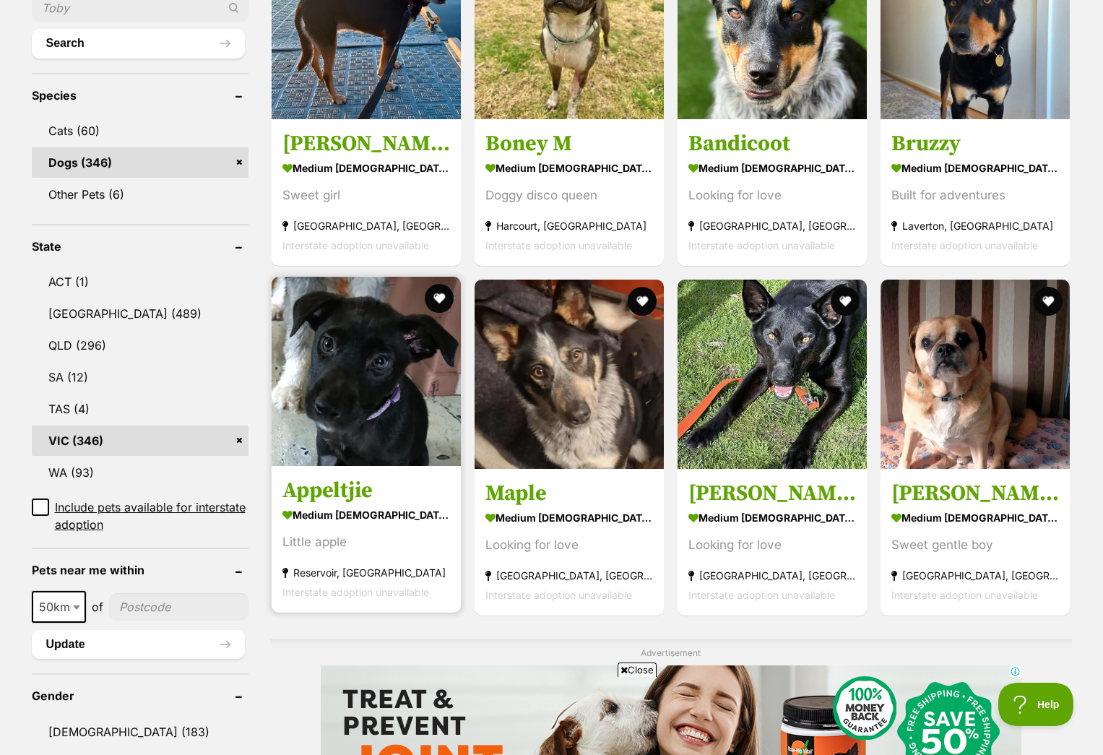
click at [372, 441] on img at bounding box center [366, 371] width 189 height 189
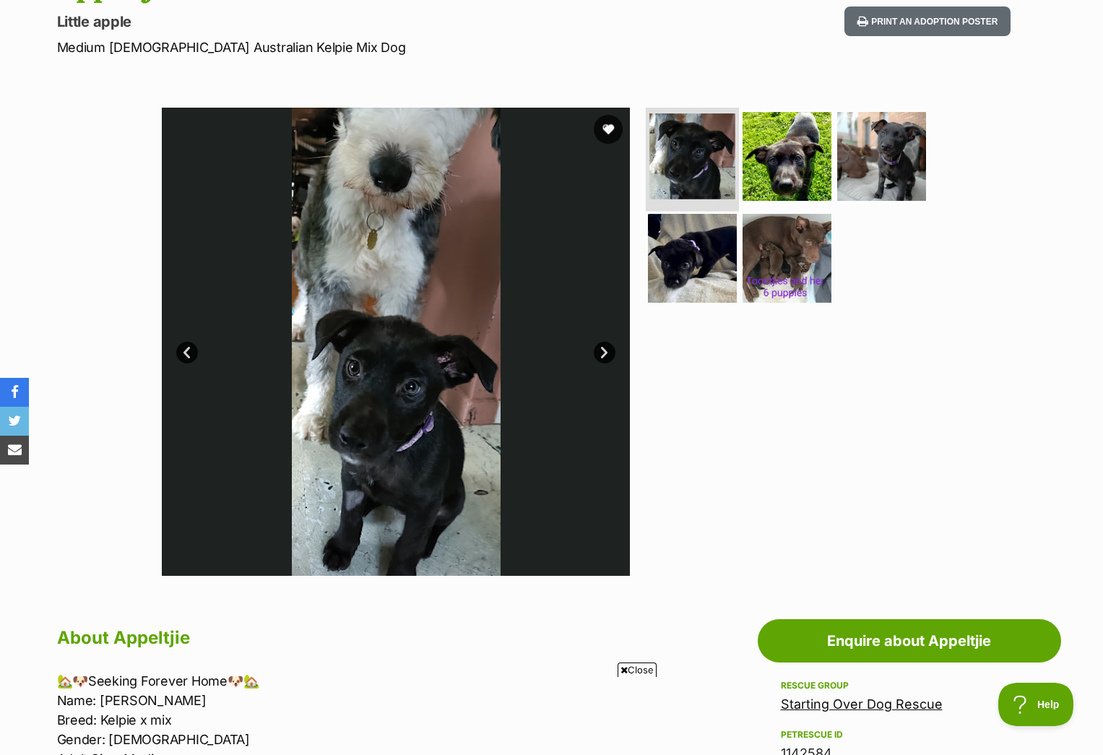
scroll to position [191, 0]
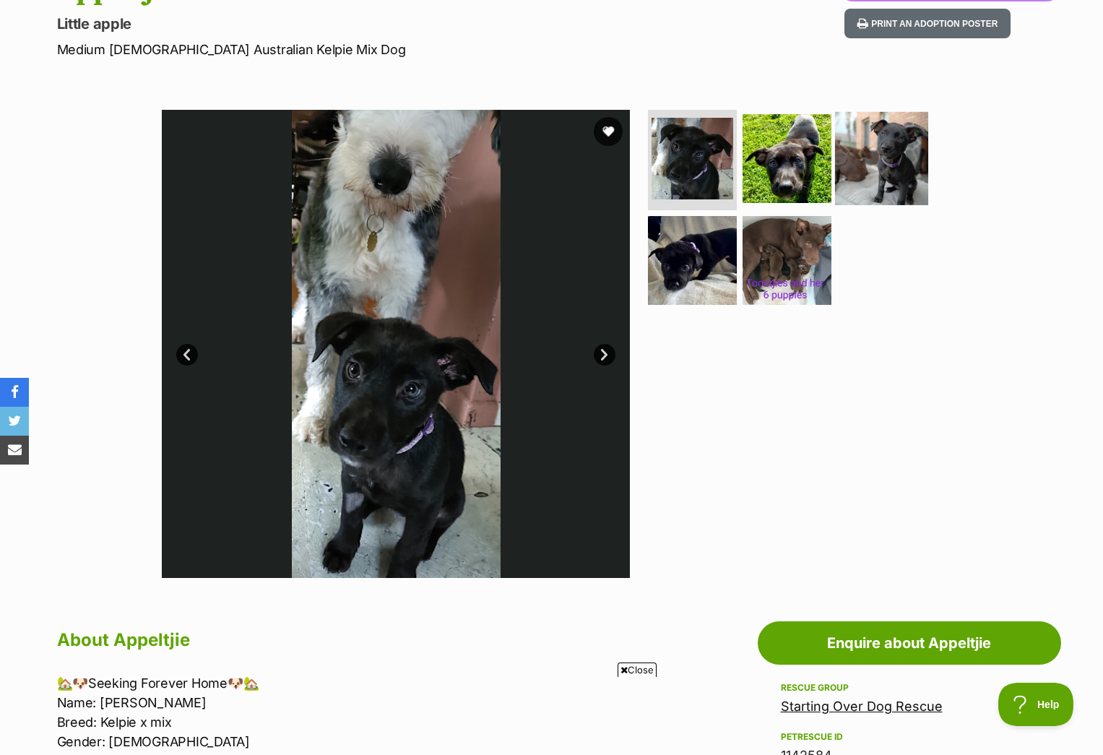
click at [882, 158] on img at bounding box center [881, 157] width 93 height 93
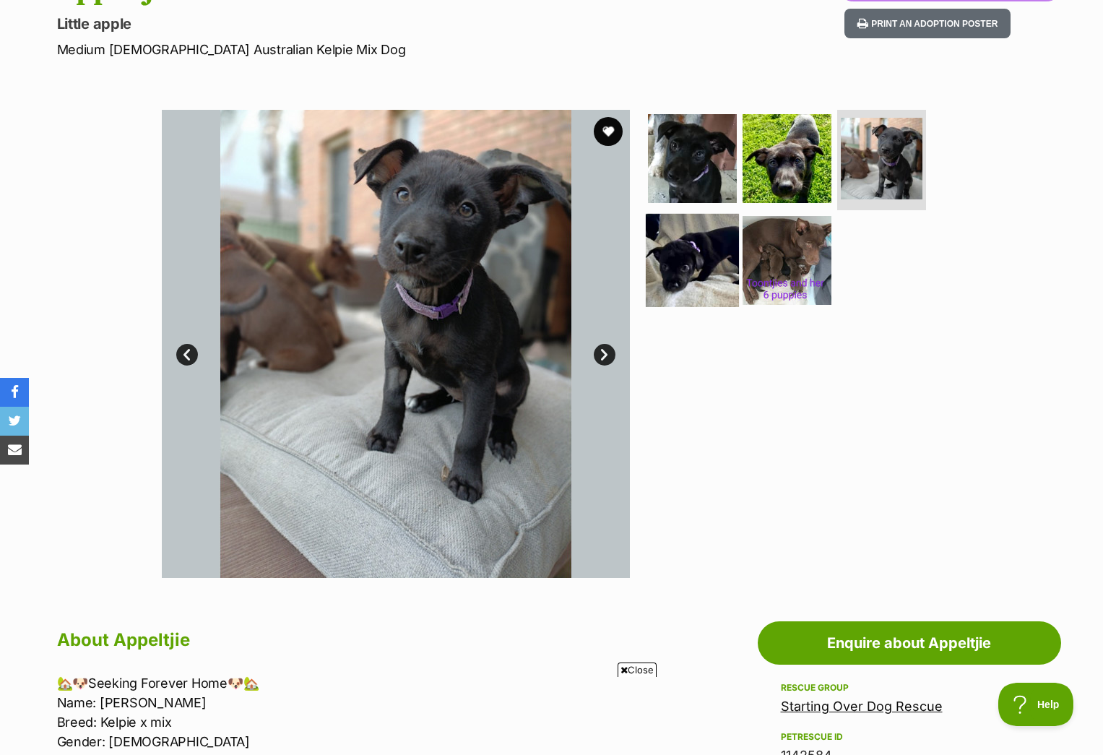
click at [687, 262] on img at bounding box center [692, 260] width 93 height 93
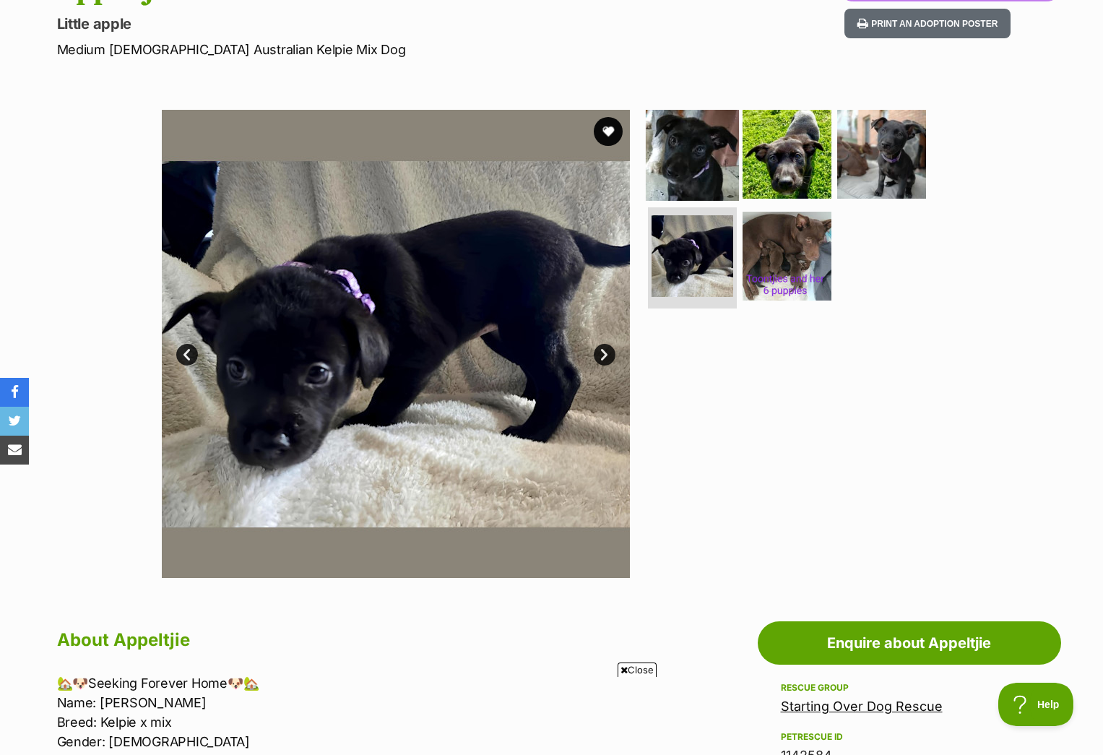
click at [688, 166] on img at bounding box center [692, 153] width 93 height 93
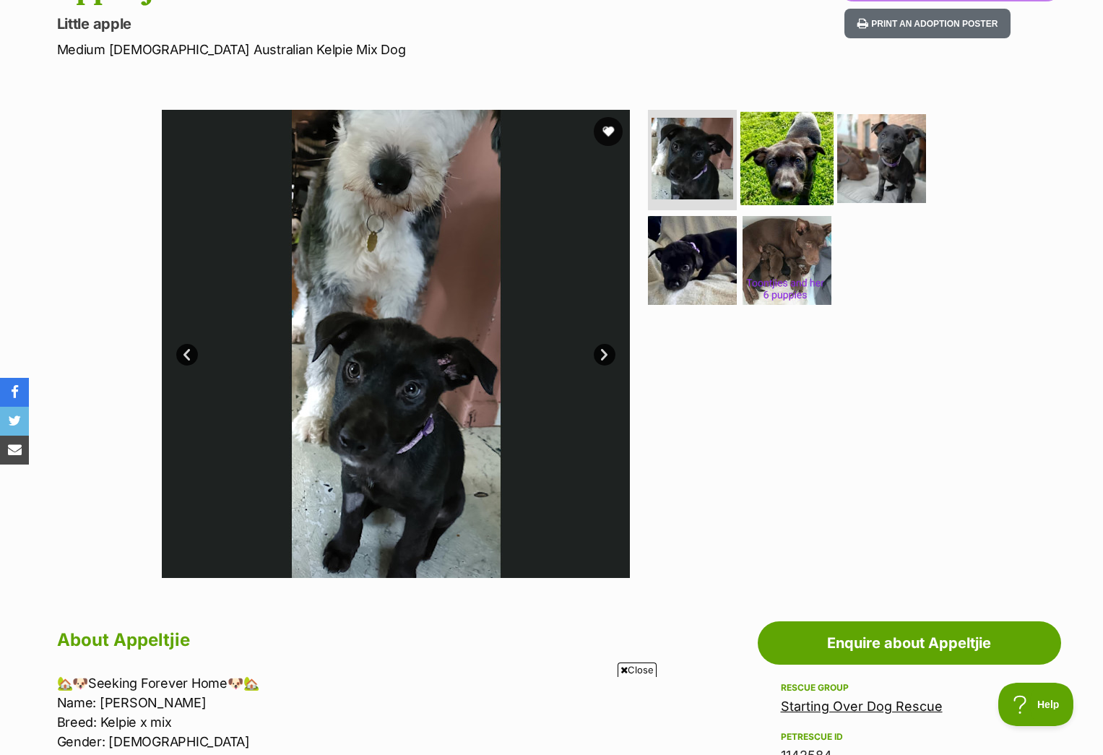
click at [778, 173] on img at bounding box center [786, 157] width 93 height 93
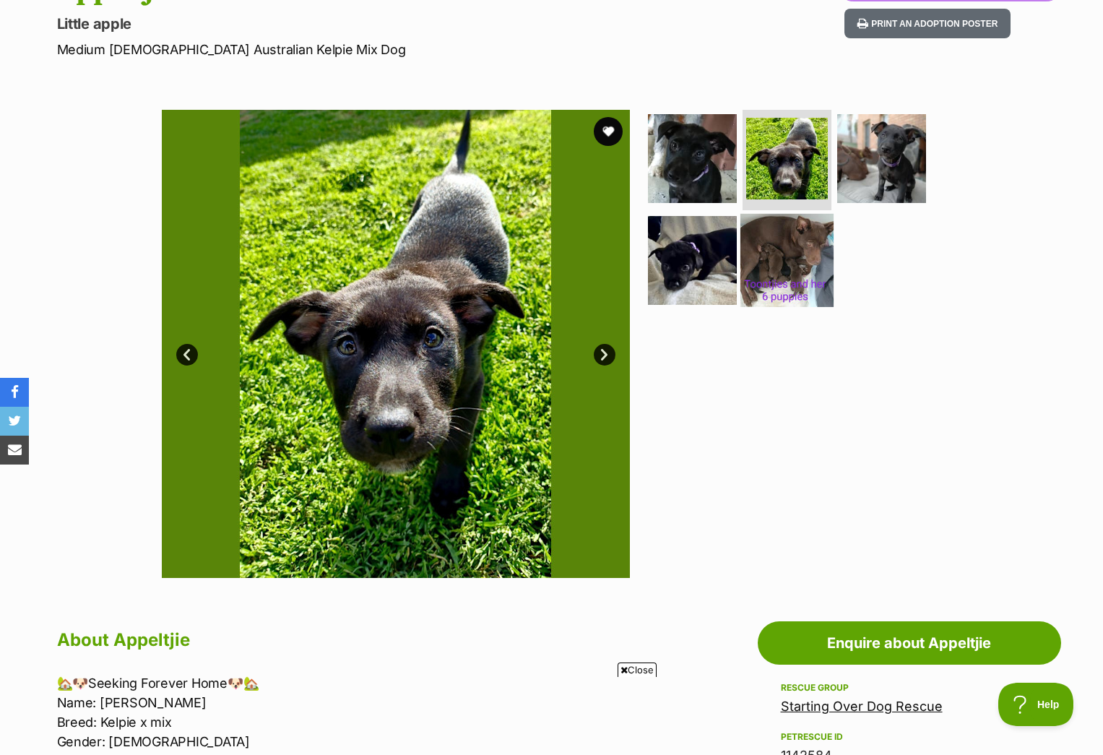
click at [786, 278] on img at bounding box center [786, 260] width 93 height 93
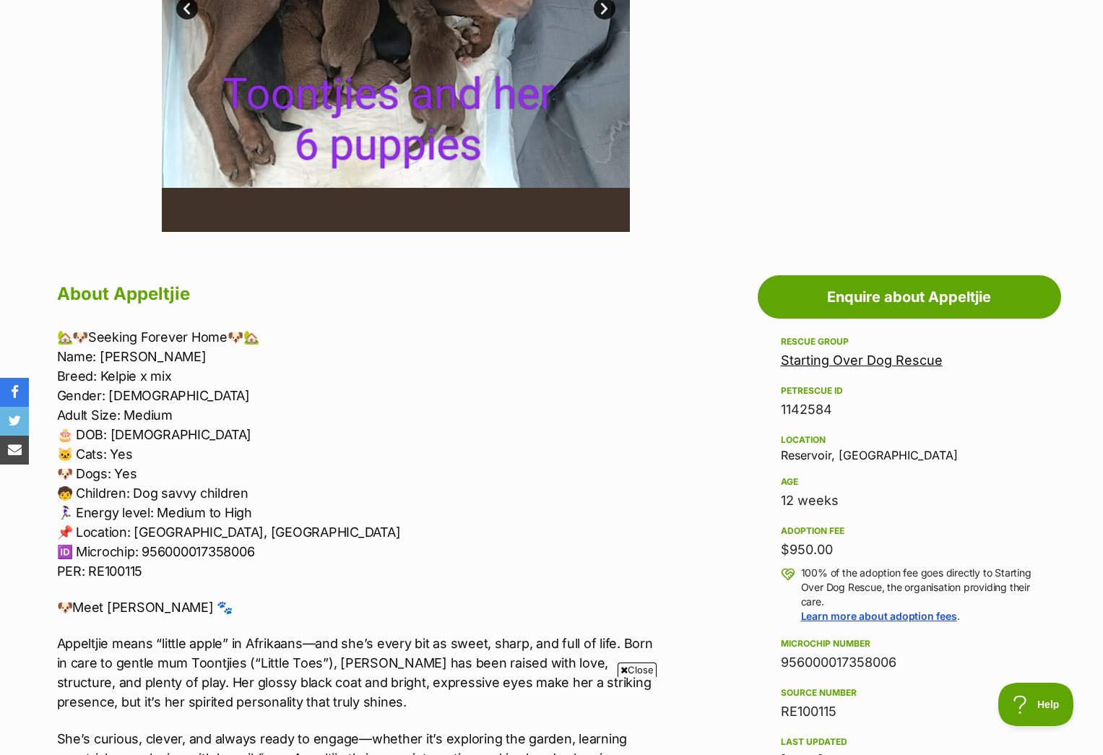
scroll to position [557, 0]
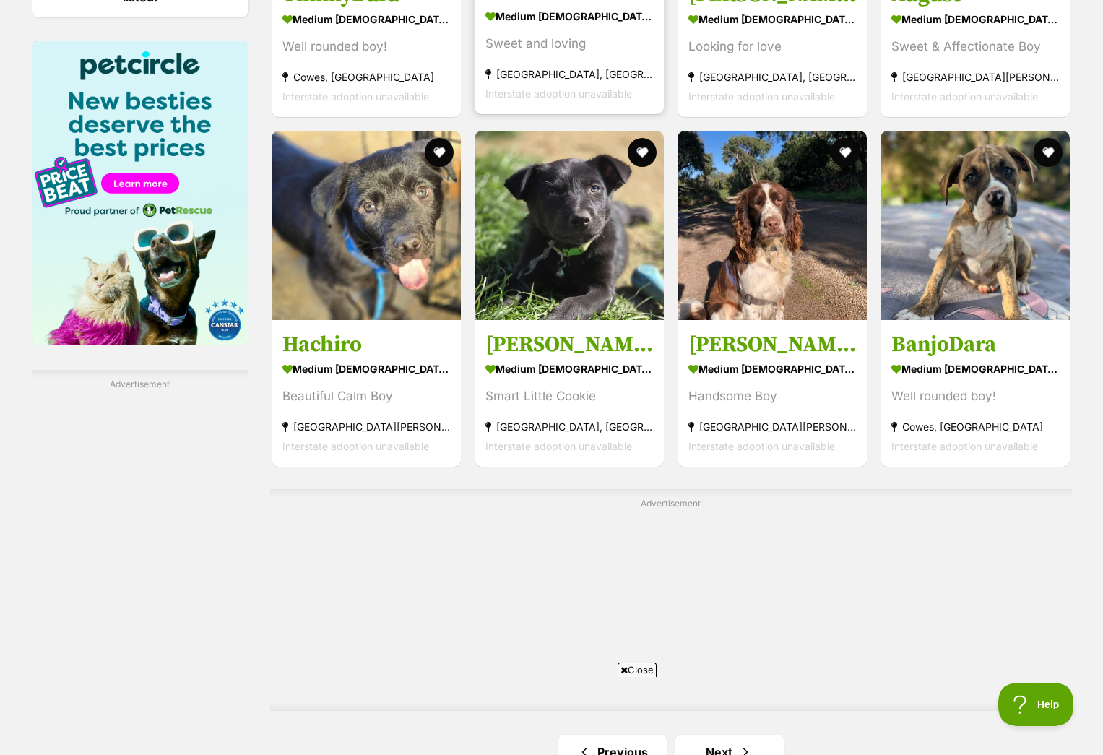
scroll to position [2342, 0]
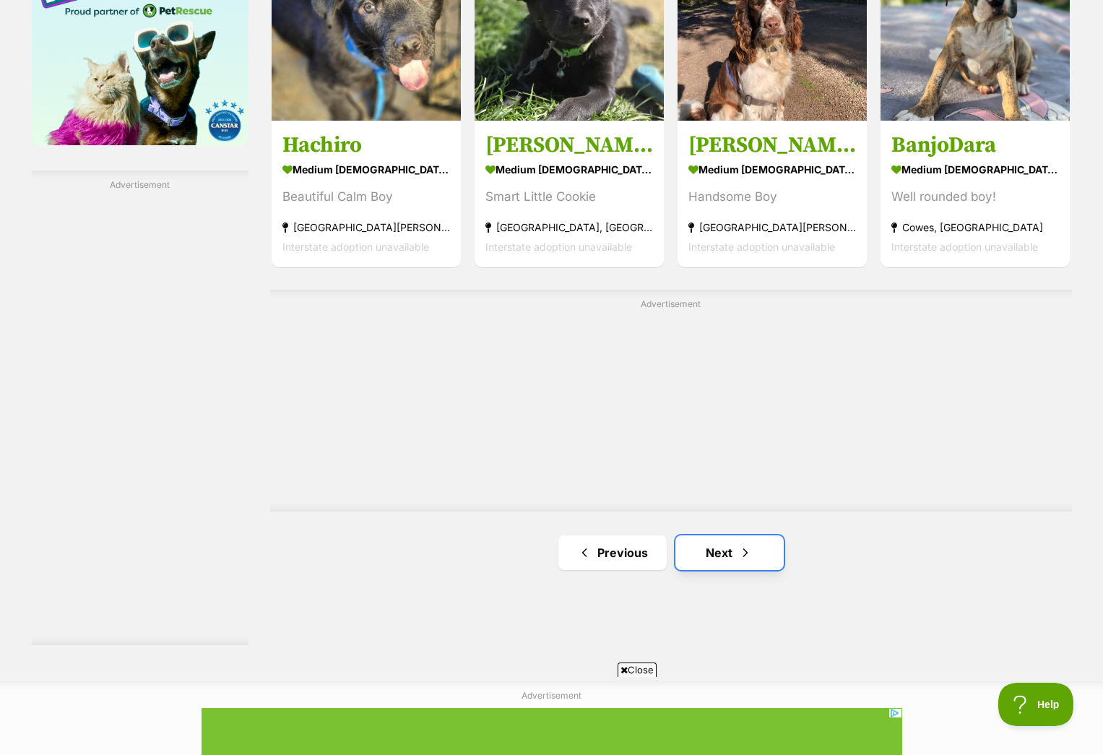
click at [732, 551] on link "Next" at bounding box center [729, 552] width 108 height 35
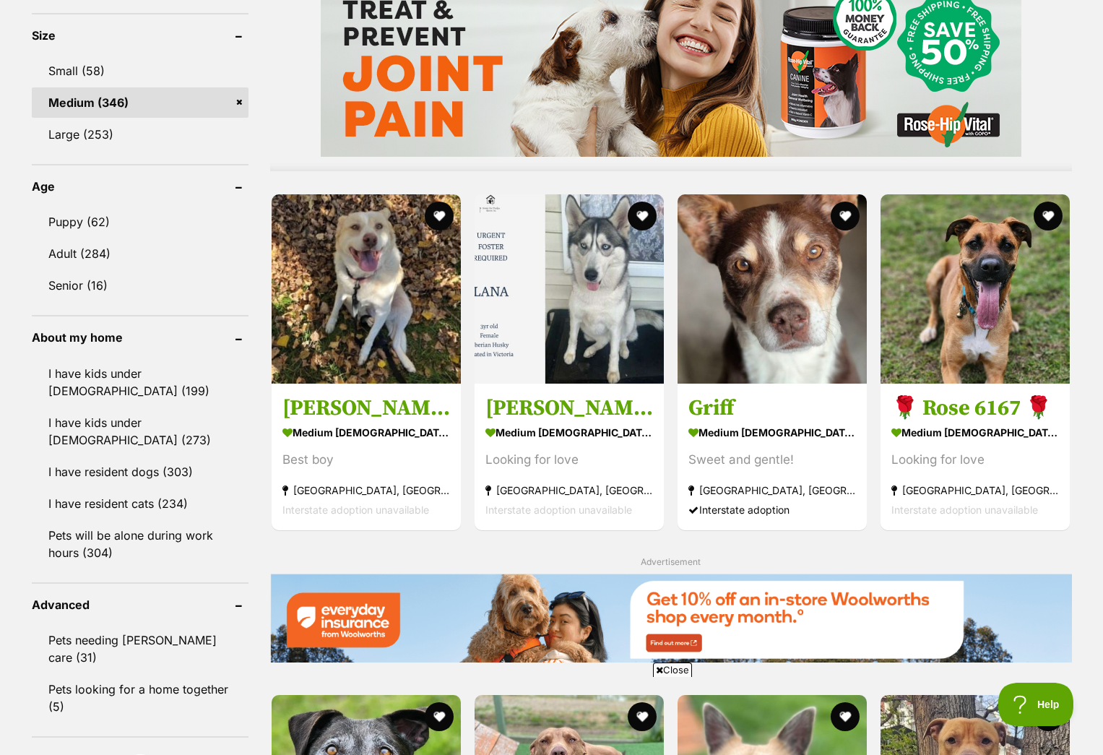
scroll to position [1347, 0]
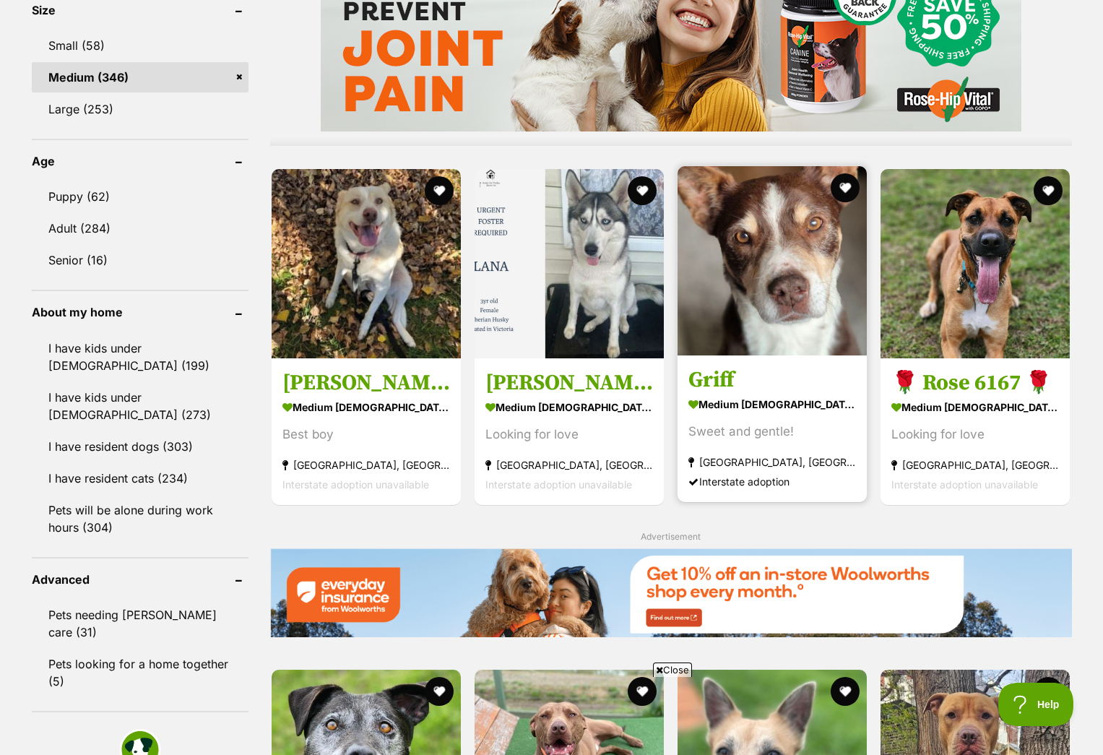
click at [766, 280] on img at bounding box center [771, 260] width 189 height 189
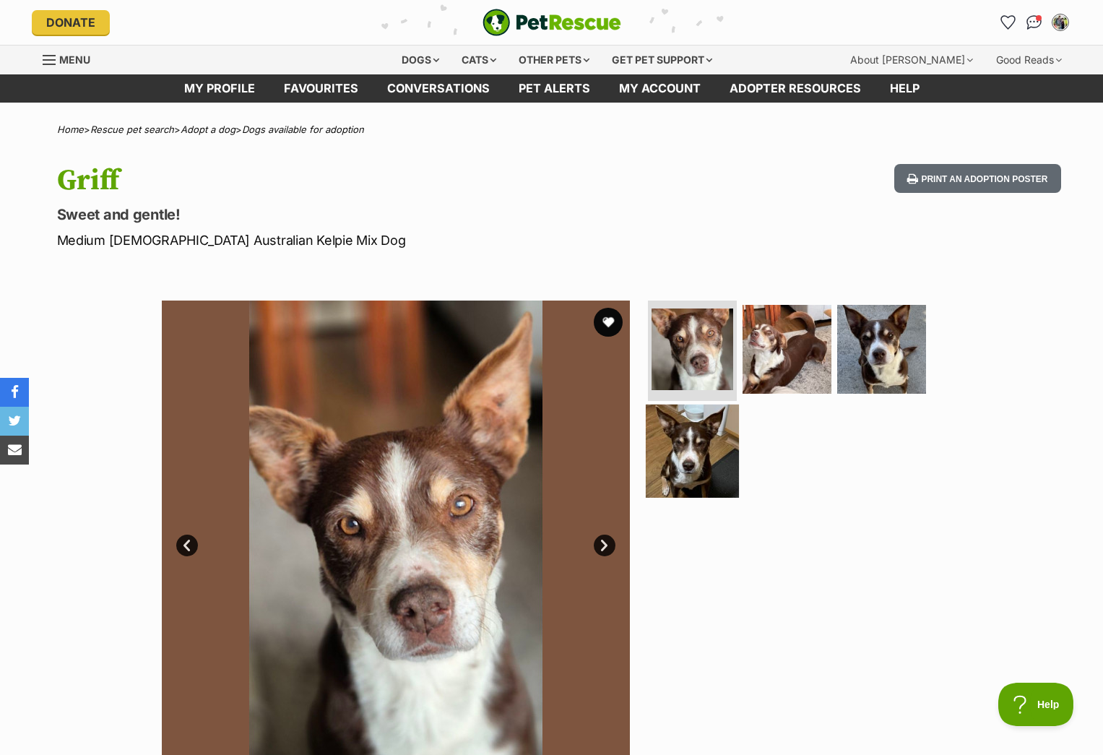
click at [693, 468] on img at bounding box center [692, 450] width 93 height 93
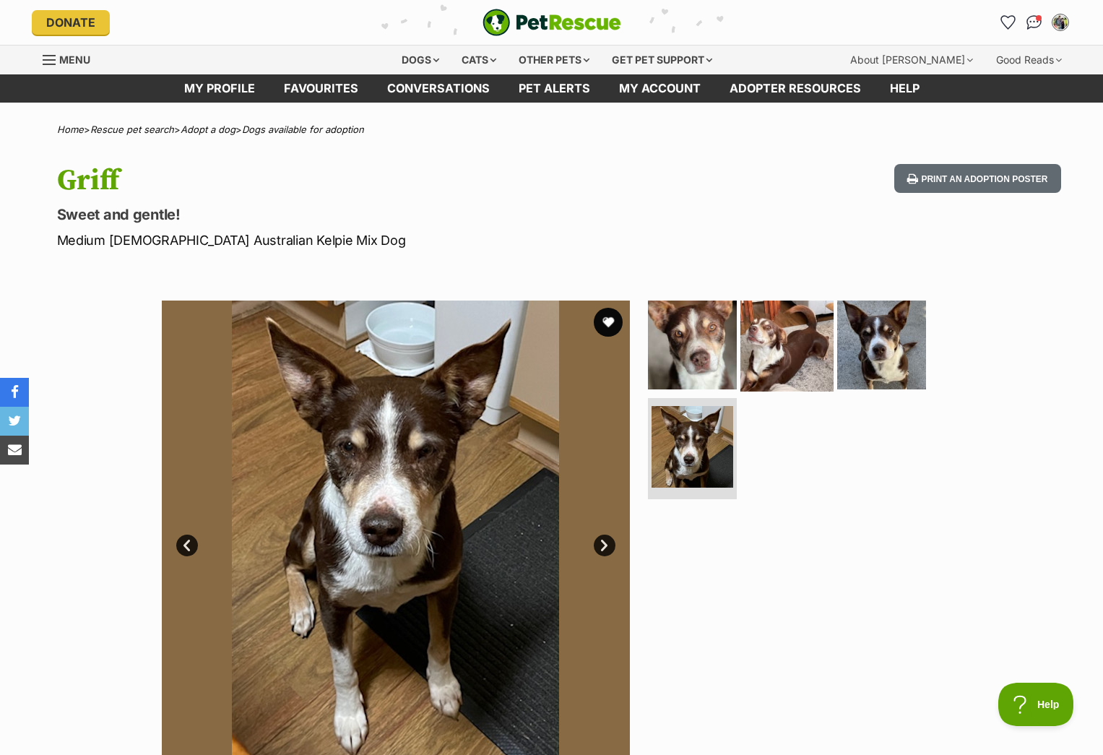
click at [815, 340] on img at bounding box center [786, 343] width 93 height 93
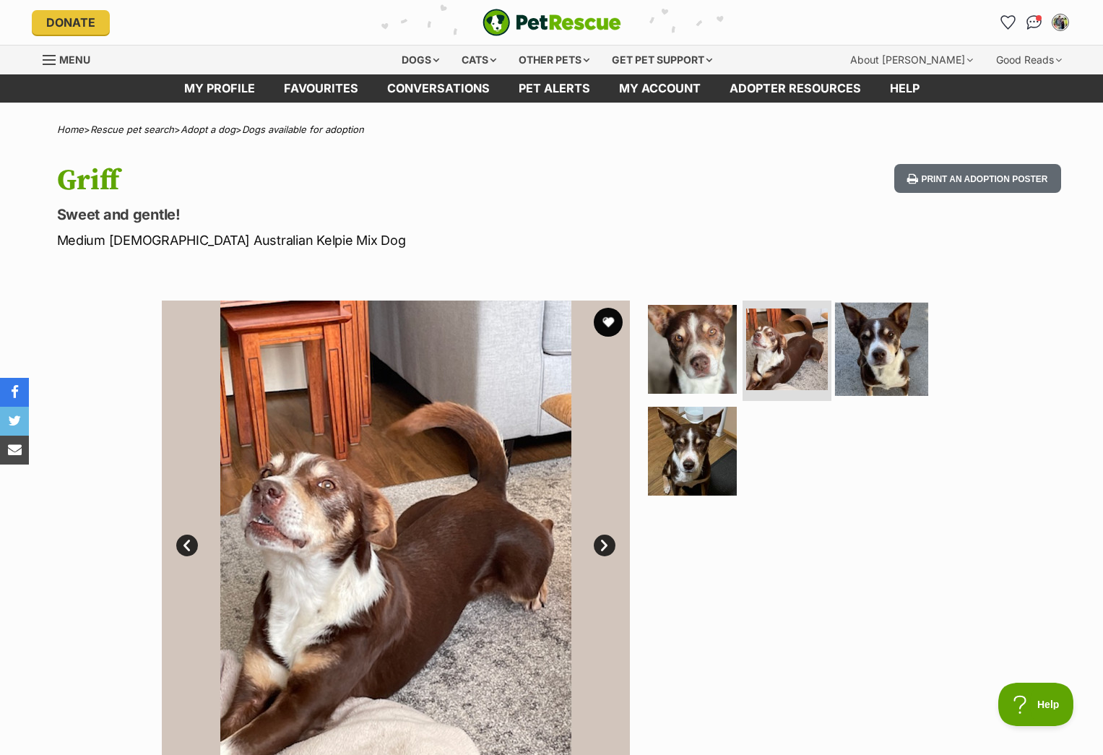
click at [867, 368] on img at bounding box center [881, 348] width 93 height 93
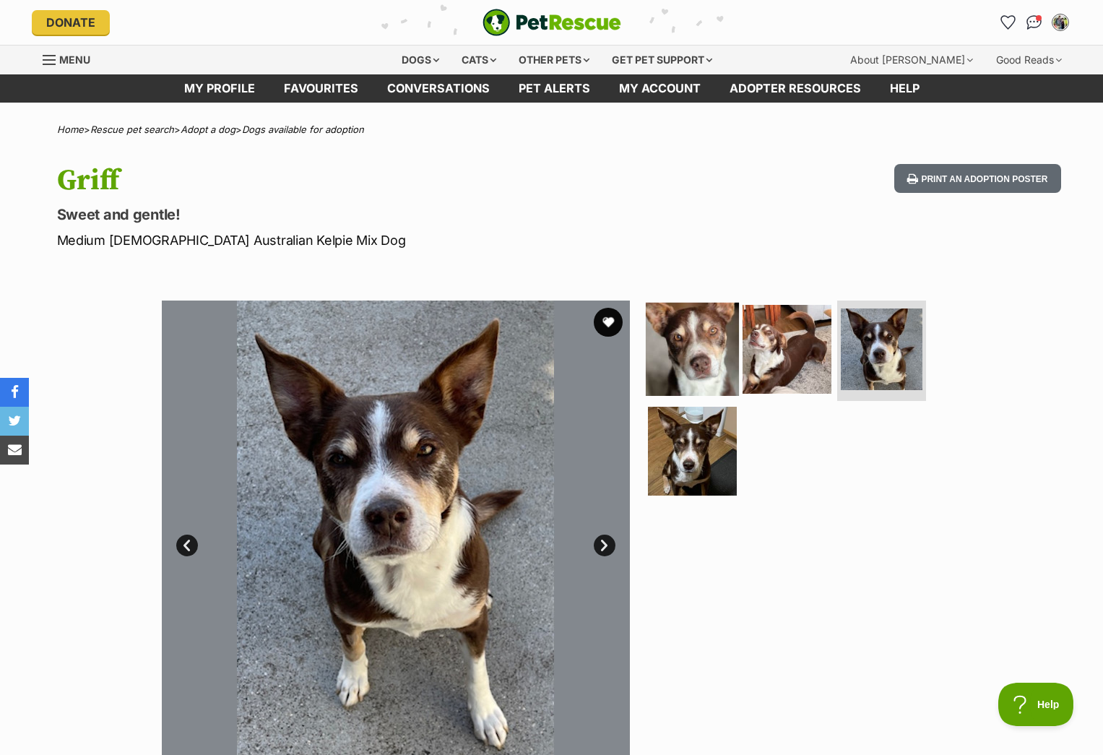
click at [700, 364] on img at bounding box center [692, 348] width 93 height 93
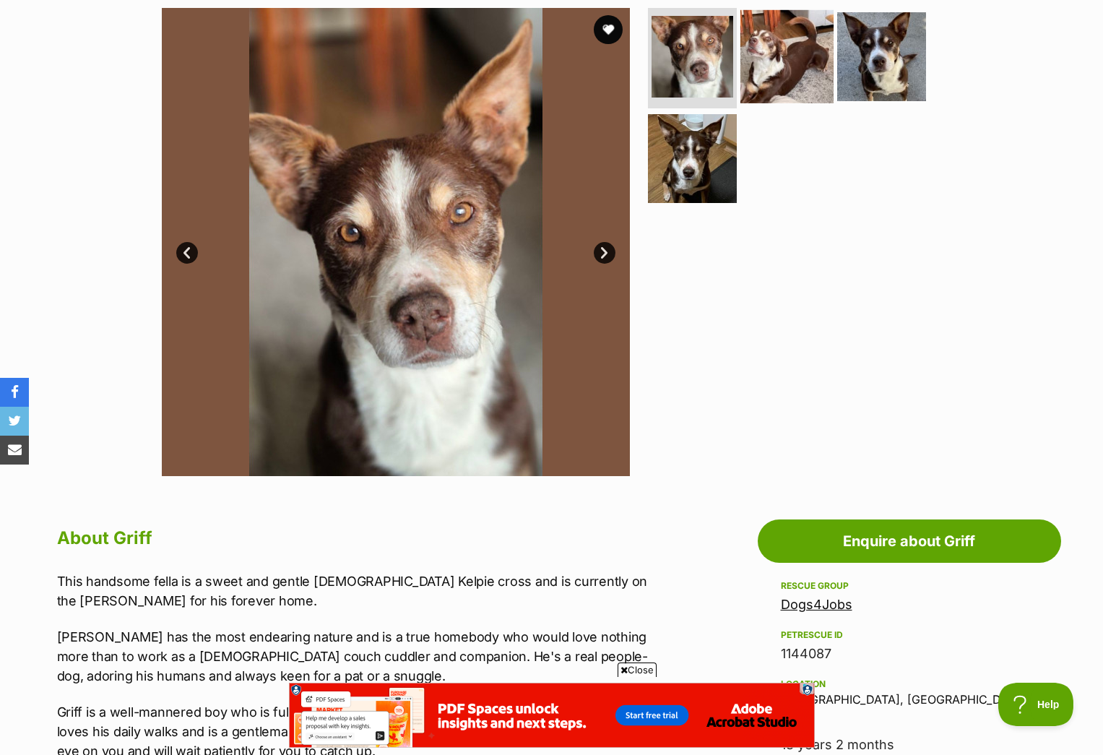
click at [777, 87] on img at bounding box center [786, 55] width 93 height 93
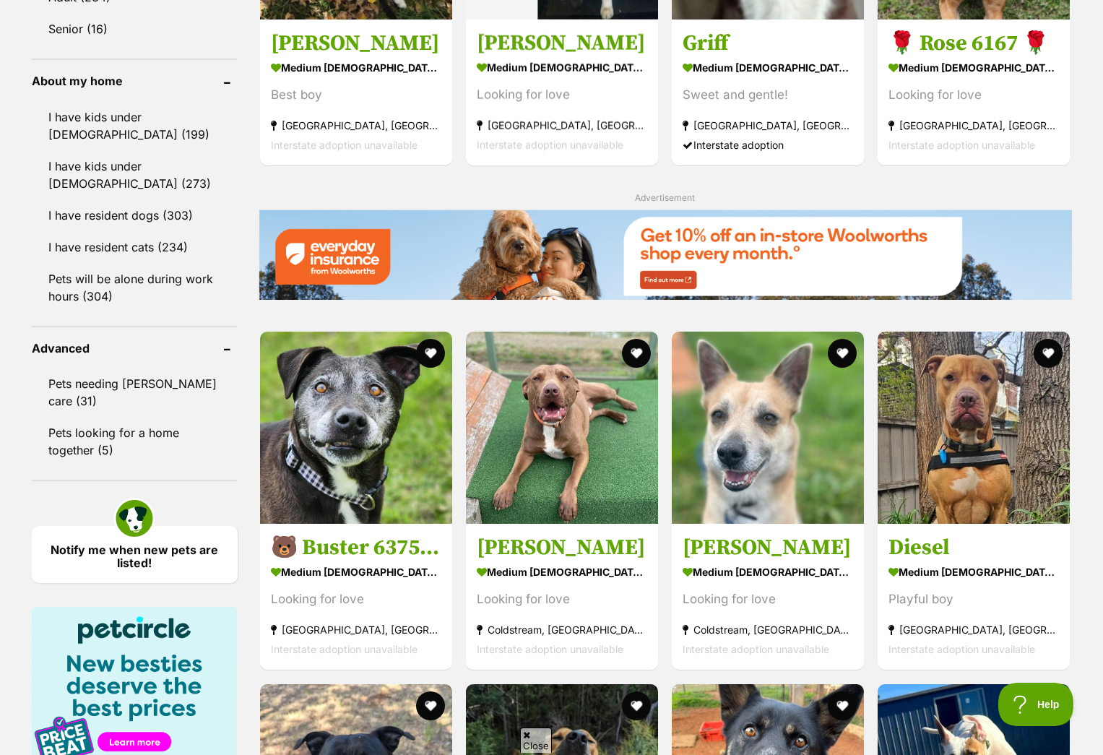
scroll to position [1629, 0]
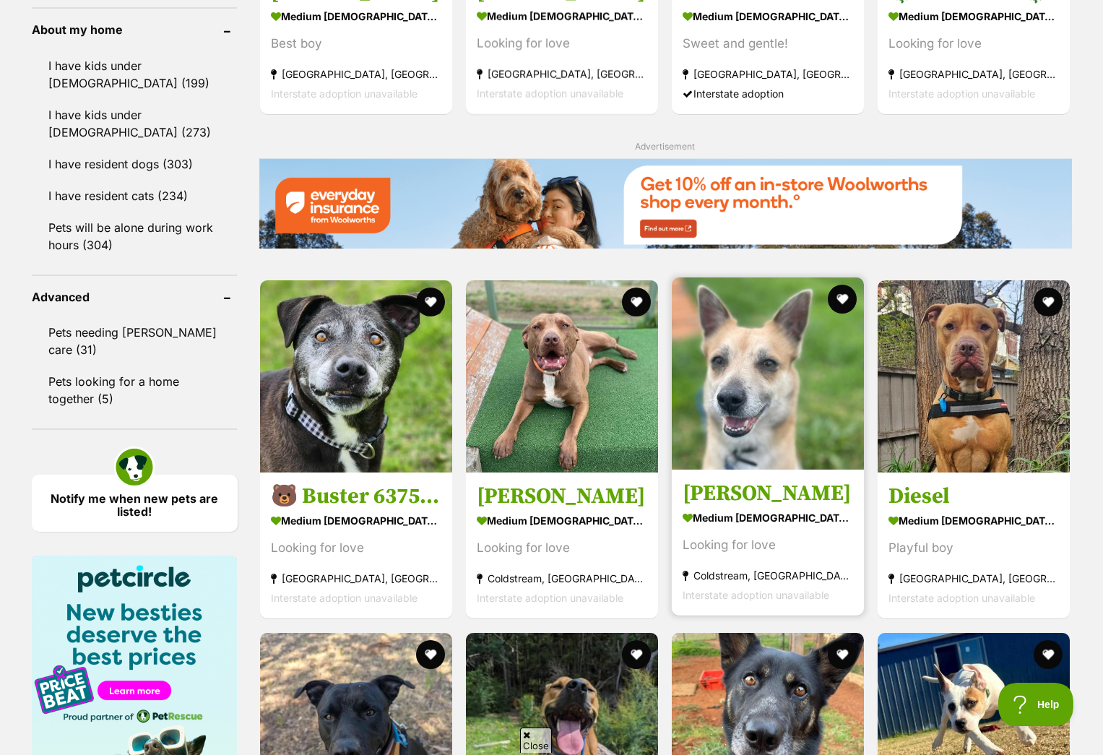
click at [736, 437] on img at bounding box center [768, 373] width 192 height 192
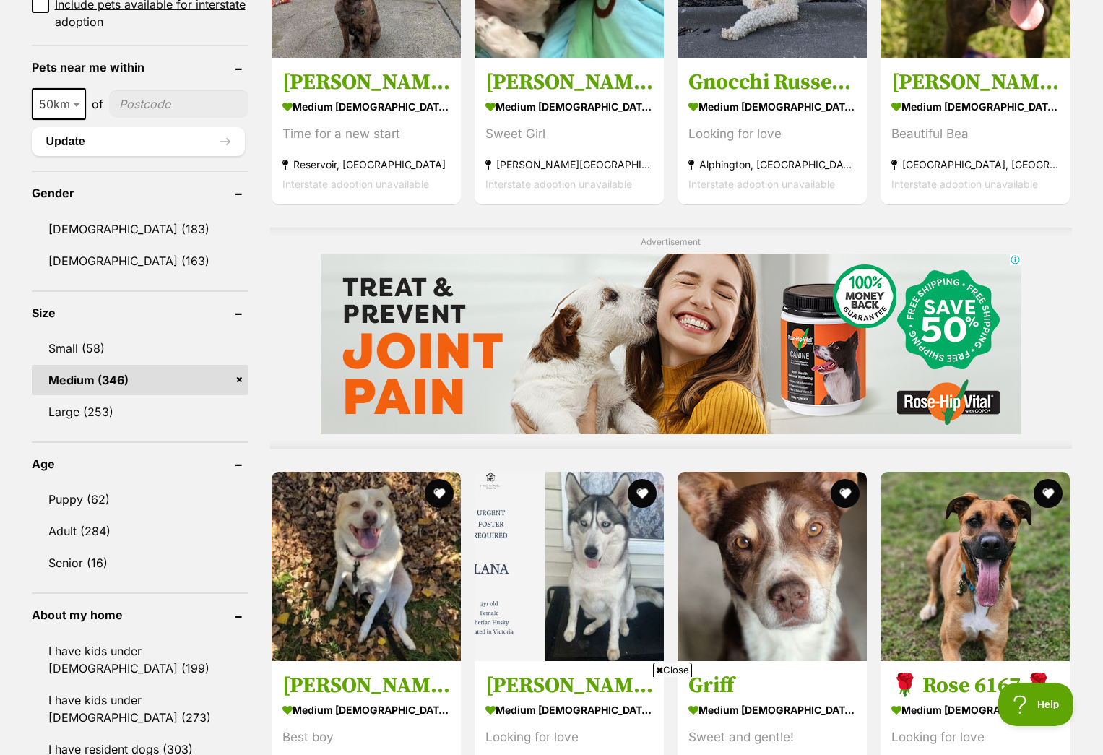
scroll to position [1035, 0]
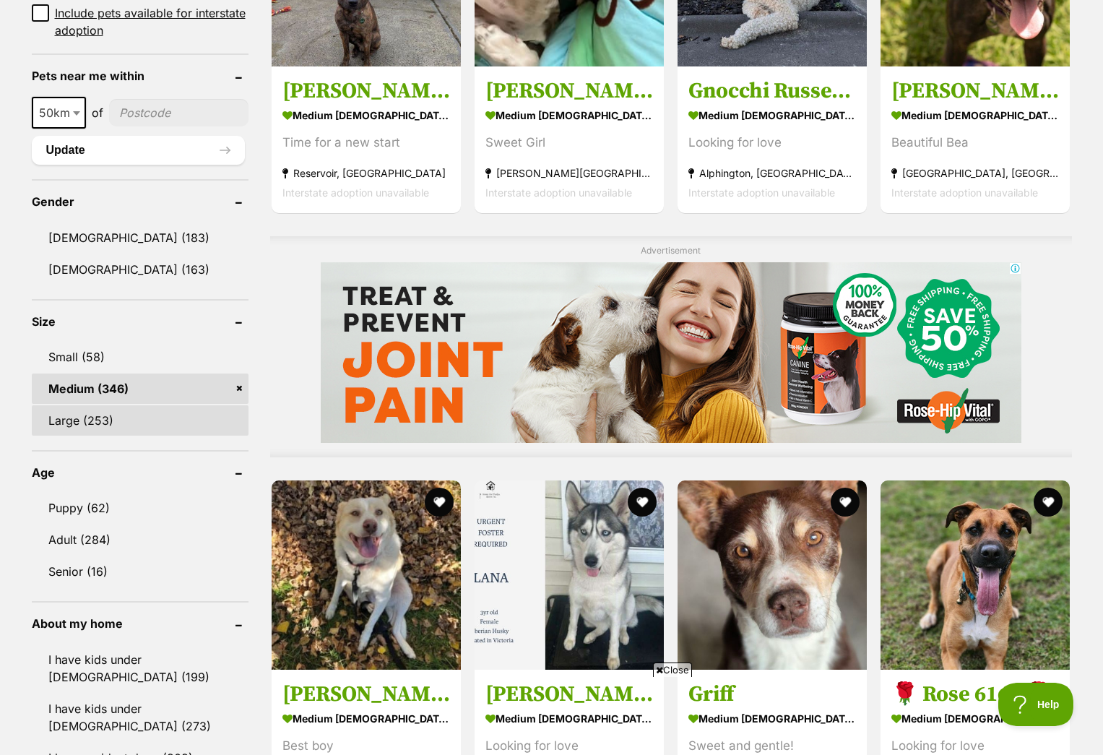
click at [93, 414] on link "Large (253)" at bounding box center [140, 420] width 217 height 30
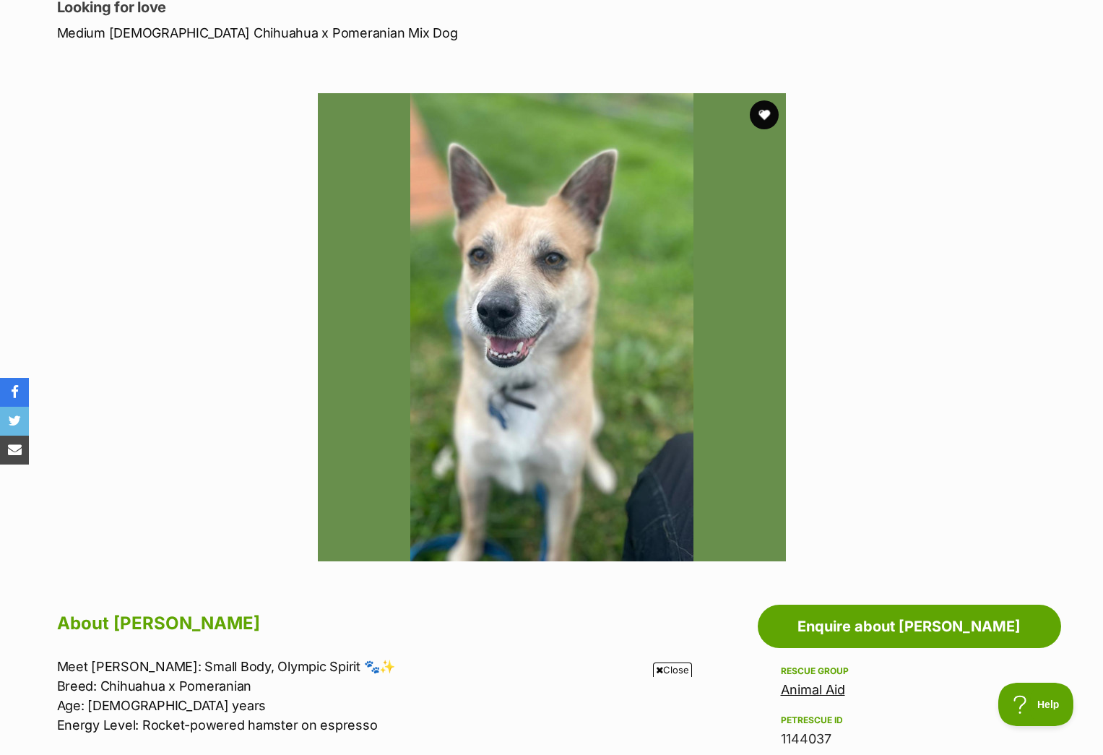
scroll to position [227, 0]
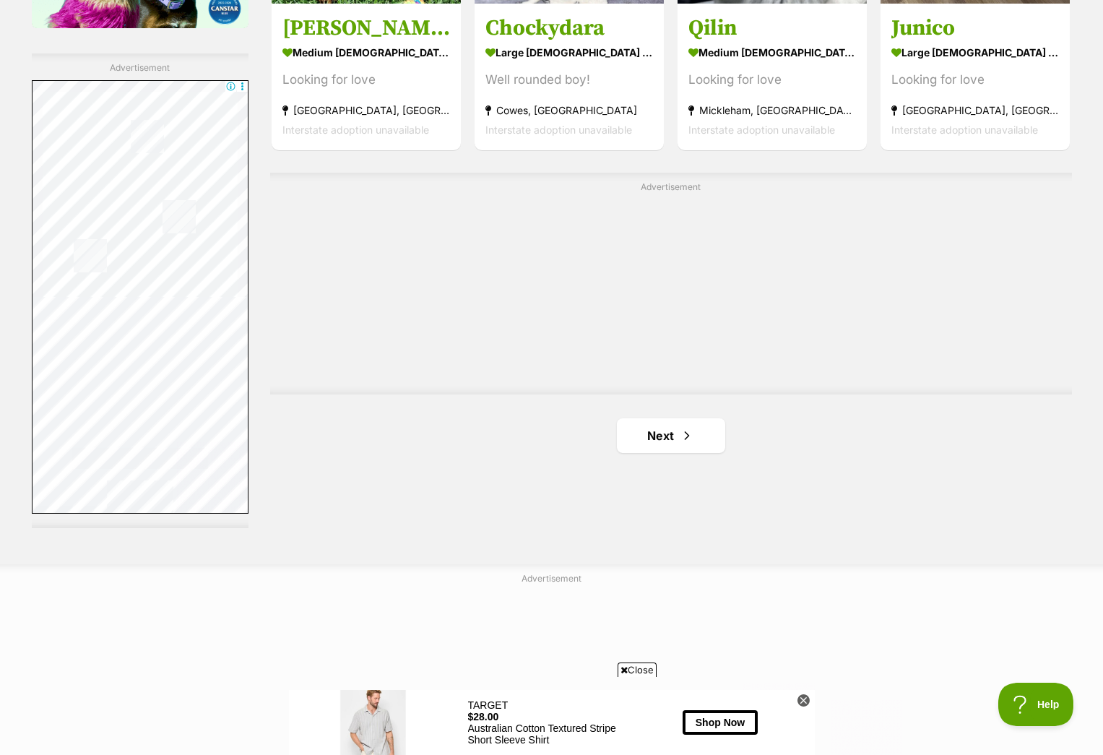
scroll to position [2482, 0]
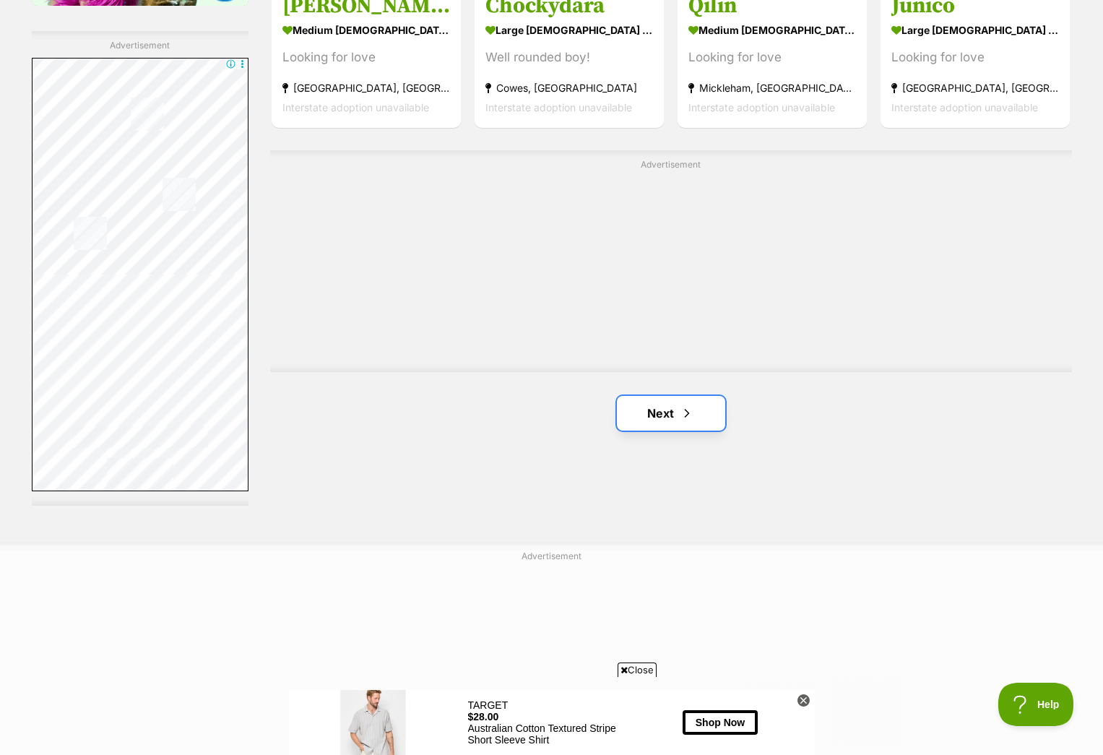
click at [660, 419] on link "Next" at bounding box center [671, 413] width 108 height 35
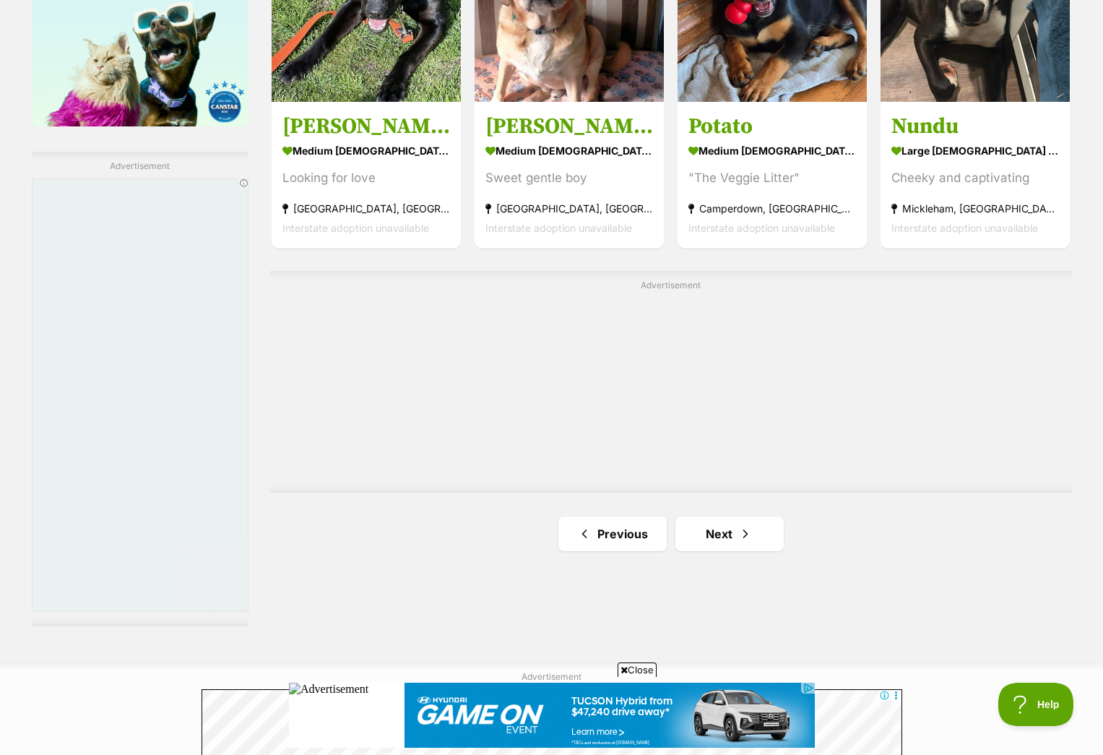
scroll to position [2416, 0]
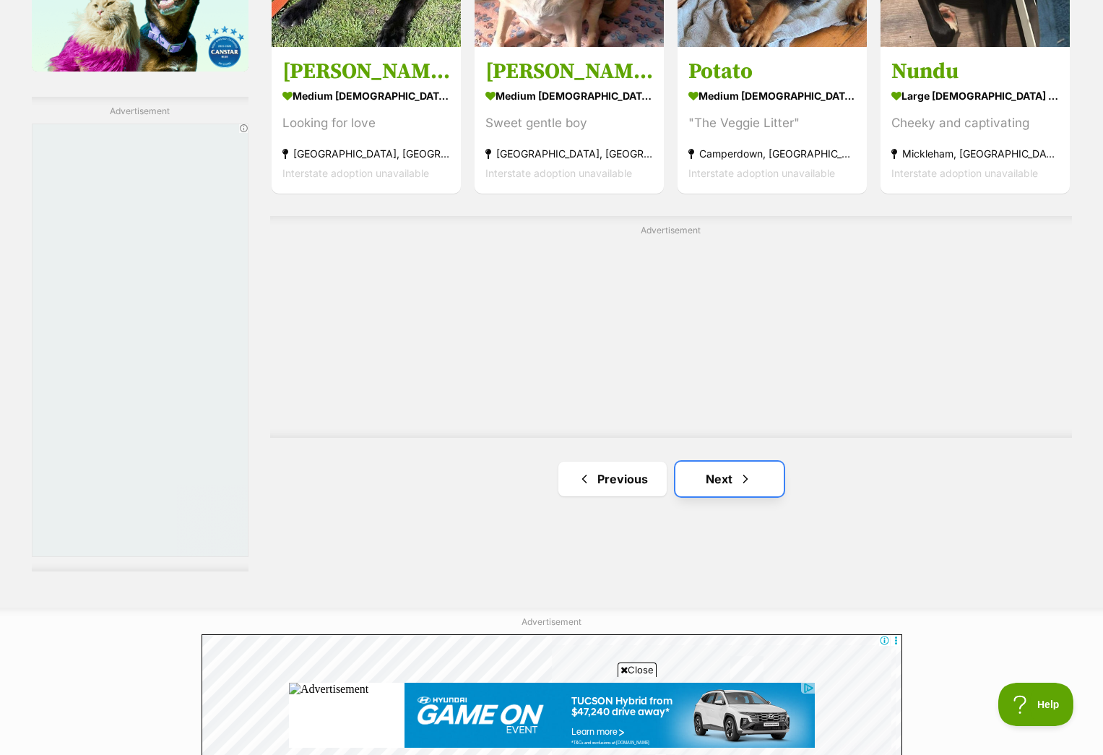
click at [707, 472] on link "Next" at bounding box center [729, 478] width 108 height 35
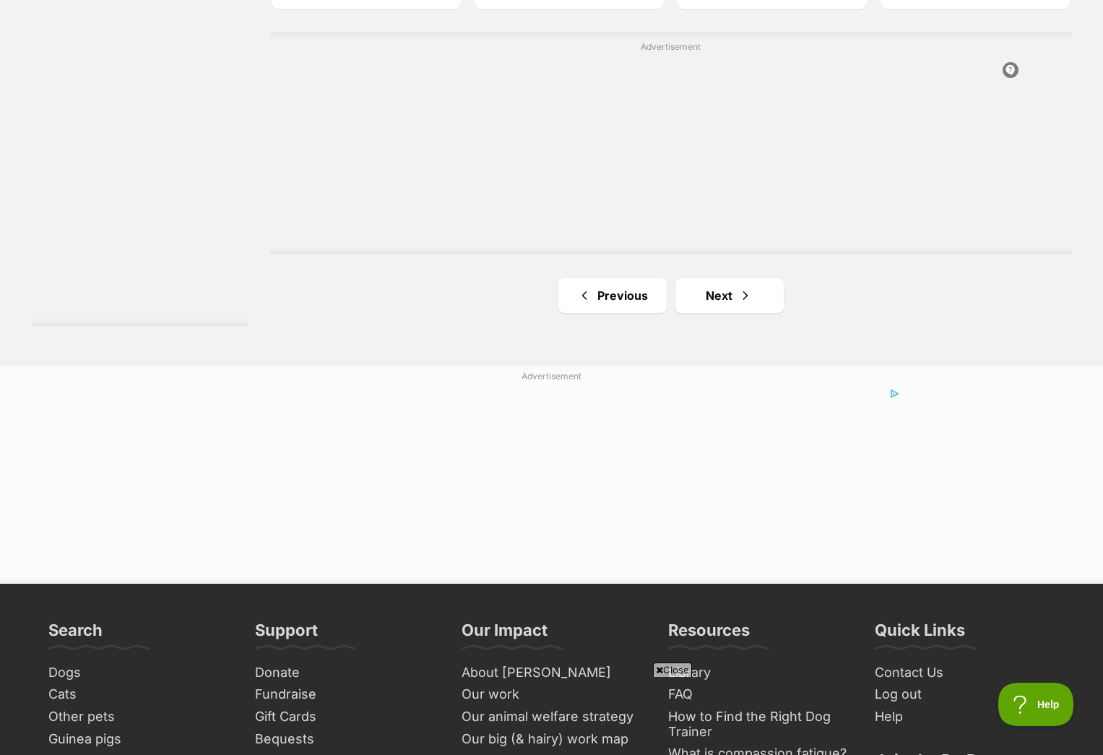
scroll to position [2694, 0]
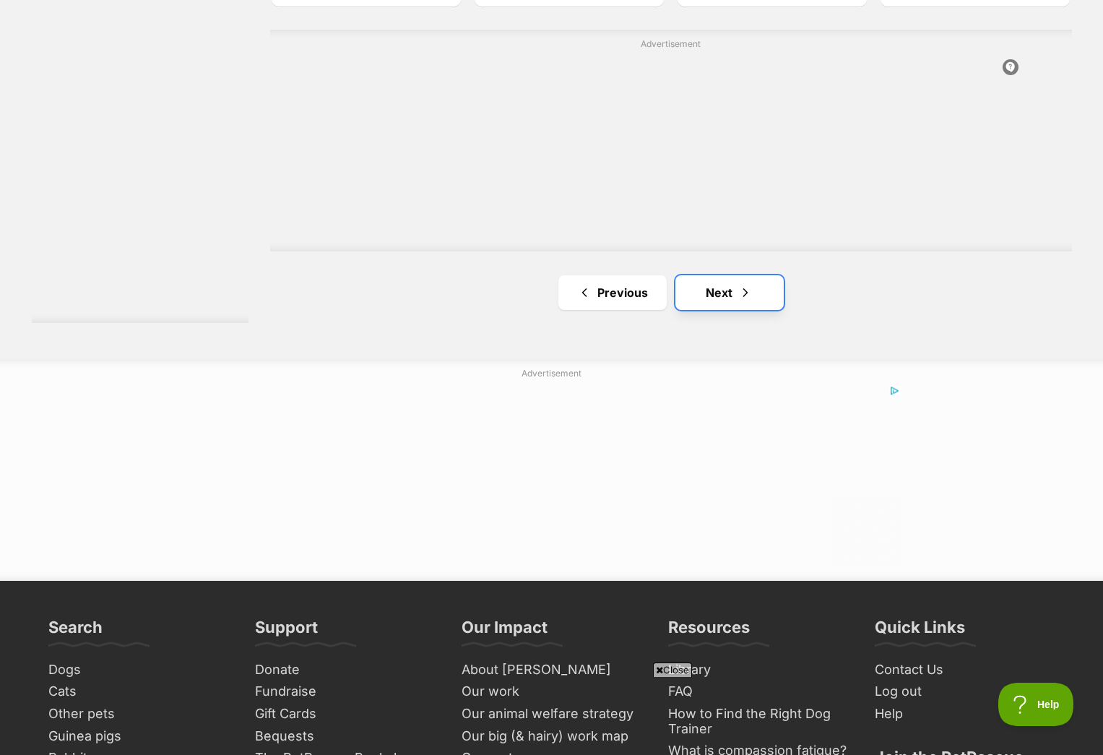
click at [734, 282] on link "Next" at bounding box center [729, 292] width 108 height 35
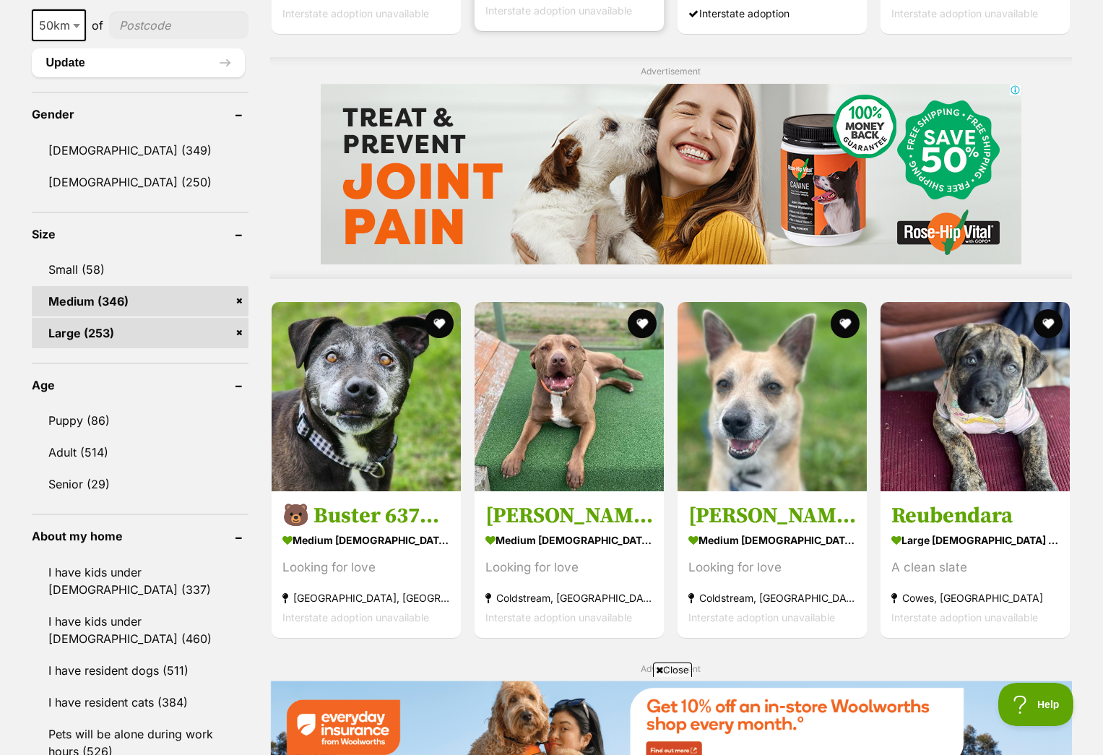
scroll to position [1134, 0]
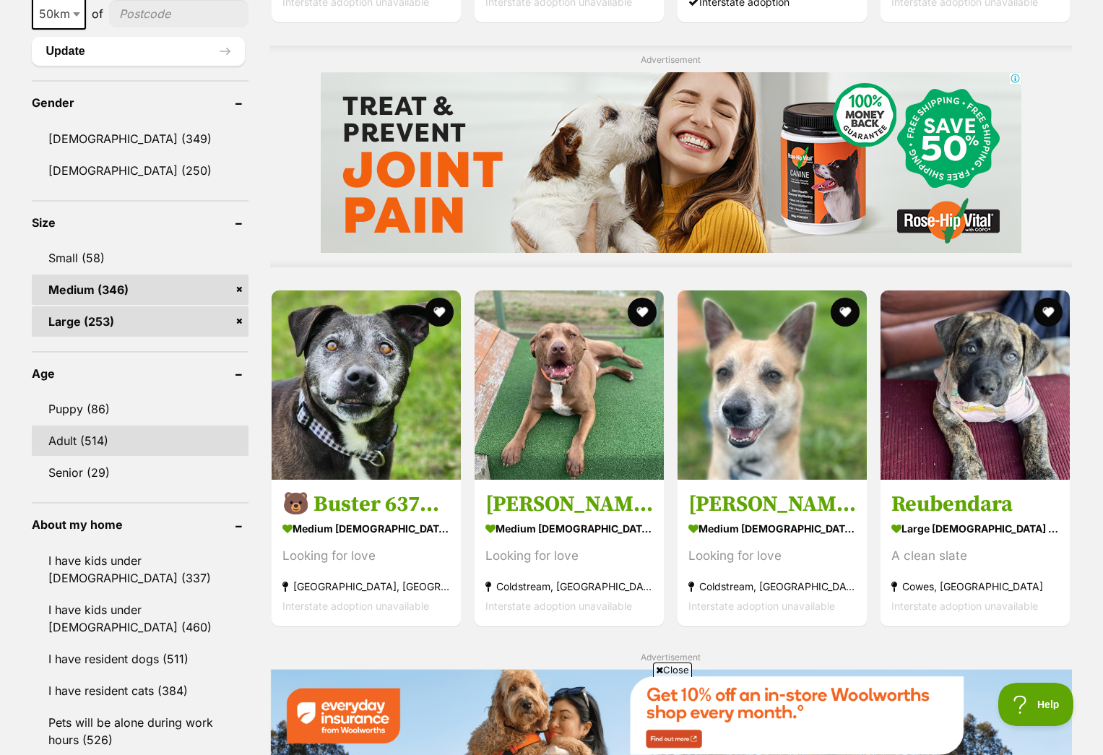
click at [90, 438] on link "Adult (514)" at bounding box center [140, 440] width 217 height 30
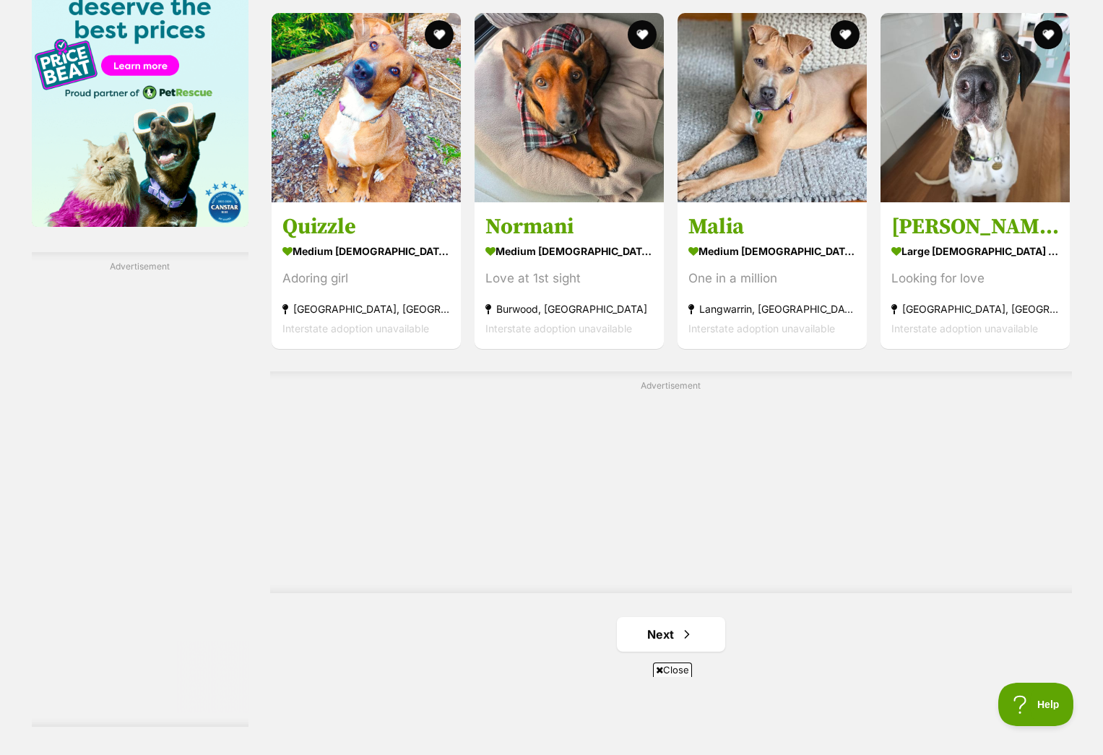
scroll to position [2461, 0]
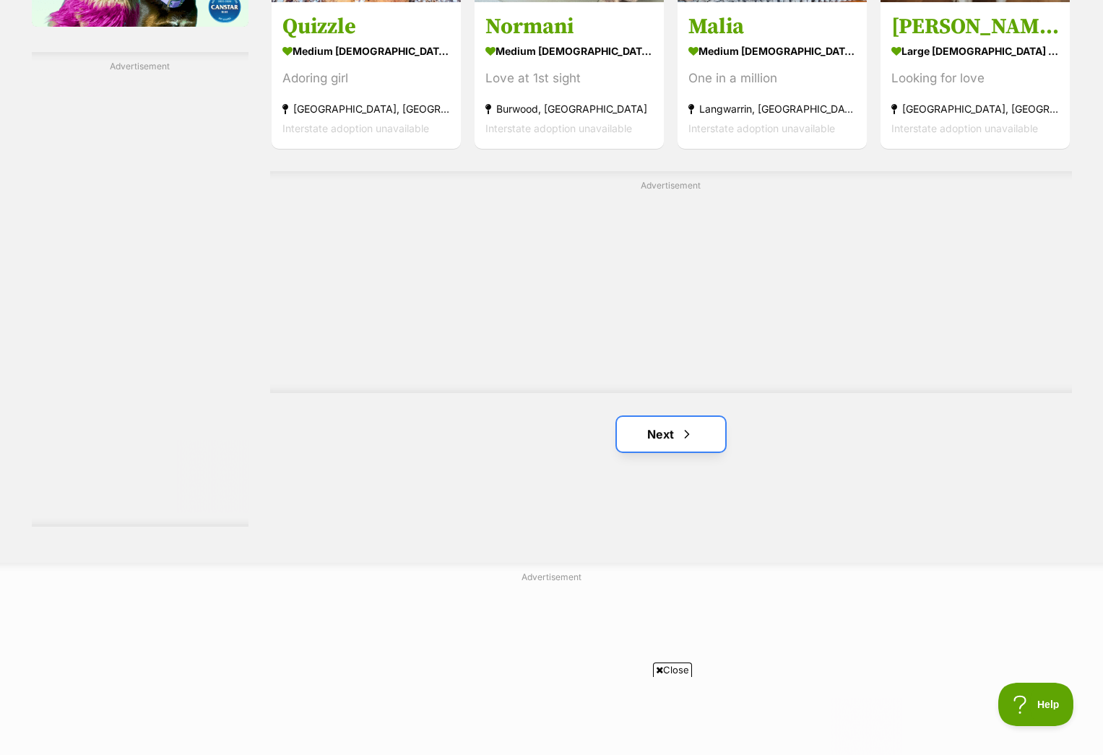
click at [680, 427] on span "Next page" at bounding box center [686, 433] width 14 height 17
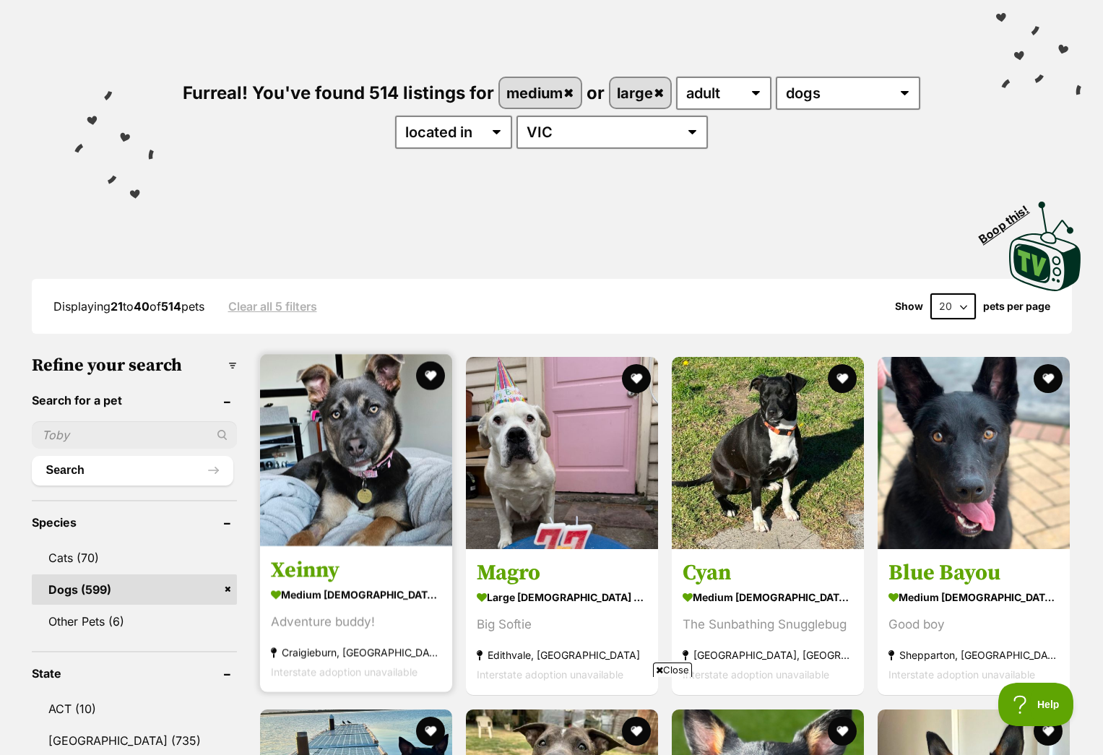
click at [376, 424] on img at bounding box center [356, 450] width 192 height 192
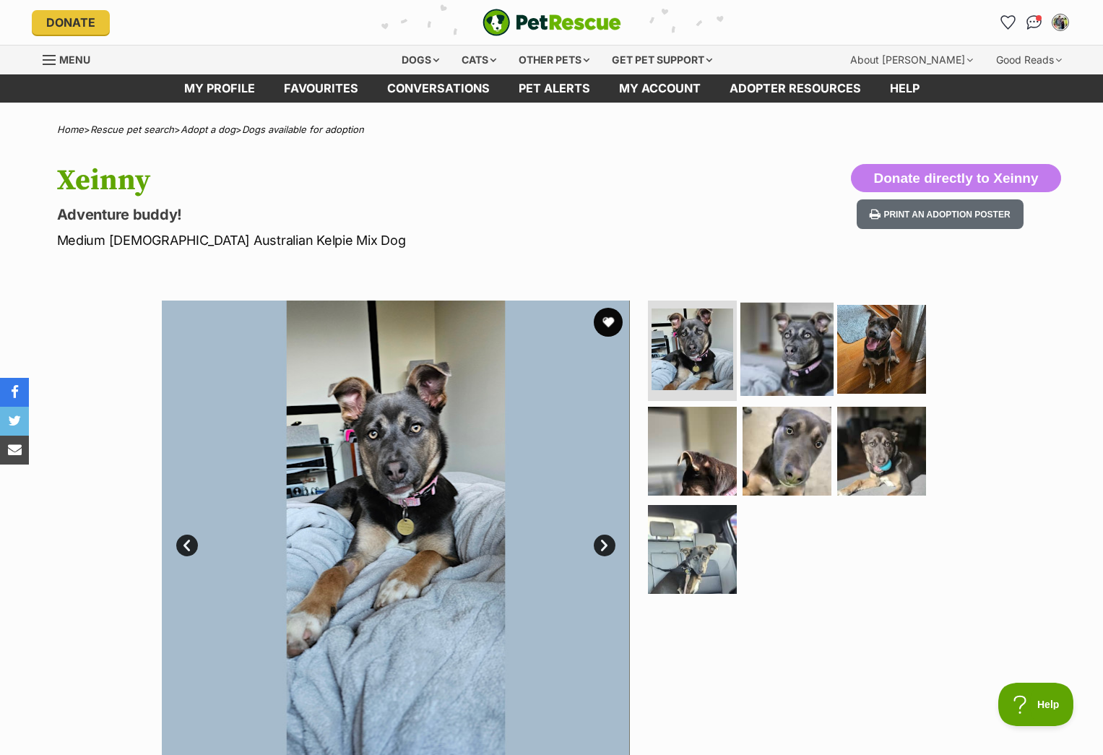
click at [791, 367] on img at bounding box center [786, 348] width 93 height 93
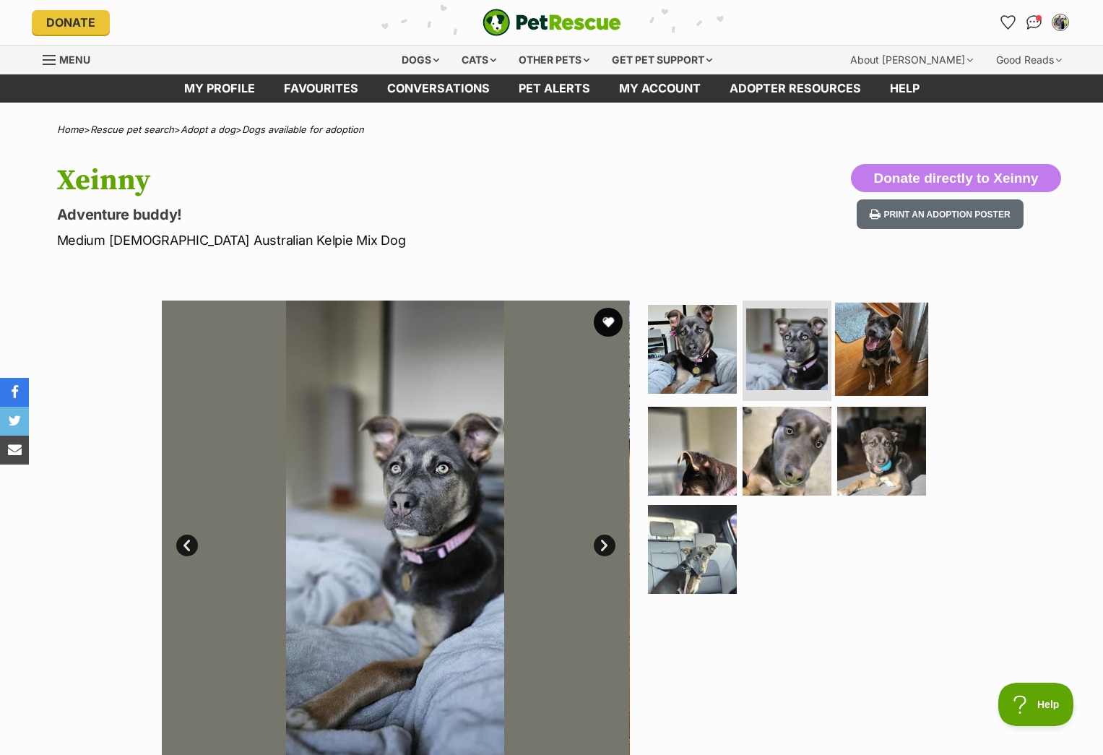
click at [871, 360] on img at bounding box center [881, 348] width 93 height 93
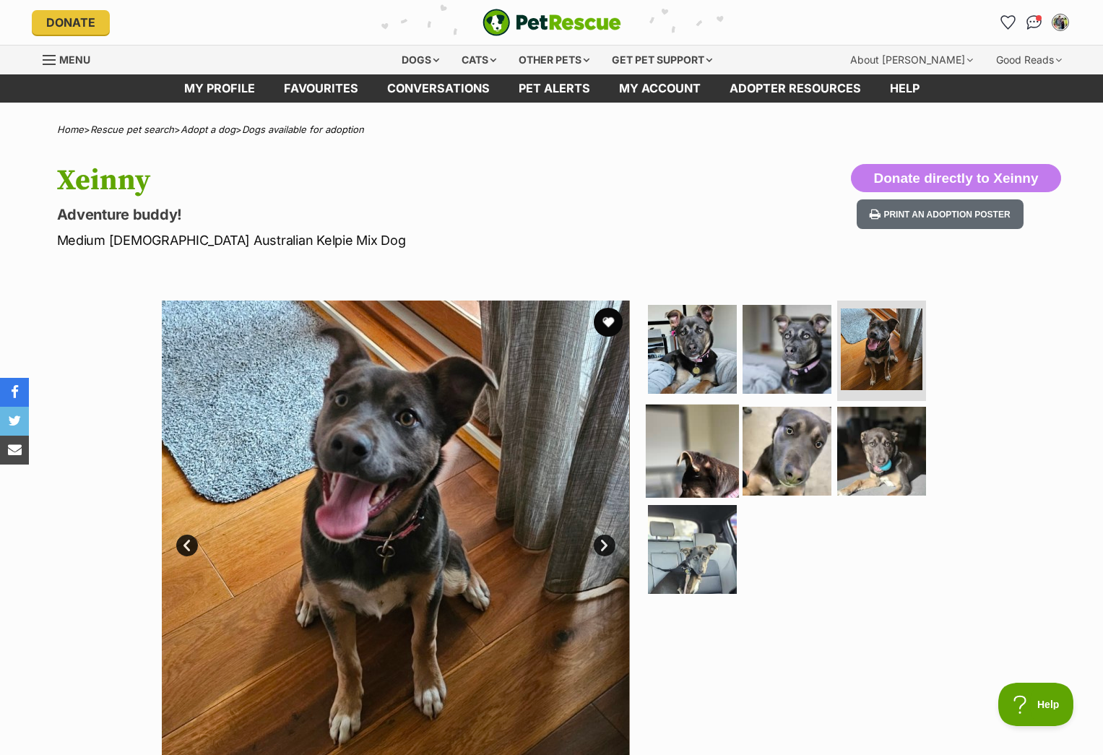
click at [685, 444] on img at bounding box center [692, 450] width 93 height 93
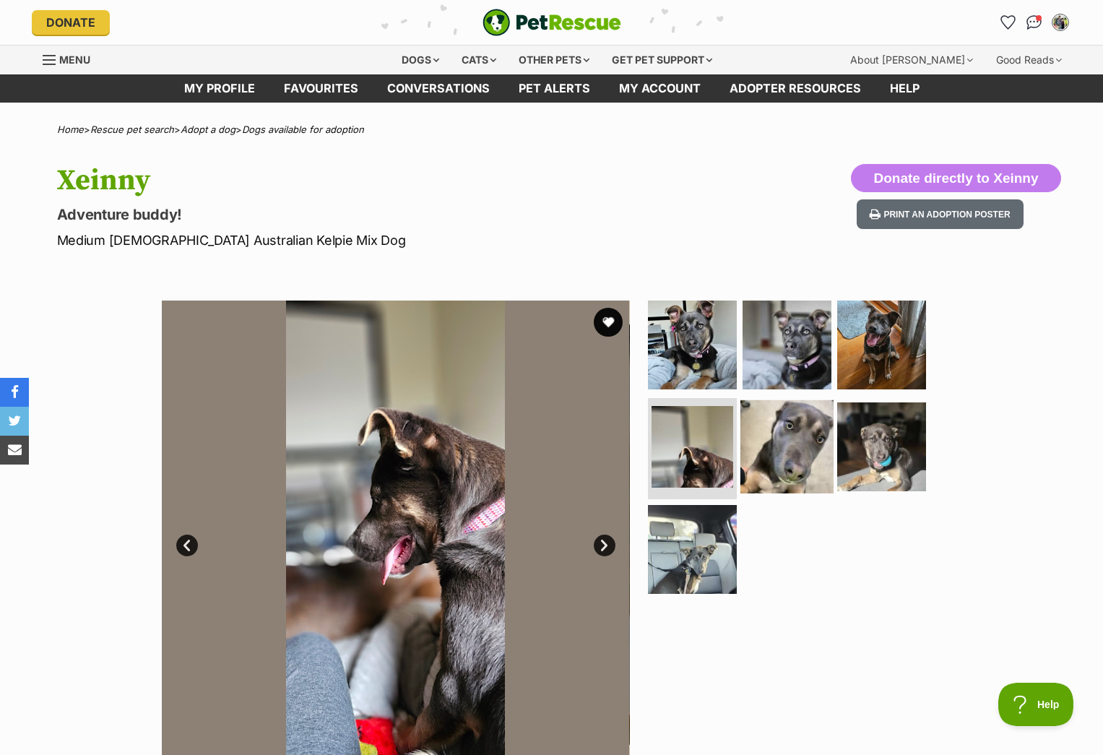
click at [782, 444] on img at bounding box center [786, 446] width 93 height 93
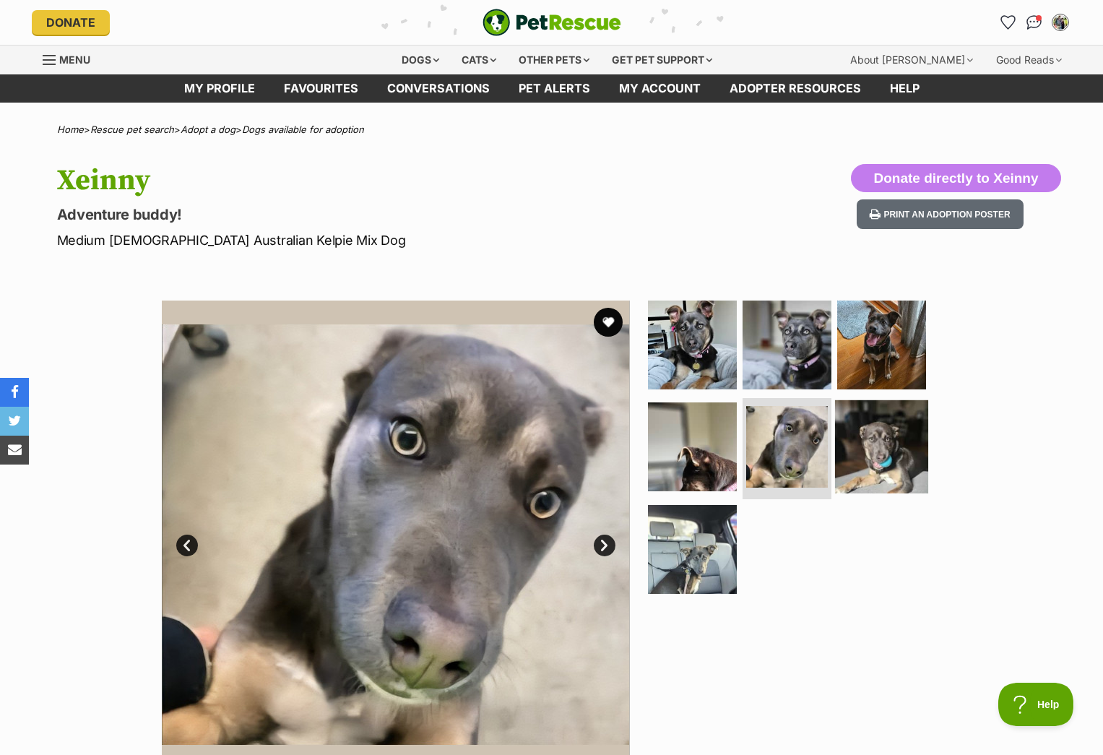
click at [886, 439] on img at bounding box center [881, 446] width 93 height 93
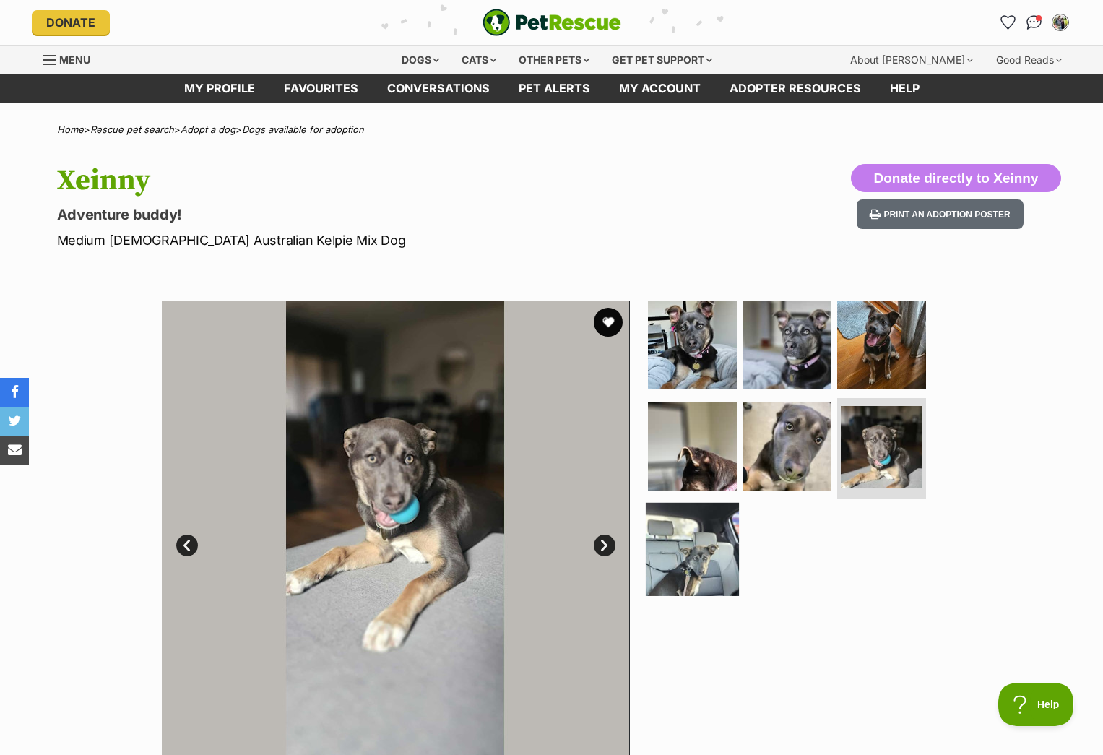
click at [656, 560] on img at bounding box center [692, 549] width 93 height 93
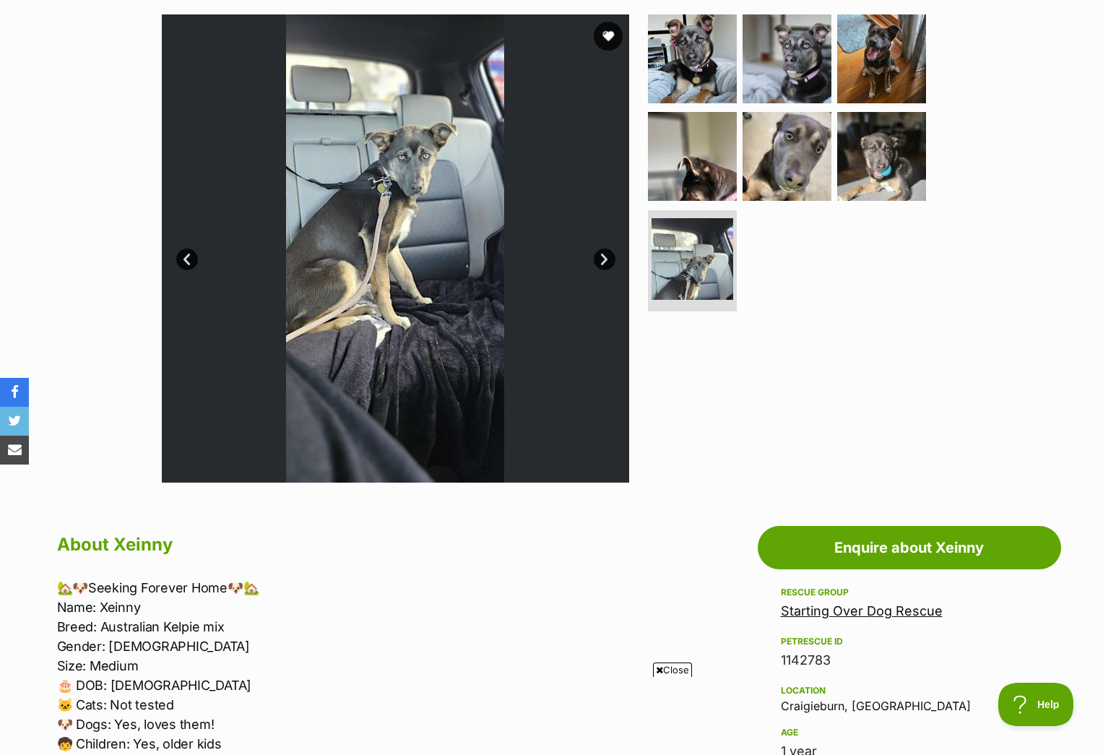
scroll to position [129, 0]
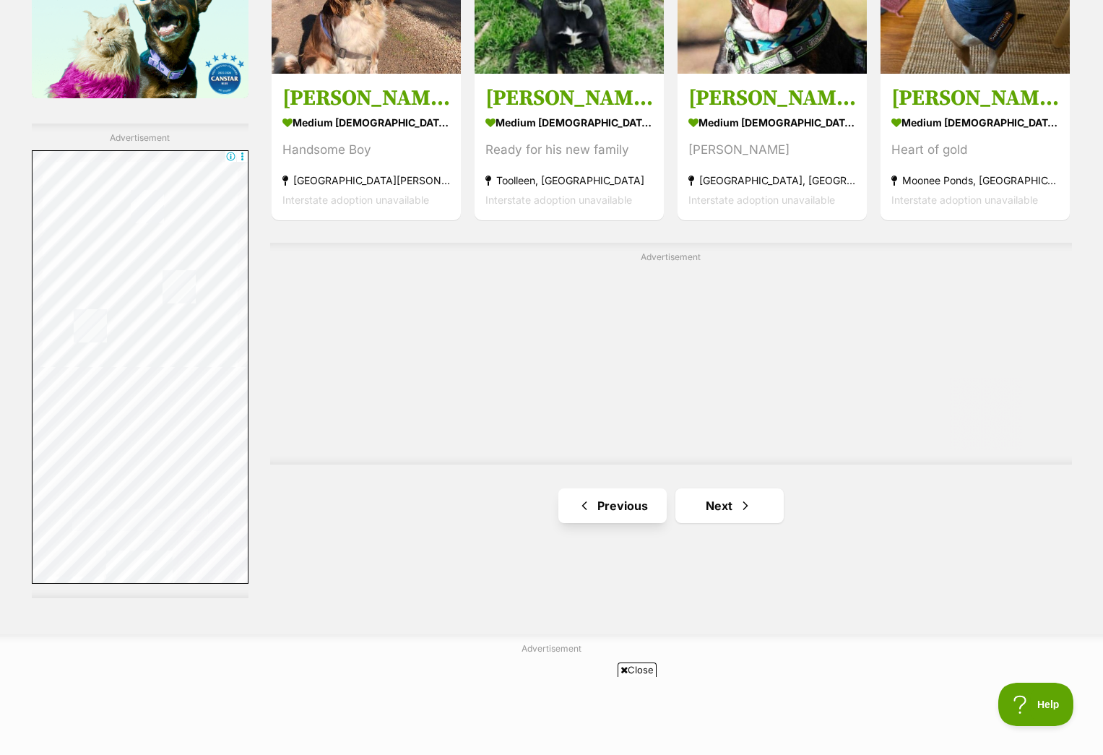
scroll to position [2391, 0]
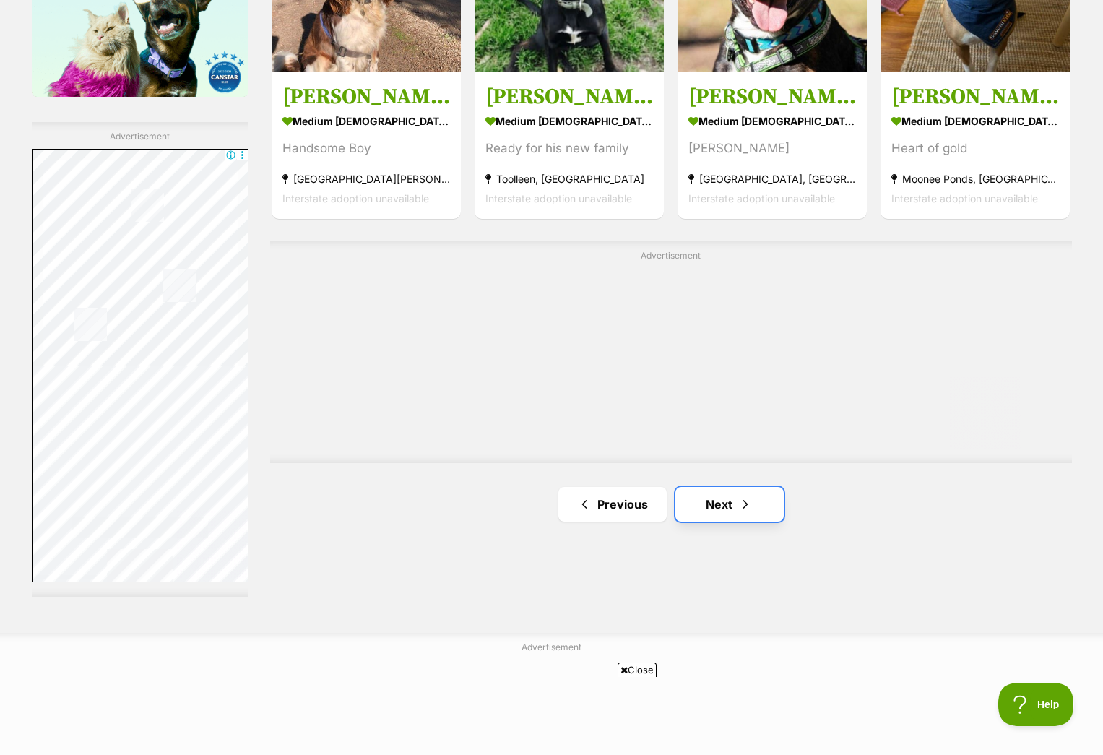
click at [729, 511] on link "Next" at bounding box center [729, 504] width 108 height 35
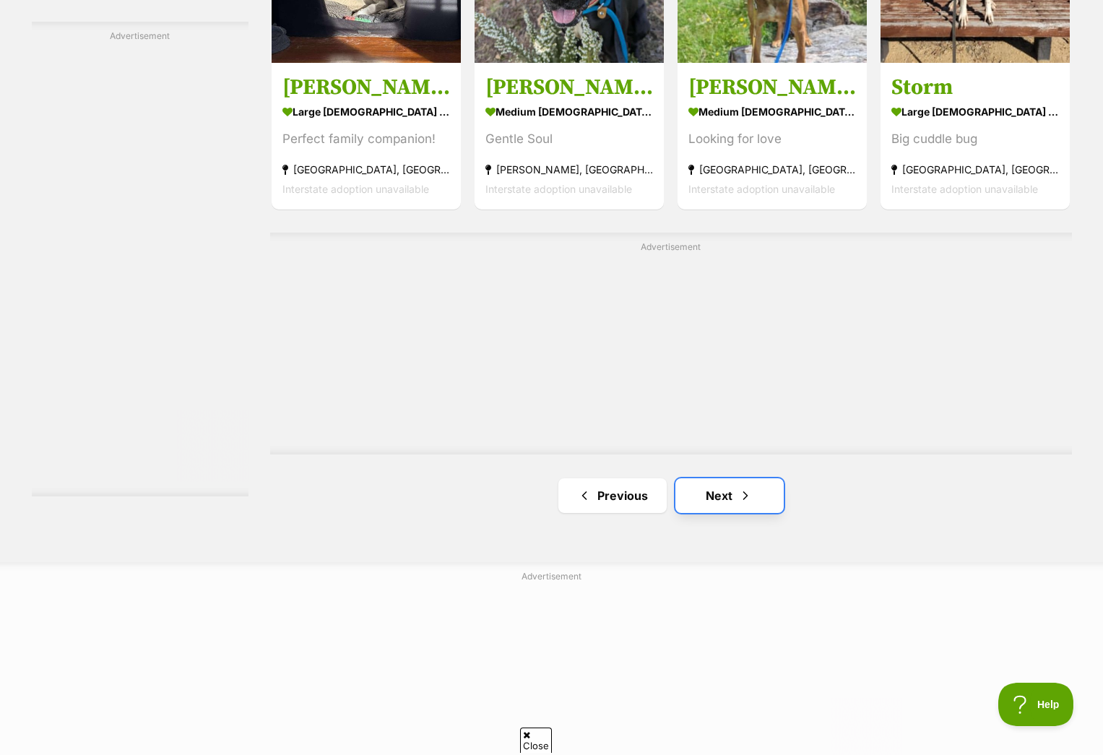
click at [723, 495] on link "Next" at bounding box center [729, 495] width 108 height 35
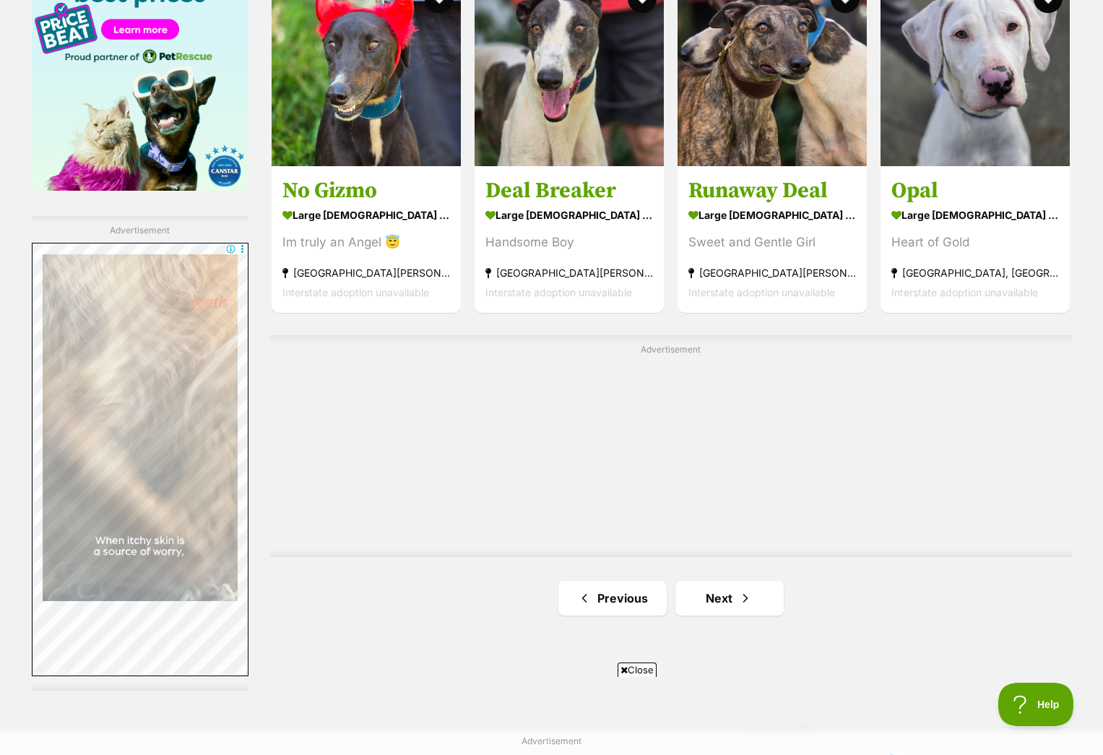
scroll to position [2444, 0]
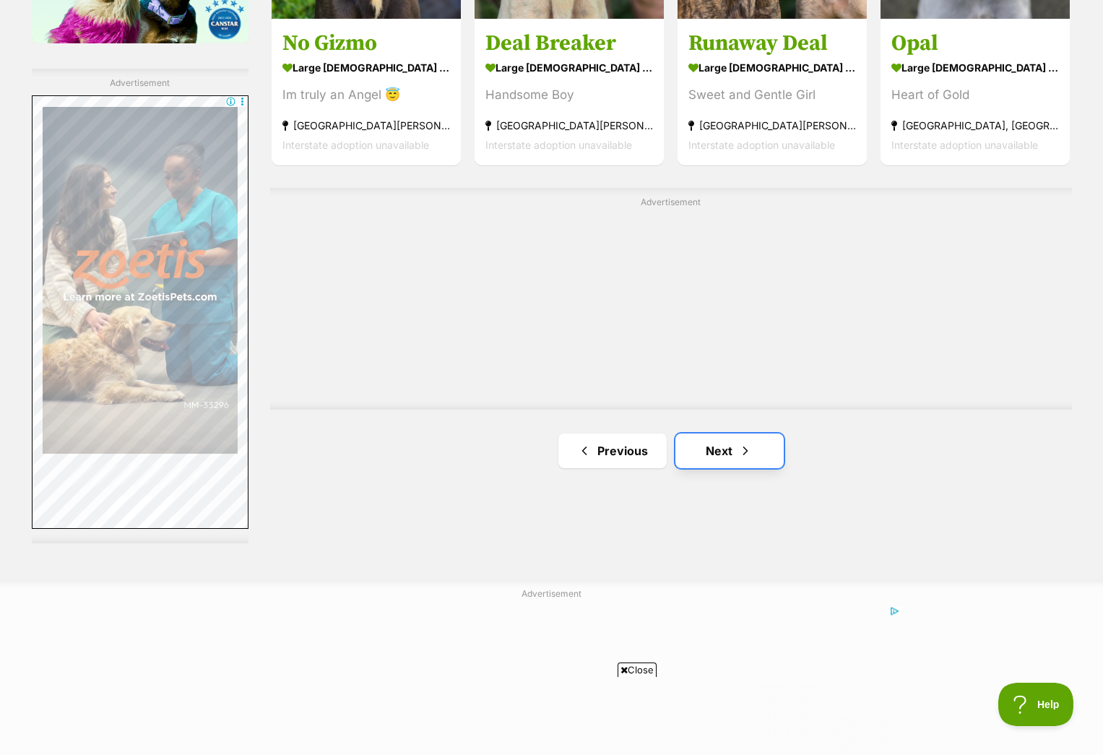
click at [731, 449] on link "Next" at bounding box center [729, 450] width 108 height 35
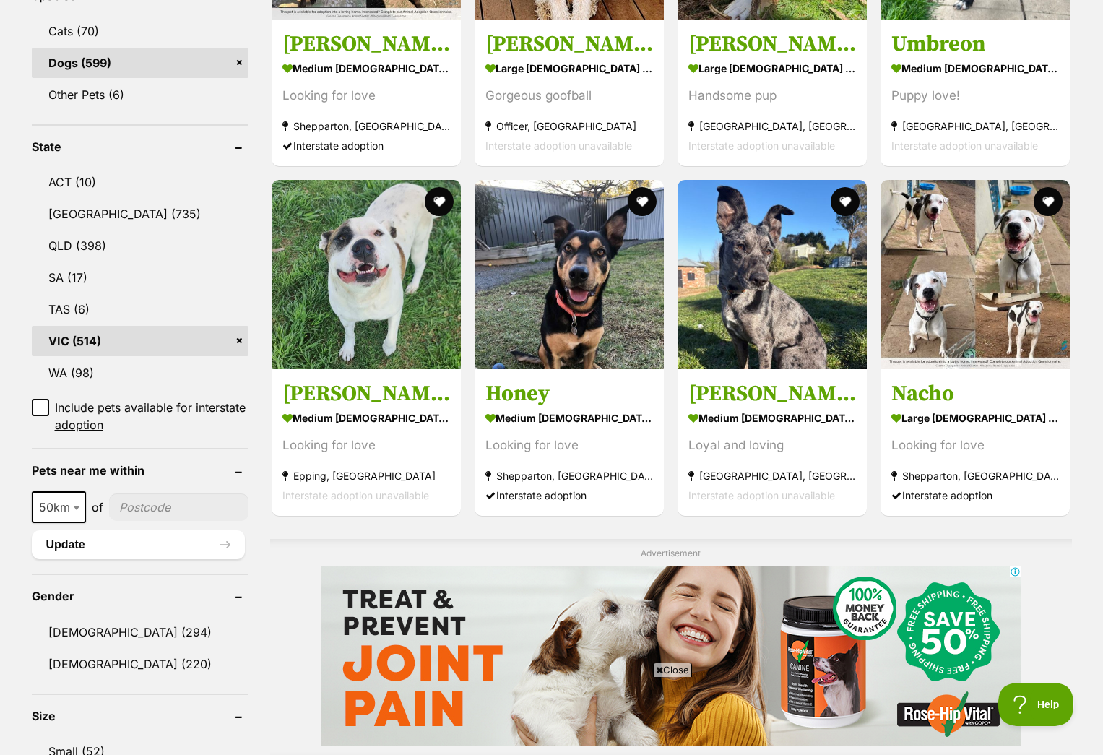
scroll to position [640, 0]
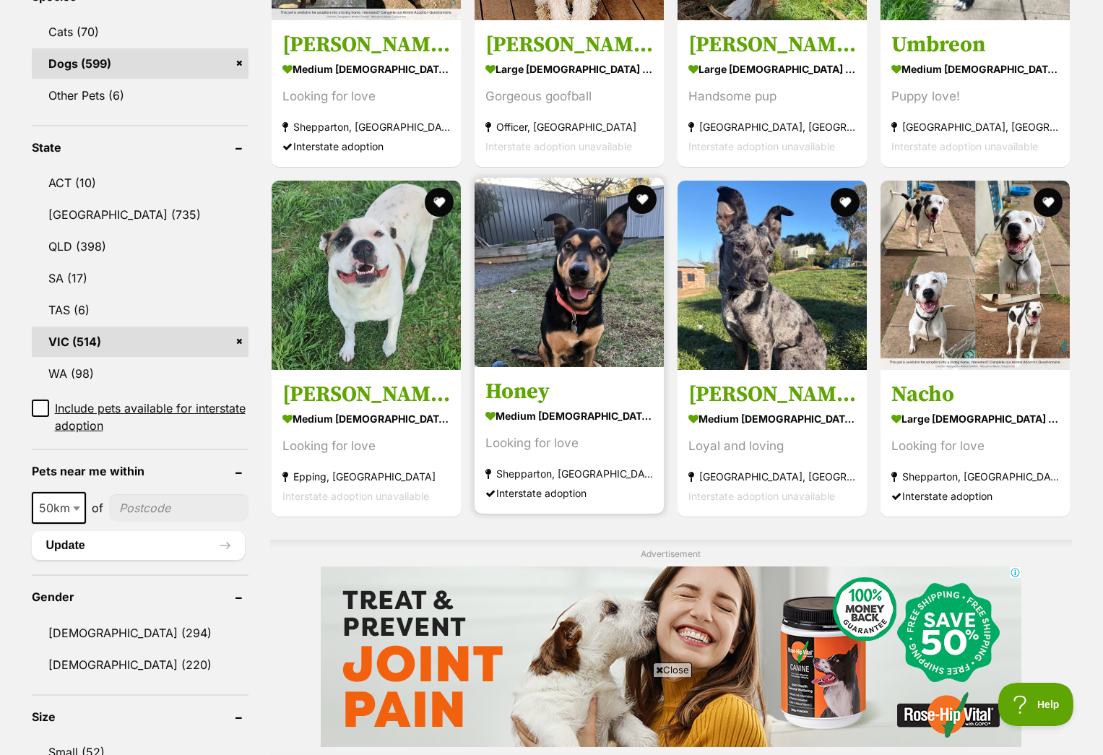
click at [551, 404] on link "Honey medium female Dog Looking for love Shepparton, VIC Interstate adoption" at bounding box center [568, 440] width 189 height 147
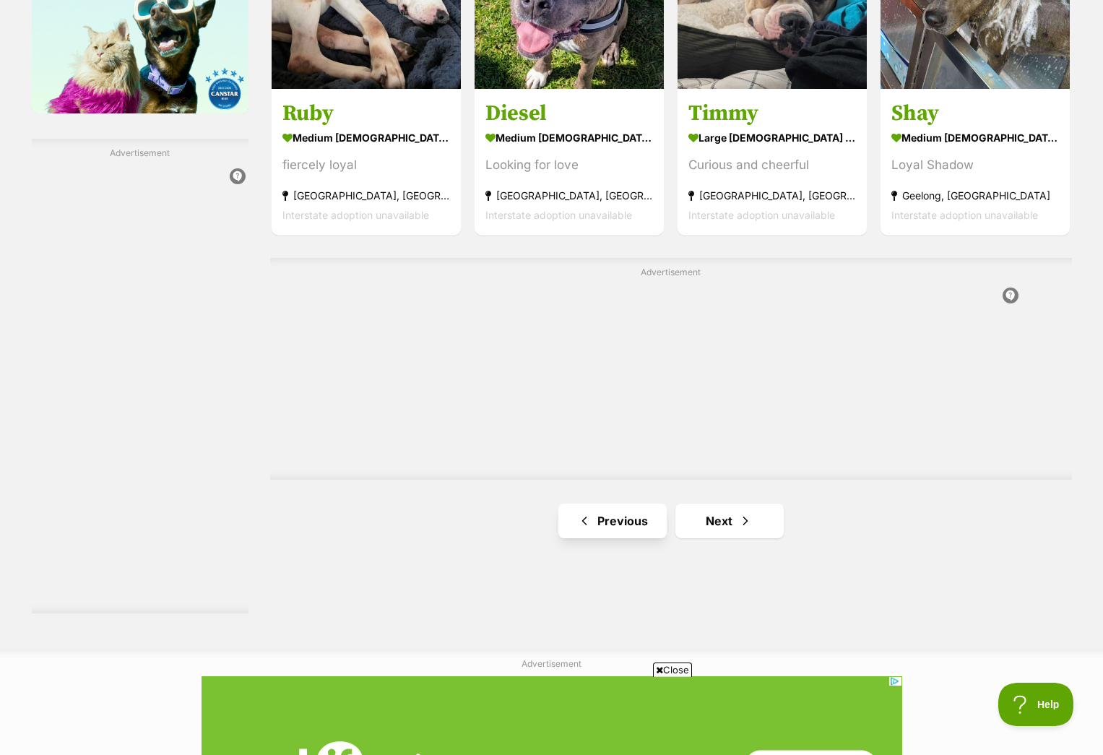
scroll to position [2412, 0]
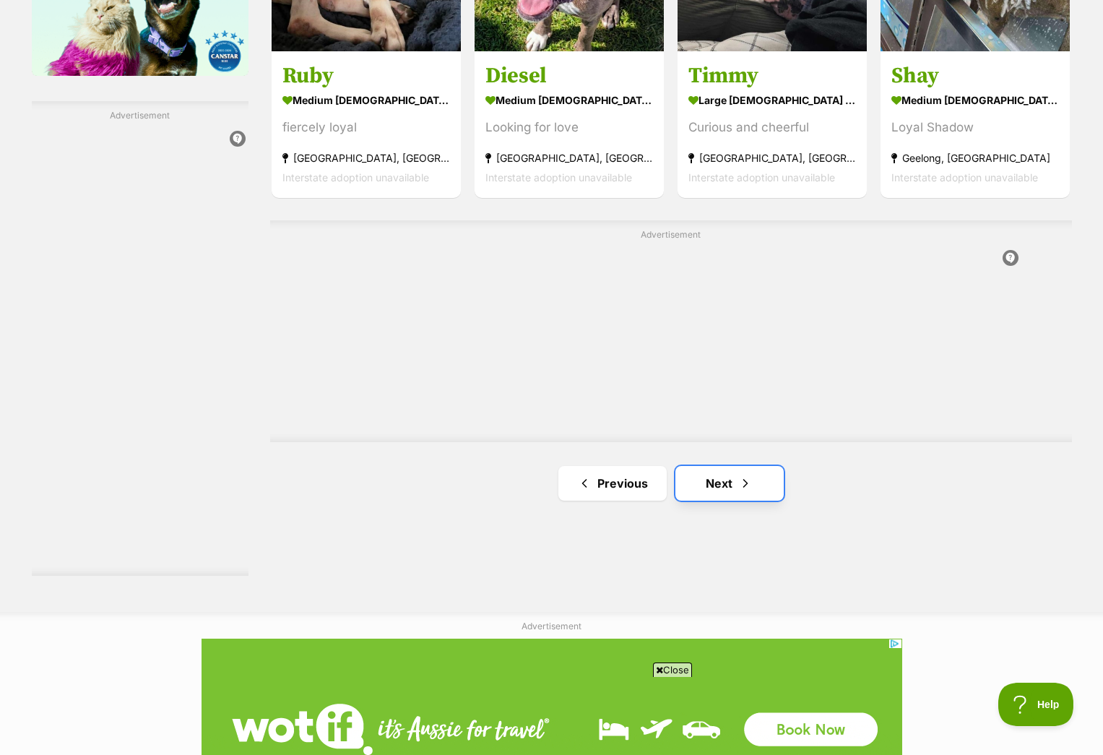
click at [717, 485] on link "Next" at bounding box center [729, 483] width 108 height 35
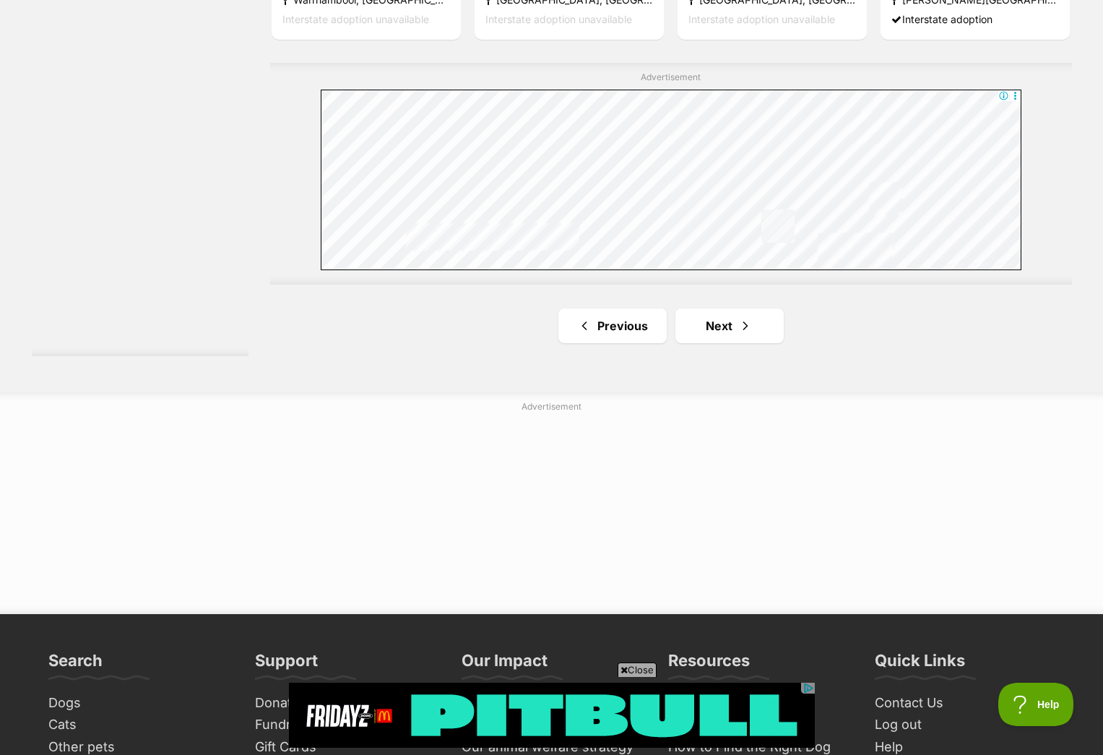
scroll to position [2662, 0]
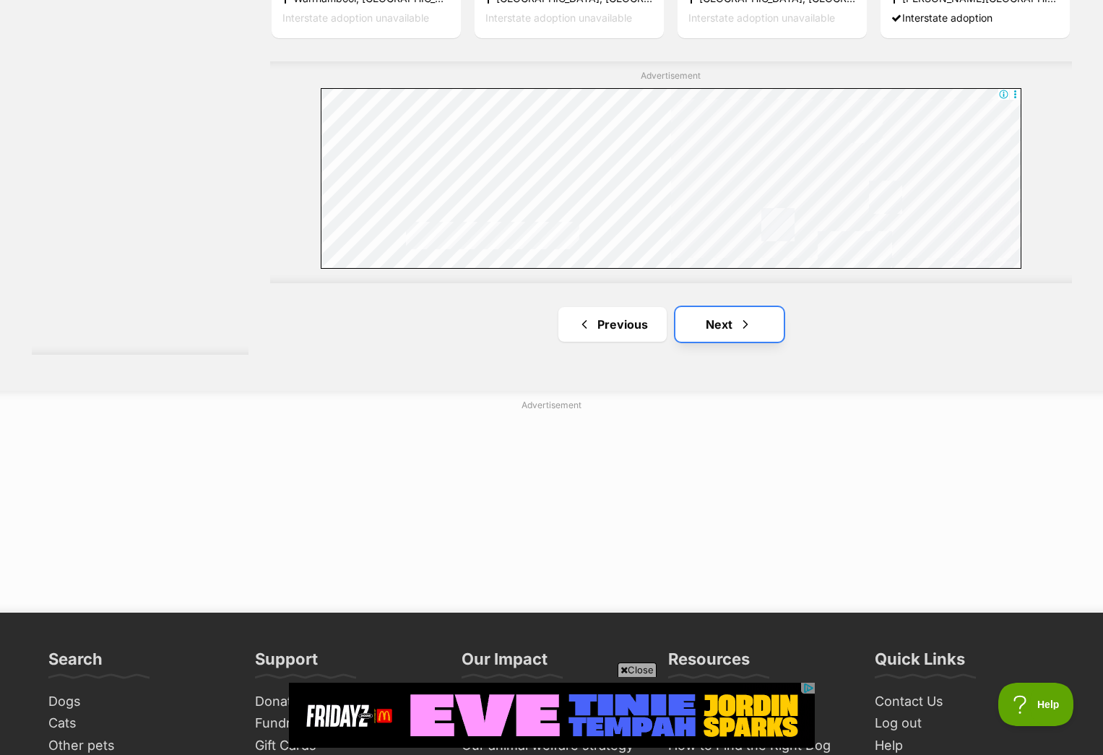
click at [721, 323] on link "Next" at bounding box center [729, 324] width 108 height 35
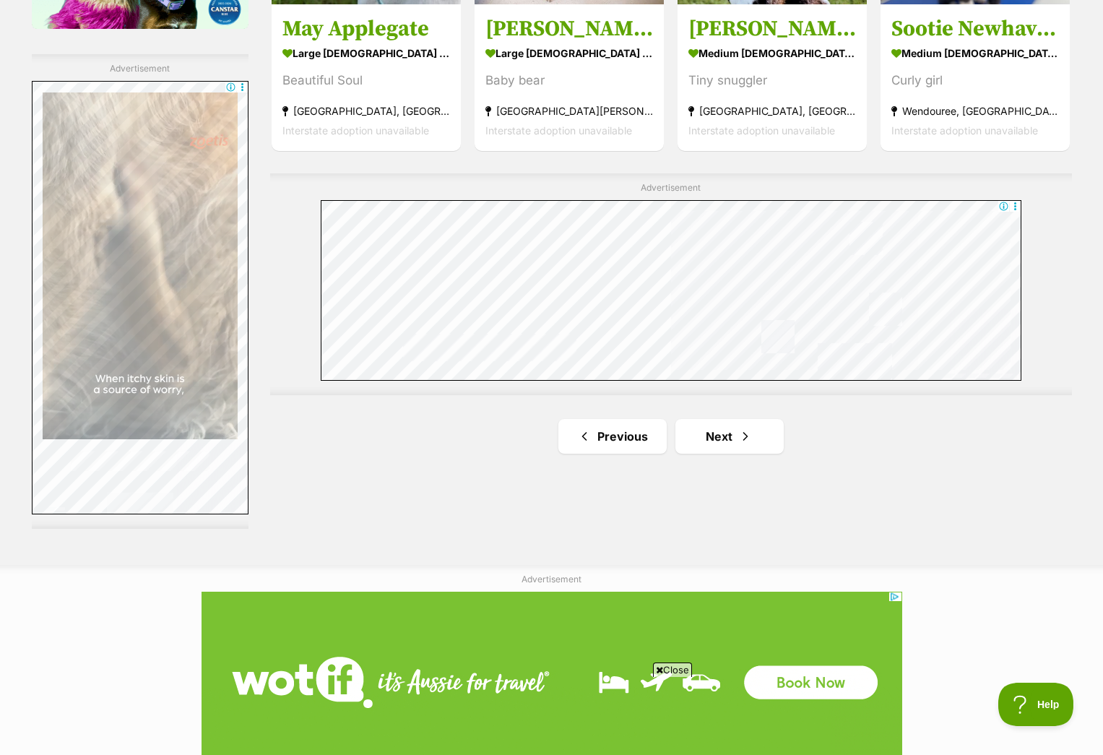
scroll to position [2547, 0]
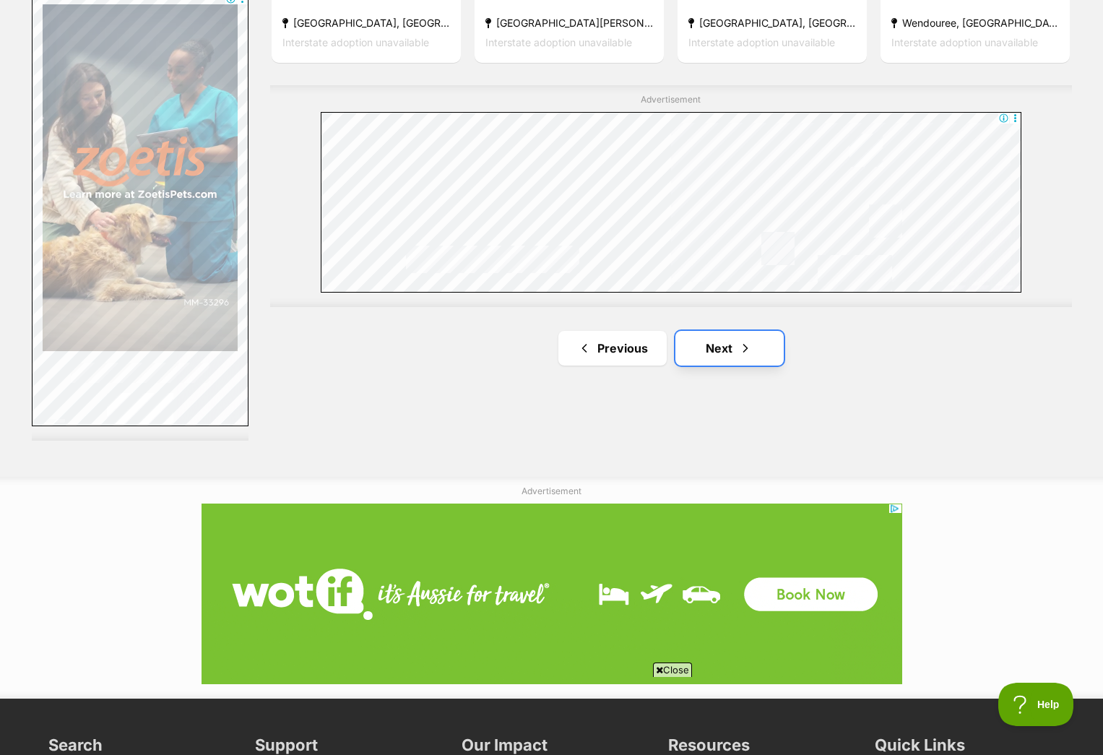
click at [706, 351] on link "Next" at bounding box center [729, 348] width 108 height 35
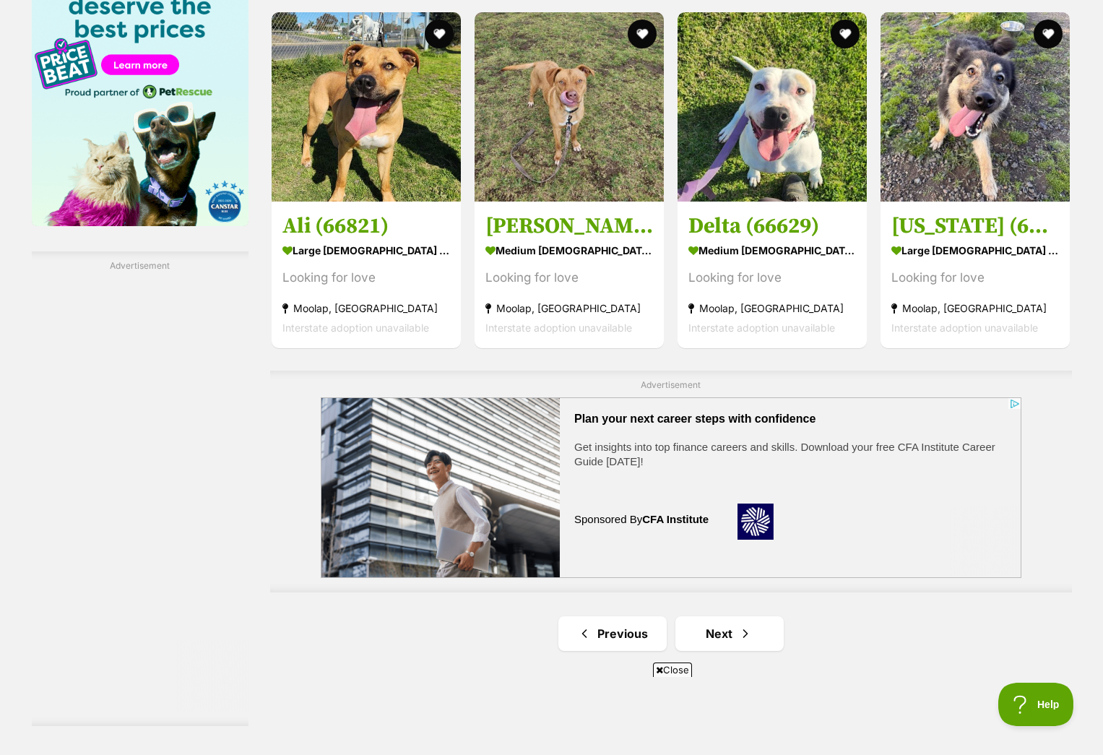
scroll to position [2567, 0]
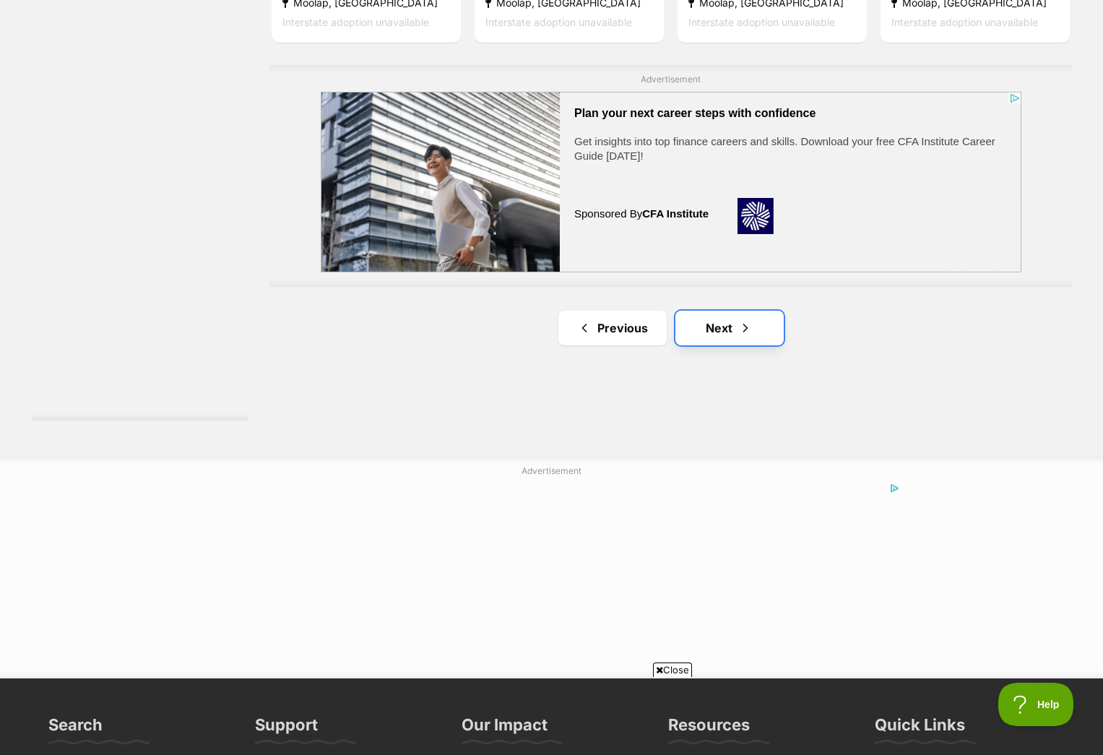
click at [720, 323] on link "Next" at bounding box center [729, 327] width 108 height 35
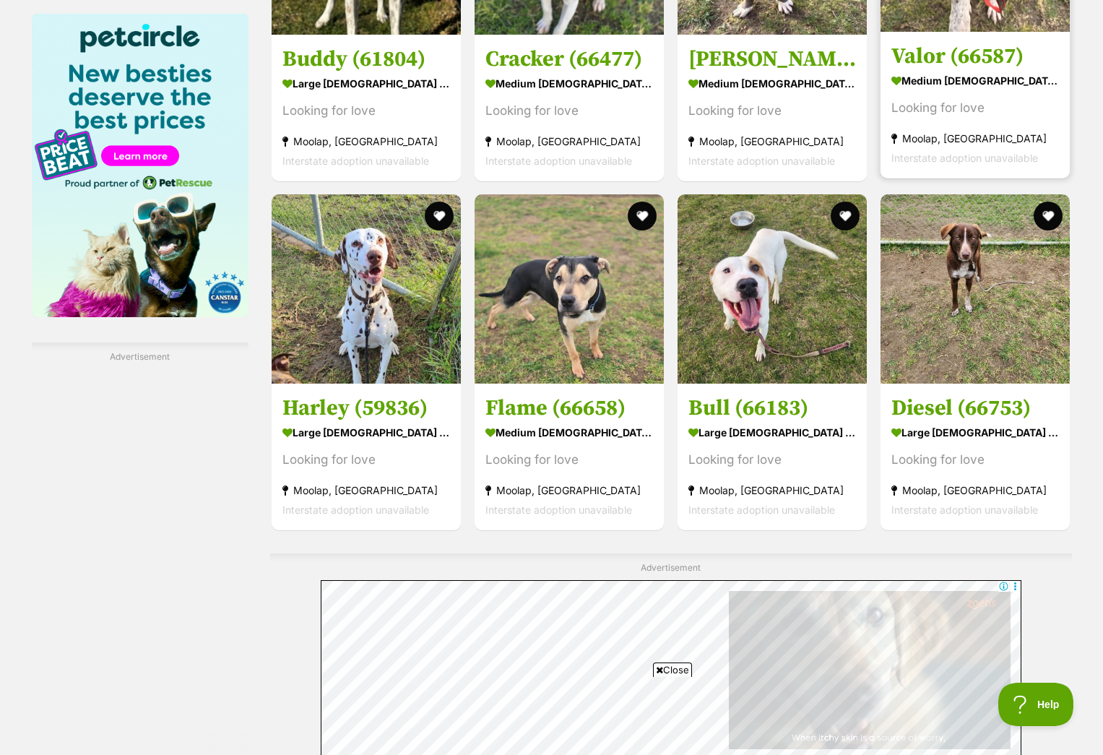
scroll to position [2534, 0]
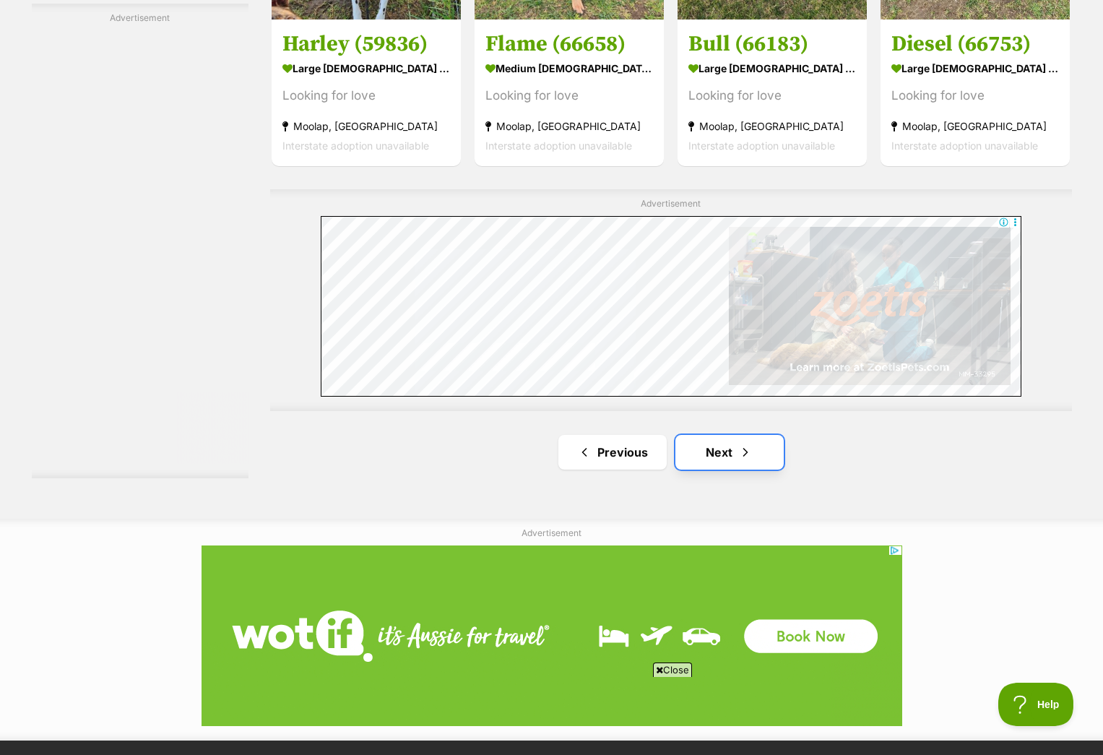
click at [739, 453] on span "Next page" at bounding box center [745, 451] width 14 height 17
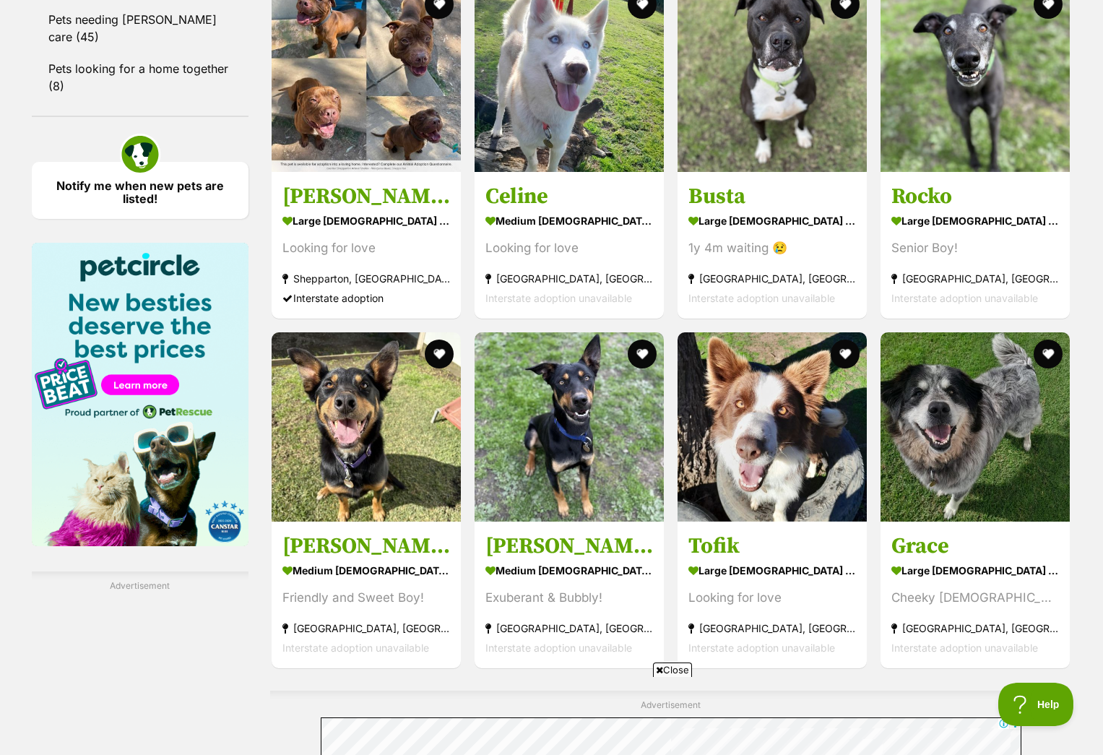
scroll to position [2031, 0]
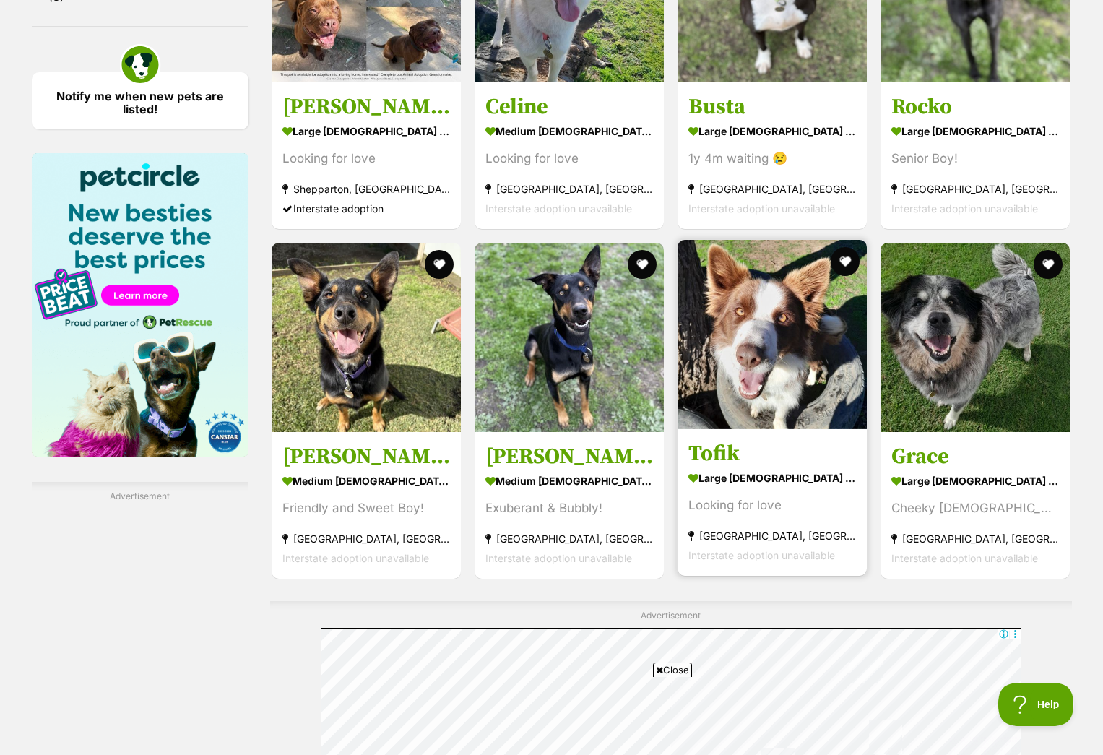
click at [737, 460] on h3 "Tofik" at bounding box center [772, 452] width 168 height 27
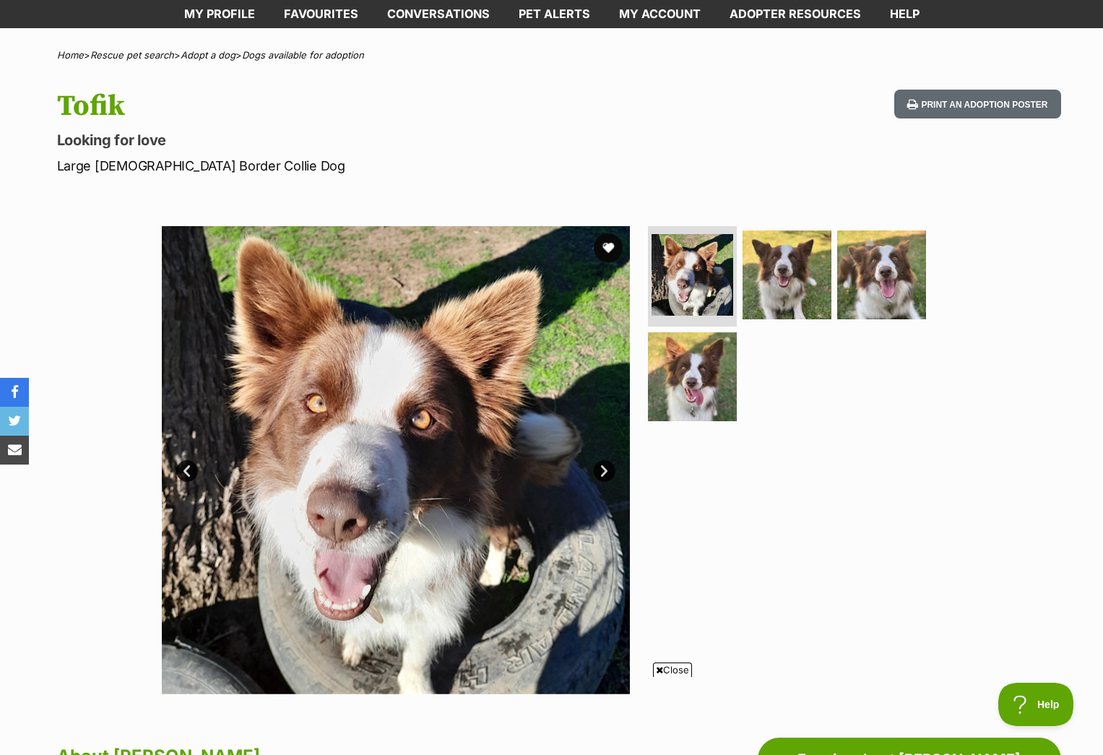
scroll to position [18, 0]
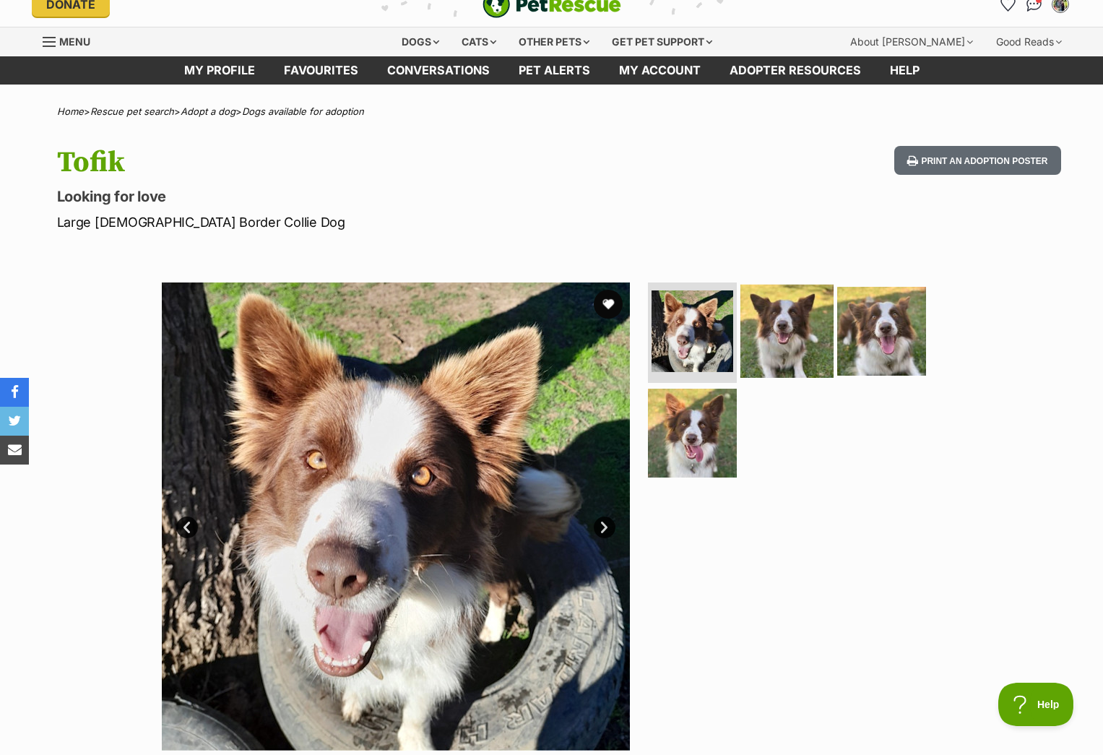
click at [779, 331] on img at bounding box center [786, 330] width 93 height 93
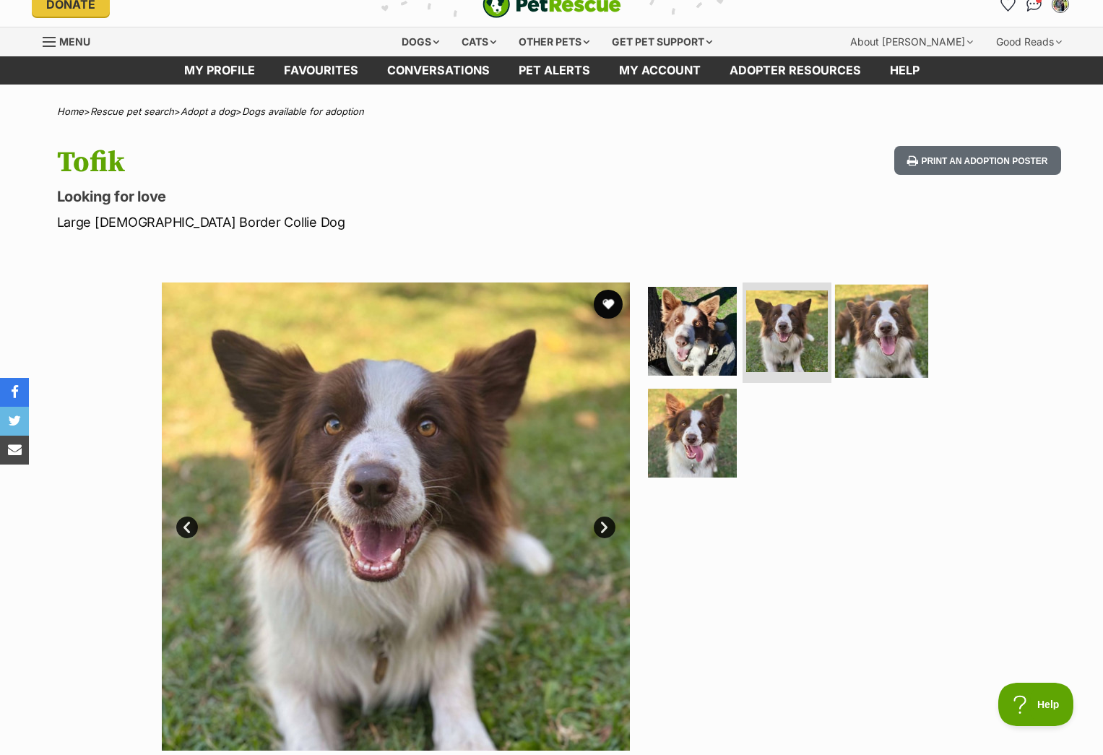
click at [892, 344] on img at bounding box center [881, 330] width 93 height 93
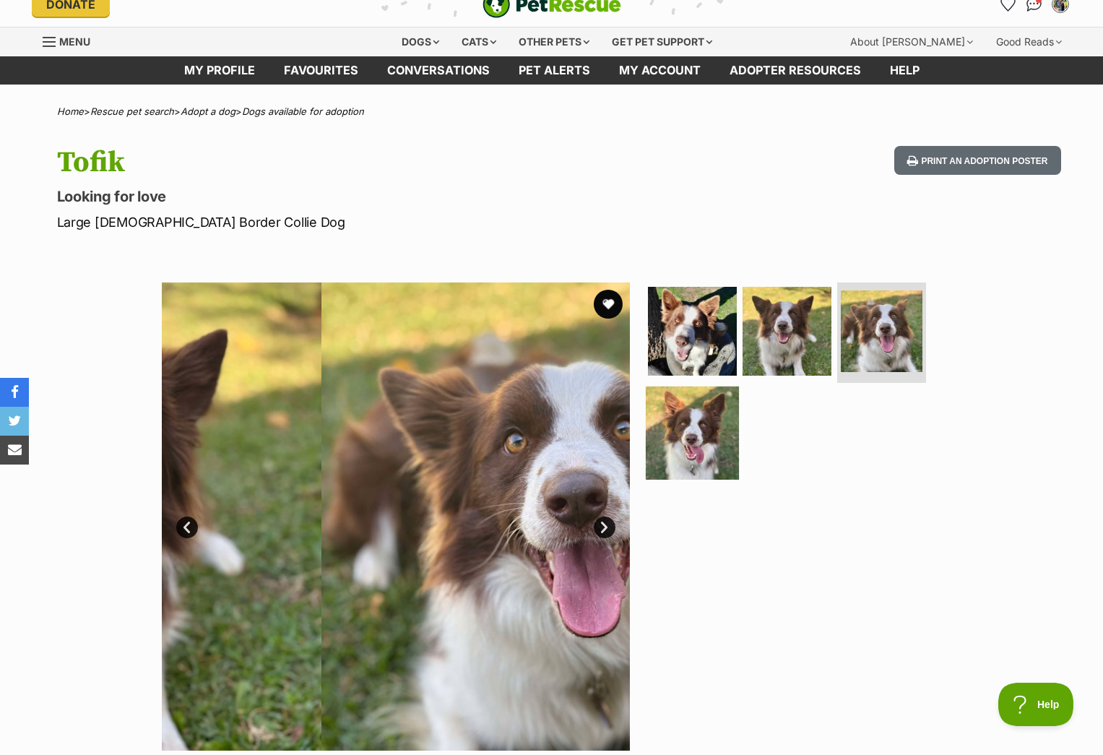
scroll to position [0, 0]
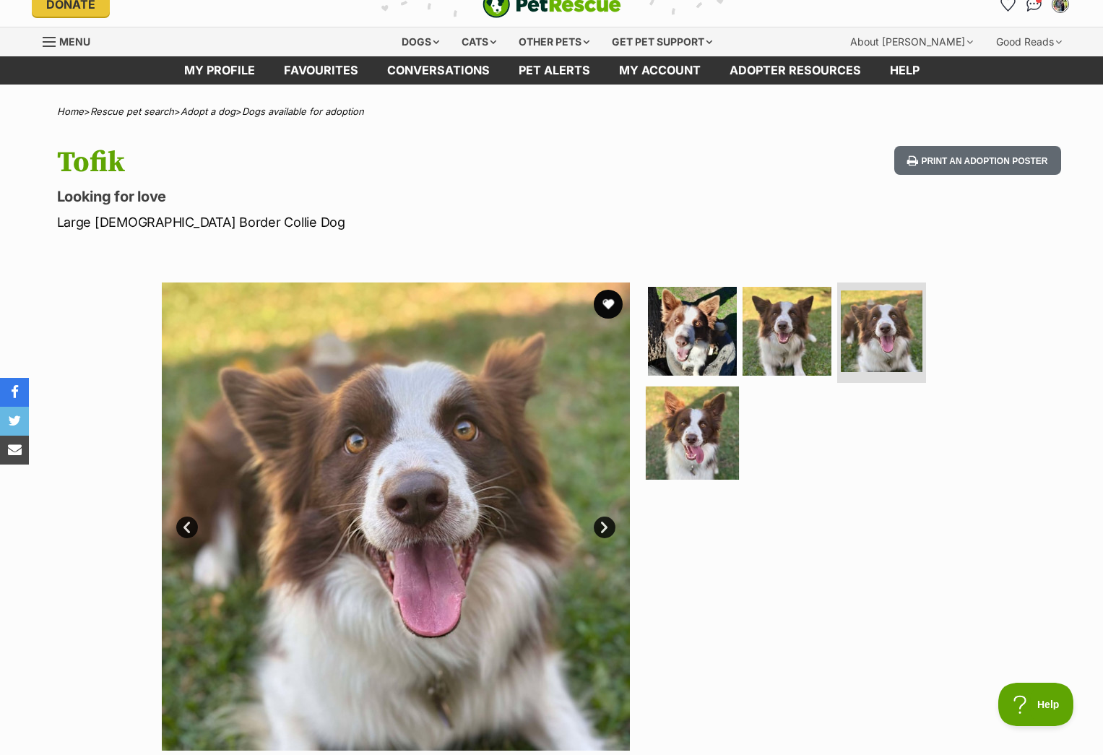
click at [695, 437] on img at bounding box center [692, 432] width 93 height 93
